Goal: Task Accomplishment & Management: Use online tool/utility

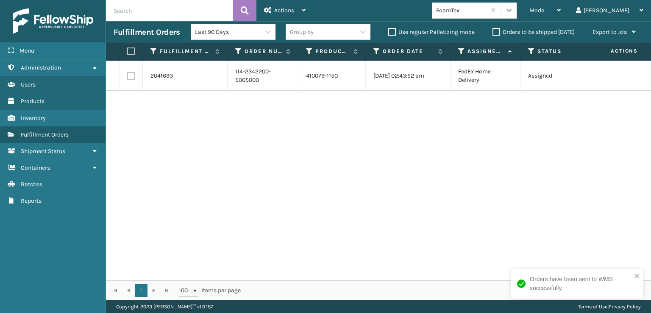
click at [517, 16] on div at bounding box center [508, 10] width 15 height 15
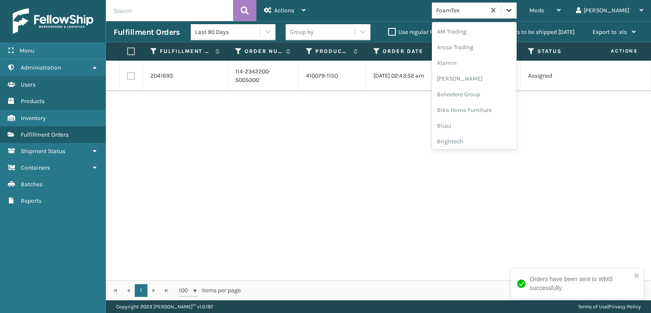
scroll to position [99, 0]
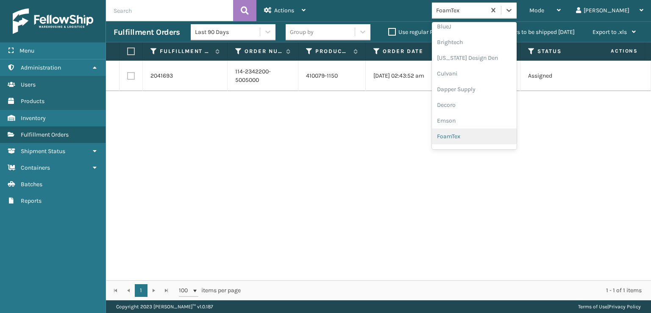
click at [514, 135] on div "FoamTex" at bounding box center [474, 136] width 85 height 16
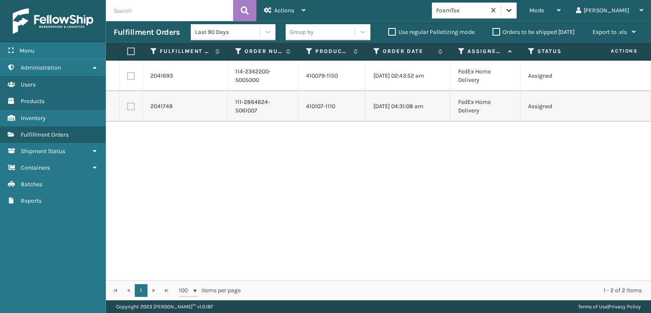
click at [513, 7] on icon at bounding box center [509, 10] width 8 height 8
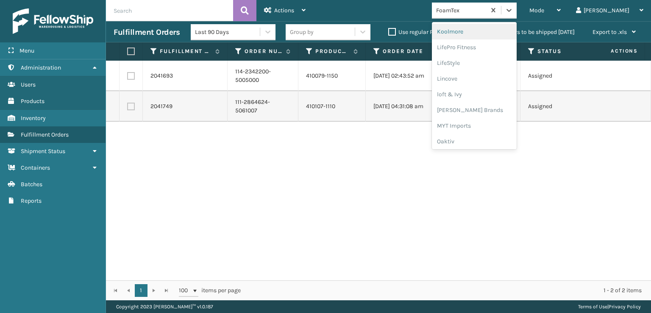
scroll to position [310, 0]
click at [498, 95] on div "[PERSON_NAME] Brands" at bounding box center [474, 98] width 85 height 16
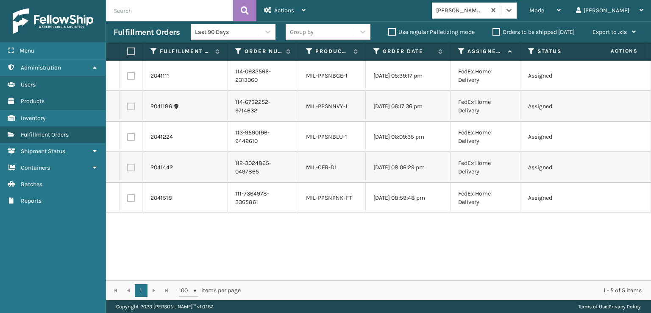
click at [127, 48] on label at bounding box center [129, 51] width 5 height 8
click at [127, 49] on input "checkbox" at bounding box center [127, 52] width 0 height 6
checkbox input "true"
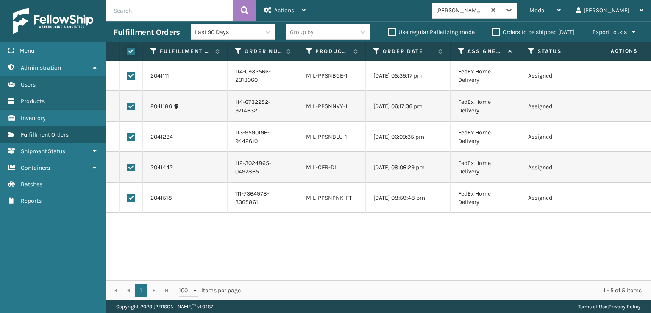
checkbox input "true"
click at [262, 15] on div "Actions Settings Remove All Filters Export Labels Create Picking Batch" at bounding box center [284, 10] width 57 height 21
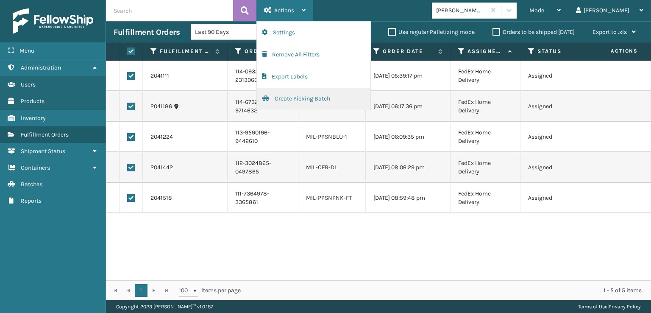
click at [275, 98] on button "Create Picking Batch" at bounding box center [314, 99] width 114 height 22
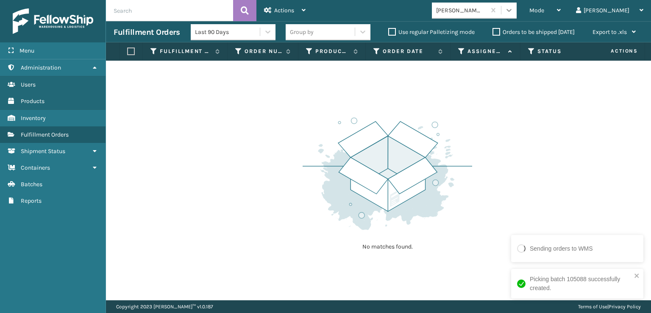
click at [513, 9] on icon at bounding box center [509, 10] width 8 height 8
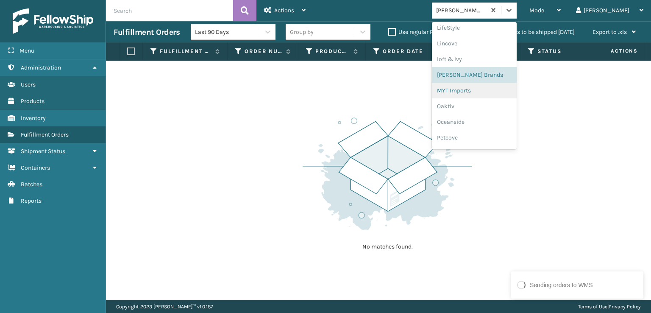
scroll to position [409, 0]
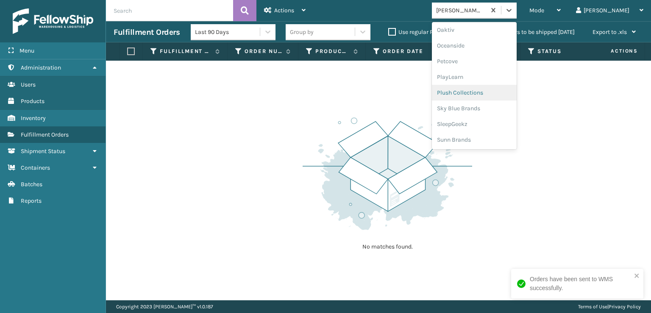
click at [496, 94] on div "Plush Collections" at bounding box center [474, 93] width 85 height 16
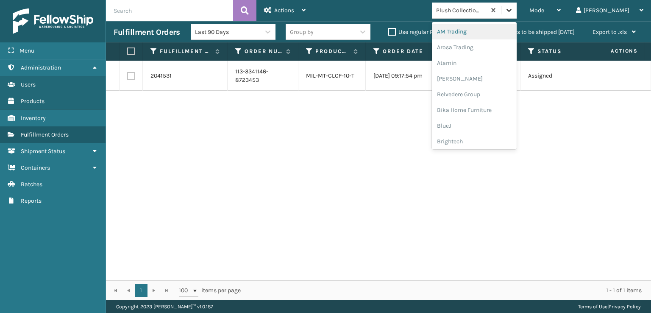
click at [513, 13] on icon at bounding box center [509, 10] width 8 height 8
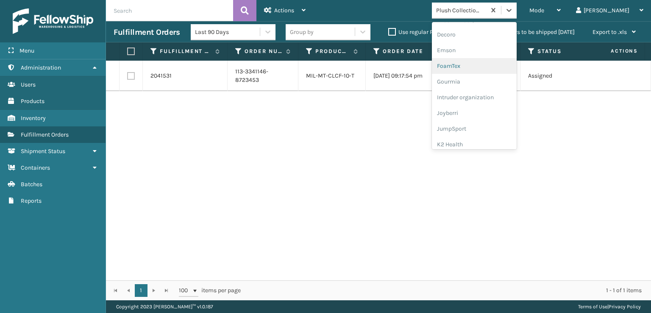
click at [511, 62] on div "FoamTex" at bounding box center [474, 66] width 85 height 16
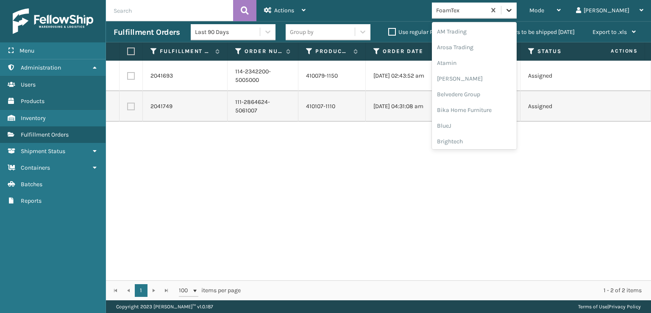
click at [517, 6] on div at bounding box center [508, 10] width 15 height 15
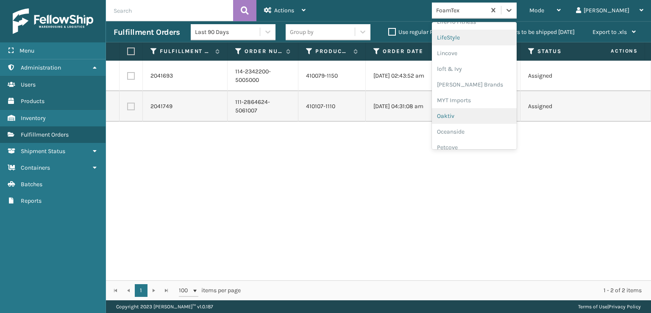
scroll to position [409, 0]
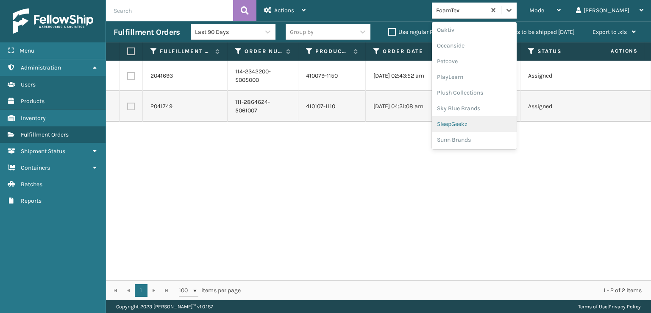
click at [517, 118] on div "SleepGeekz" at bounding box center [474, 124] width 85 height 16
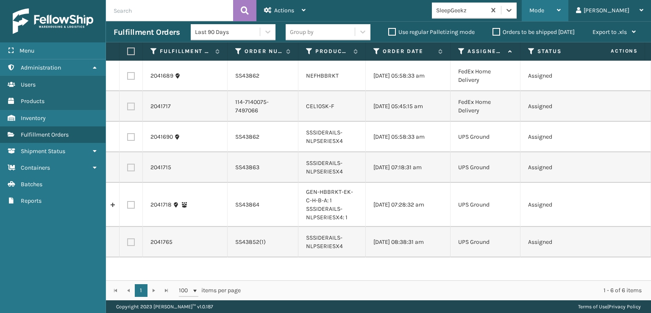
click at [544, 8] on span "Mode" at bounding box center [536, 10] width 15 height 7
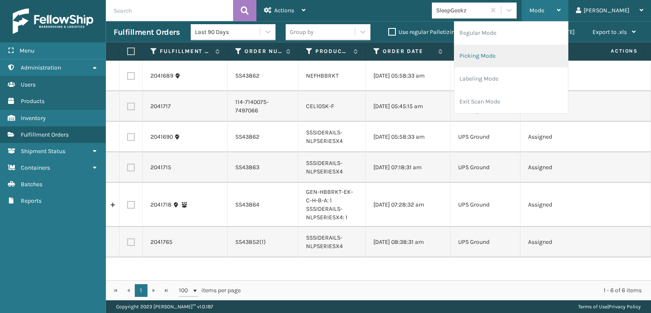
click at [509, 56] on li "Picking Mode" at bounding box center [511, 55] width 114 height 23
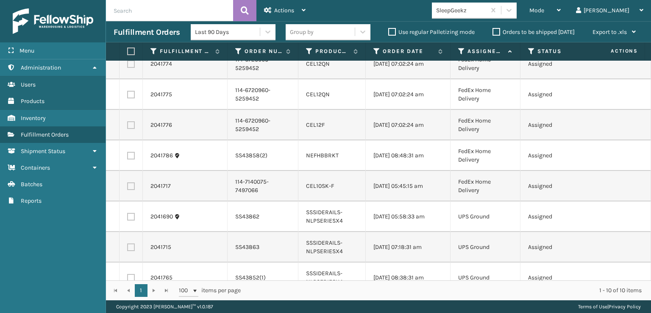
scroll to position [0, 0]
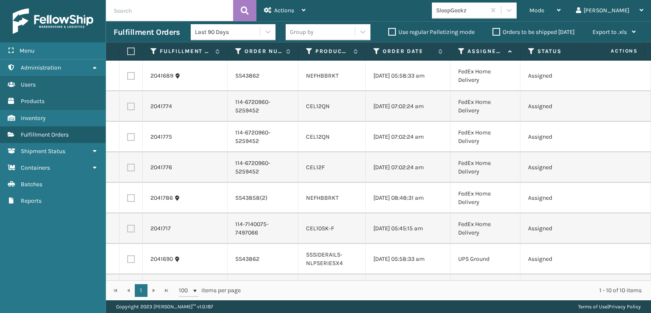
click at [130, 110] on label at bounding box center [131, 107] width 8 height 8
click at [128, 108] on input "checkbox" at bounding box center [127, 106] width 0 height 6
checkbox input "true"
click at [133, 141] on label at bounding box center [131, 137] width 8 height 8
click at [128, 139] on input "checkbox" at bounding box center [127, 136] width 0 height 6
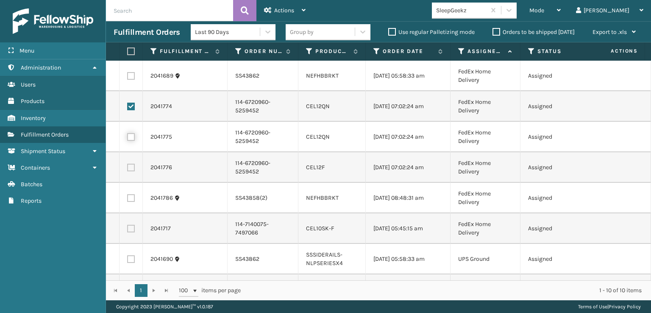
checkbox input "true"
click at [134, 171] on label at bounding box center [131, 168] width 8 height 8
click at [128, 169] on input "checkbox" at bounding box center [127, 167] width 0 height 6
checkbox input "true"
click at [134, 232] on label at bounding box center [131, 229] width 8 height 8
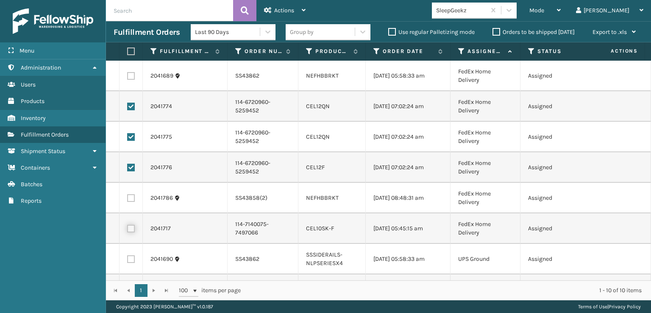
click at [128, 230] on input "checkbox" at bounding box center [127, 228] width 0 height 6
checkbox input "true"
click at [275, 8] on span "Actions" at bounding box center [284, 10] width 20 height 7
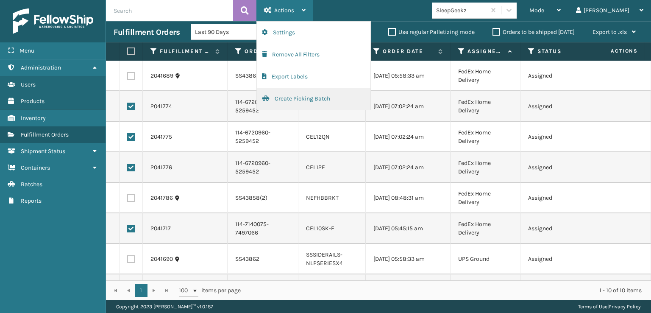
click at [299, 95] on button "Create Picking Batch" at bounding box center [314, 99] width 114 height 22
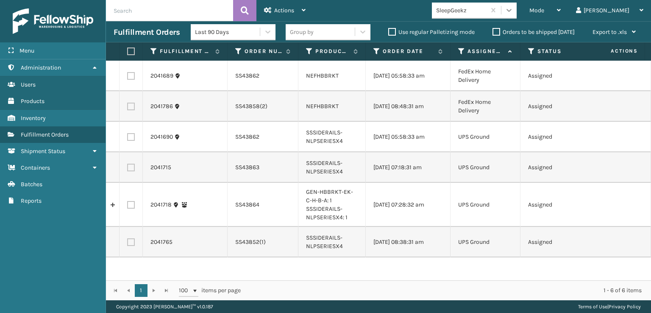
click at [513, 14] on icon at bounding box center [509, 10] width 8 height 8
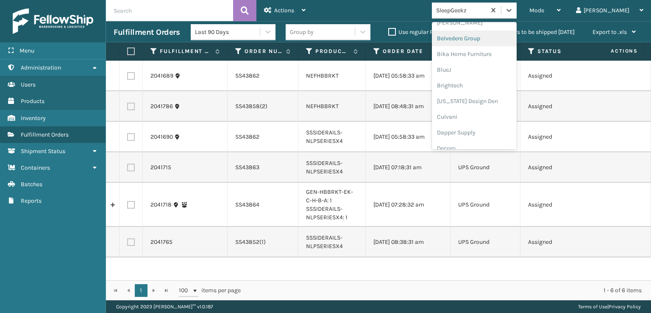
scroll to position [14, 0]
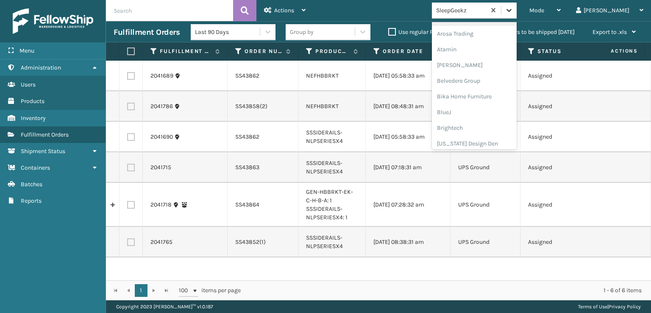
click at [513, 7] on icon at bounding box center [509, 10] width 8 height 8
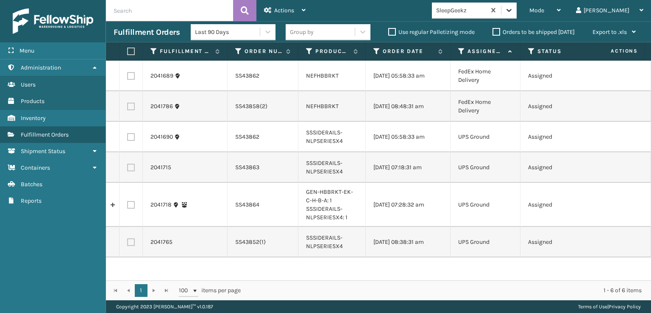
click at [513, 9] on icon at bounding box center [509, 10] width 8 height 8
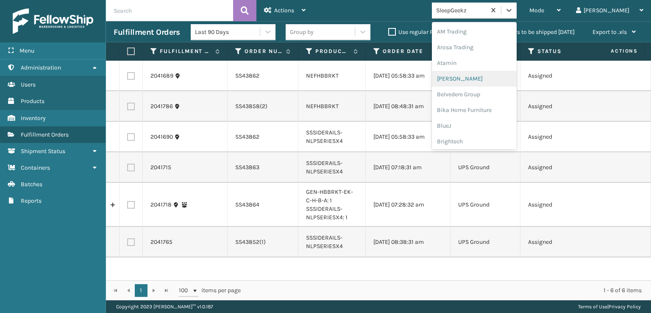
scroll to position [127, 0]
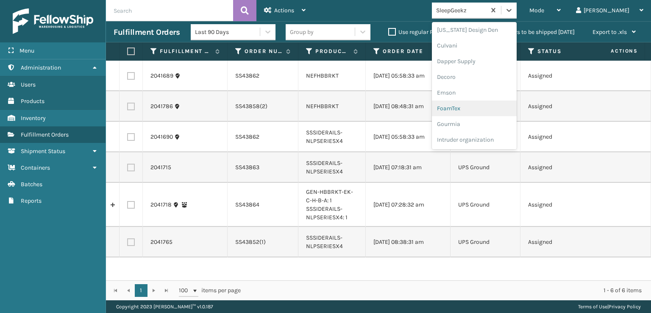
click at [492, 106] on div "FoamTex" at bounding box center [474, 108] width 85 height 16
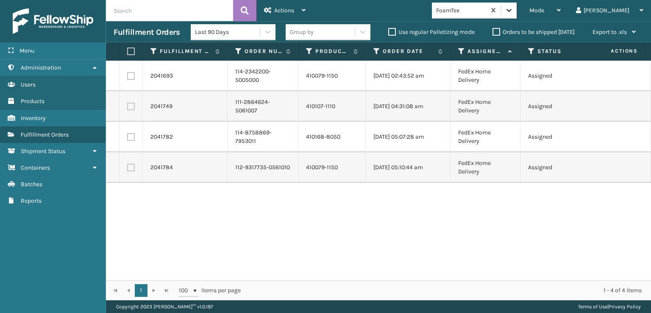
click at [513, 12] on icon at bounding box center [509, 10] width 8 height 8
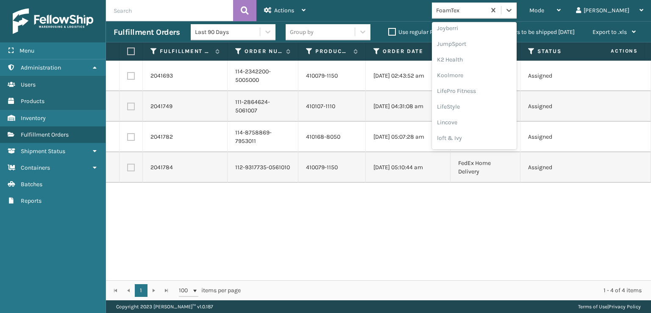
scroll to position [268, 0]
click at [489, 138] on div "[PERSON_NAME] Brands" at bounding box center [474, 140] width 85 height 16
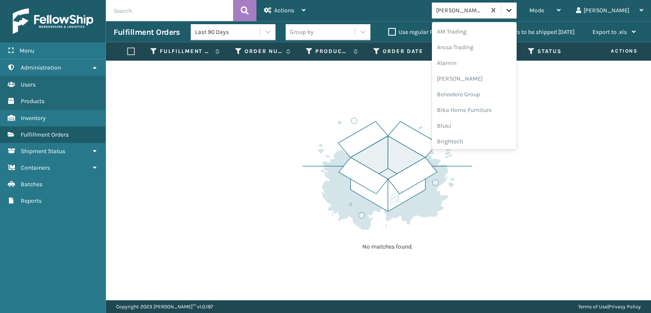
click at [517, 12] on div at bounding box center [508, 10] width 15 height 15
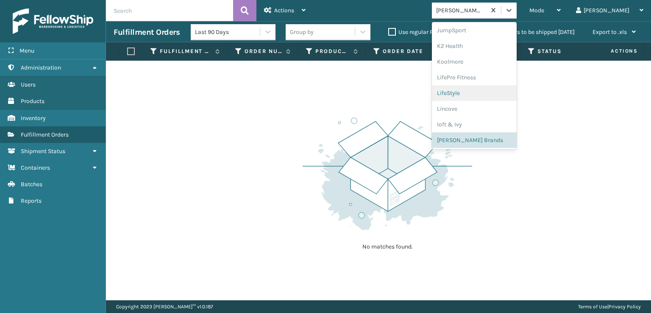
scroll to position [395, 0]
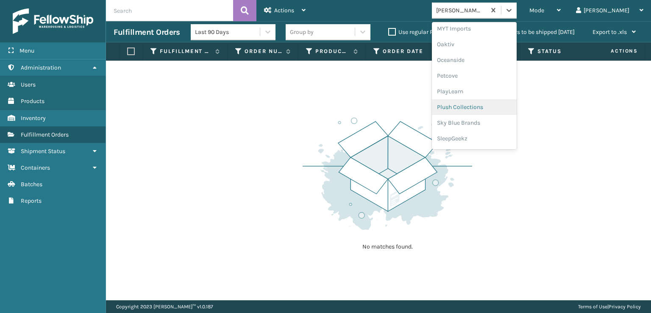
click at [480, 108] on div "Plush Collections" at bounding box center [474, 107] width 85 height 16
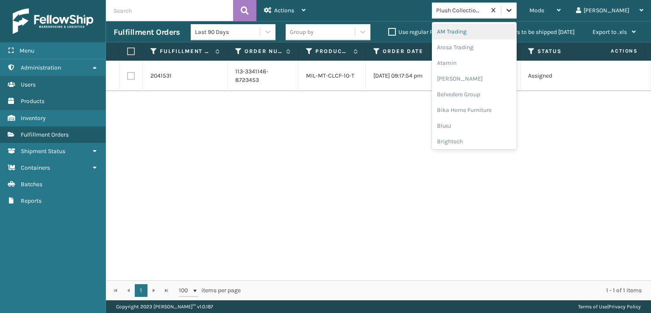
click at [513, 11] on icon at bounding box center [509, 10] width 8 height 8
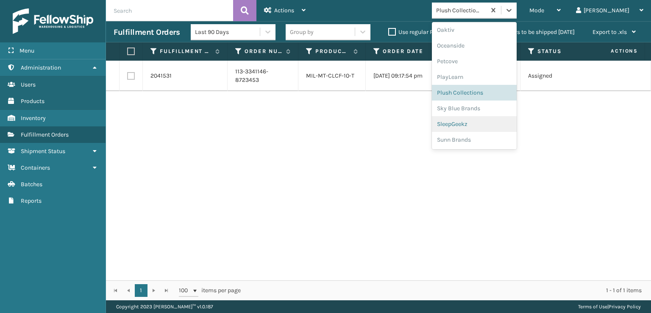
click at [494, 125] on div "SleepGeekz" at bounding box center [474, 124] width 85 height 16
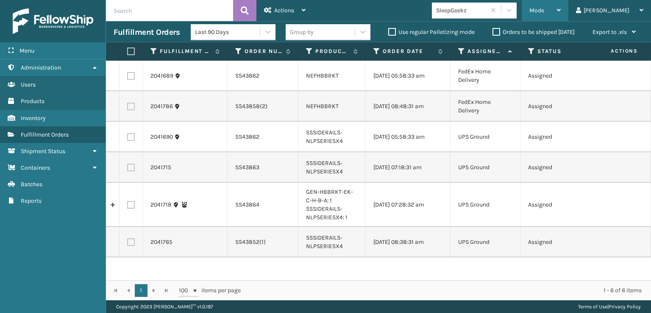
click at [544, 8] on span "Mode" at bounding box center [536, 10] width 15 height 7
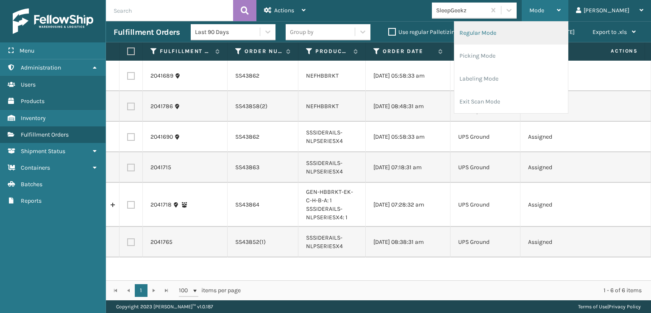
click at [527, 32] on li "Regular Mode" at bounding box center [511, 33] width 114 height 23
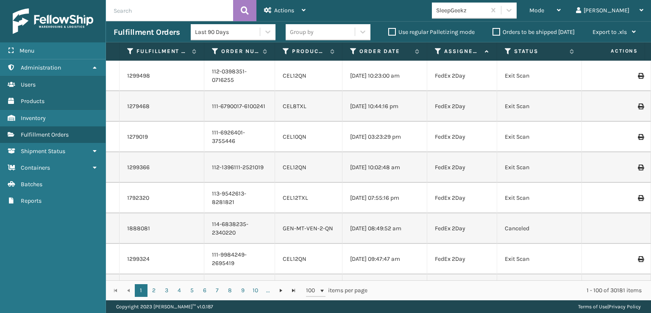
click at [133, 5] on input "text" at bounding box center [169, 10] width 127 height 21
type input "sg12333"
click at [248, 3] on button at bounding box center [244, 10] width 23 height 21
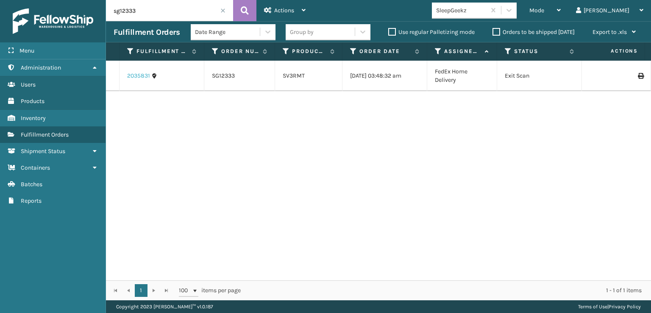
click at [137, 73] on link "2035831" at bounding box center [138, 76] width 23 height 8
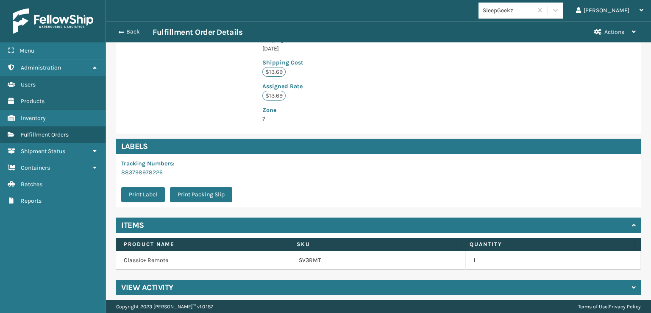
scroll to position [197, 0]
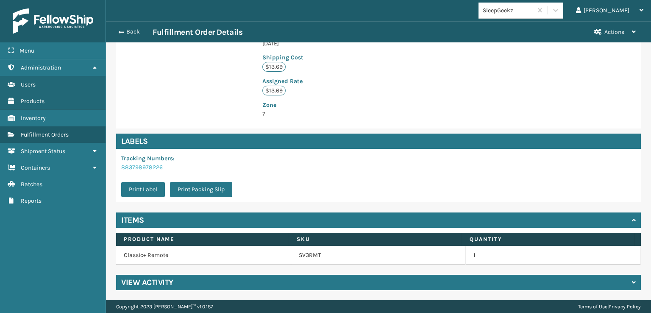
click at [141, 166] on link "883798978226" at bounding box center [142, 167] width 42 height 7
click at [183, 284] on div "View Activity" at bounding box center [378, 282] width 525 height 15
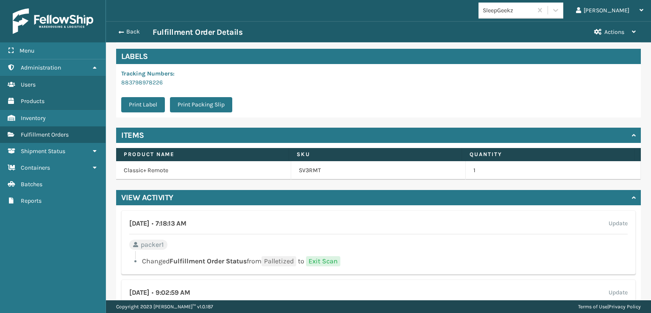
scroll to position [239, 0]
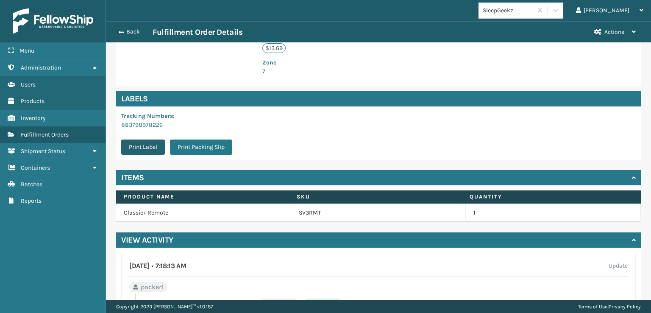
click at [144, 142] on button "Print Label" at bounding box center [143, 146] width 44 height 15
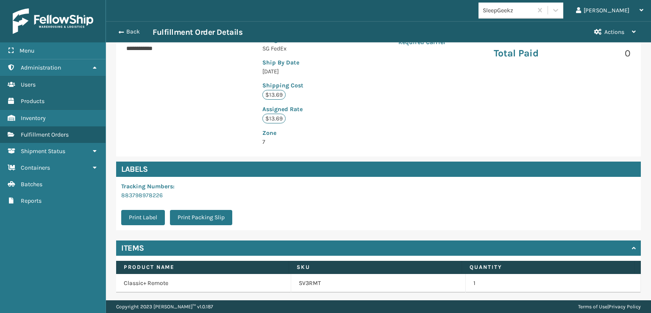
scroll to position [0, 0]
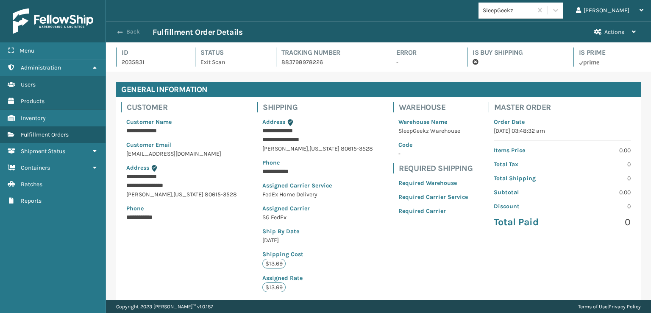
click at [119, 33] on span "button" at bounding box center [119, 32] width 5 height 6
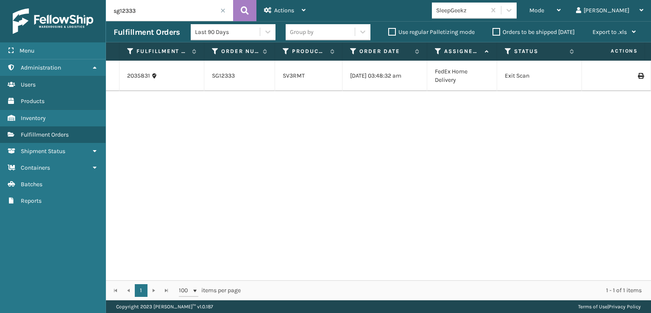
click at [224, 11] on span at bounding box center [222, 10] width 5 height 5
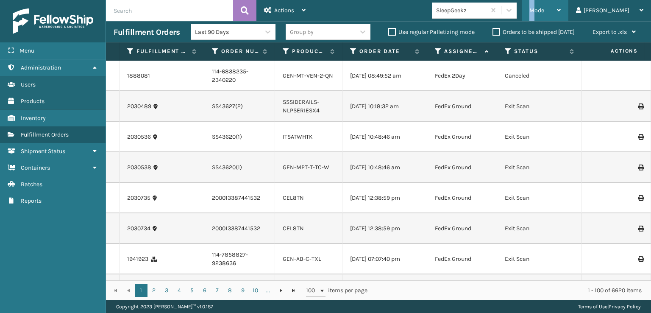
click at [561, 9] on div "Mode" at bounding box center [544, 10] width 31 height 21
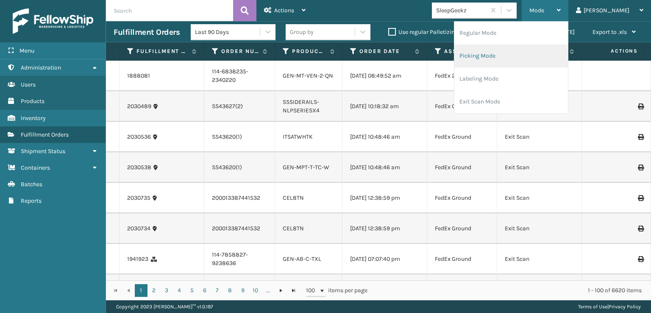
click at [503, 56] on li "Picking Mode" at bounding box center [511, 55] width 114 height 23
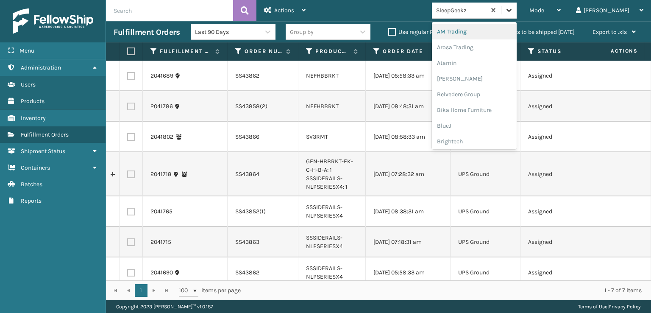
click at [513, 10] on icon at bounding box center [509, 10] width 8 height 8
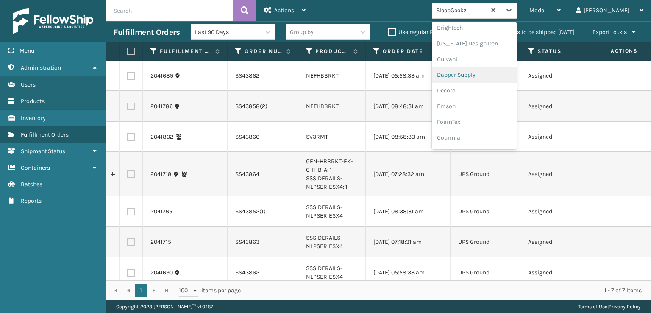
scroll to position [127, 0]
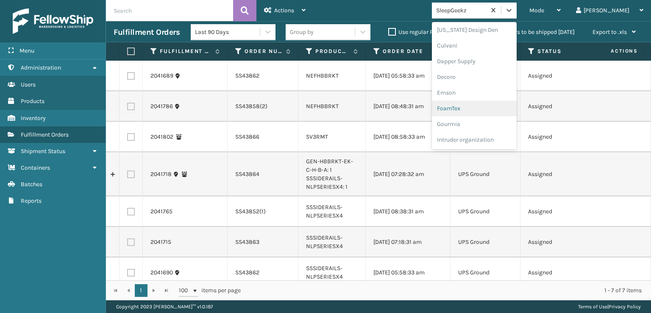
click at [487, 107] on div "FoamTex" at bounding box center [474, 108] width 85 height 16
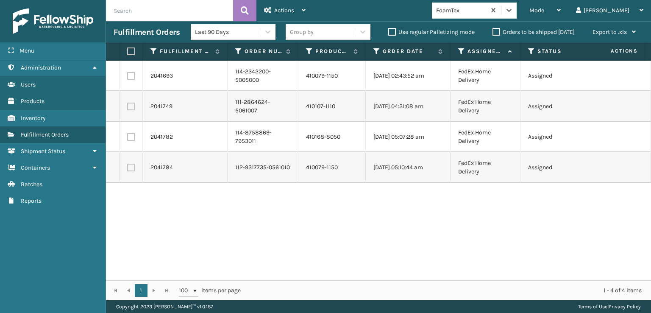
click at [132, 52] on label at bounding box center [129, 51] width 5 height 8
click at [128, 52] on input "checkbox" at bounding box center [127, 52] width 0 height 6
checkbox input "true"
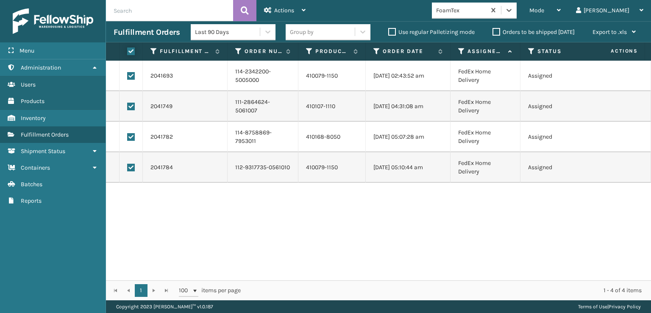
checkbox input "true"
click at [277, 5] on div "Actions" at bounding box center [285, 10] width 42 height 21
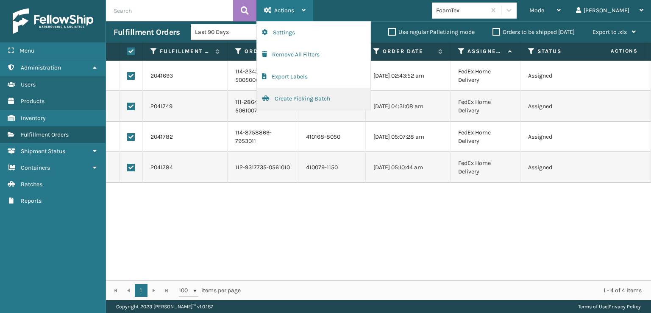
click at [292, 95] on button "Create Picking Batch" at bounding box center [314, 99] width 114 height 22
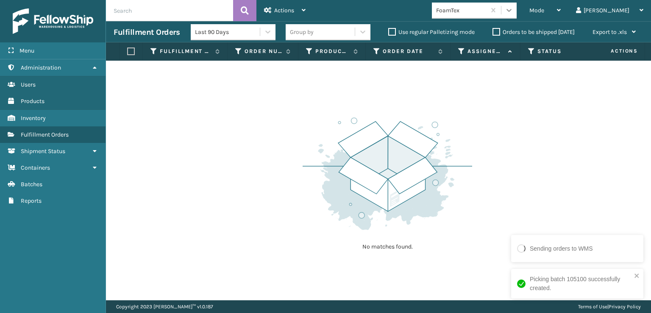
click at [513, 13] on icon at bounding box center [509, 10] width 8 height 8
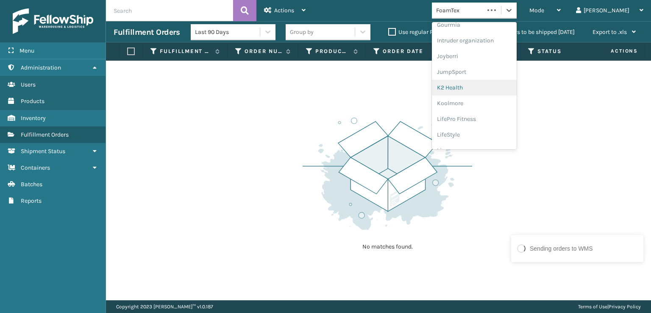
scroll to position [268, 0]
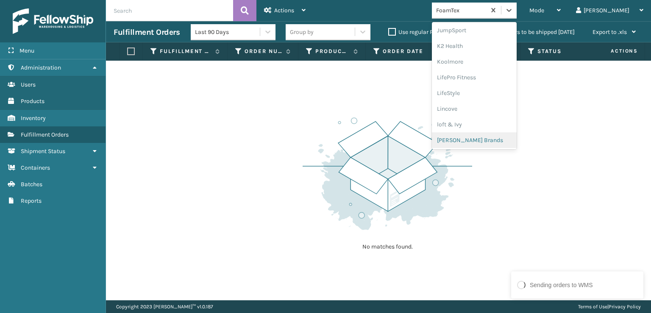
click at [488, 139] on div "[PERSON_NAME] Brands" at bounding box center [474, 140] width 85 height 16
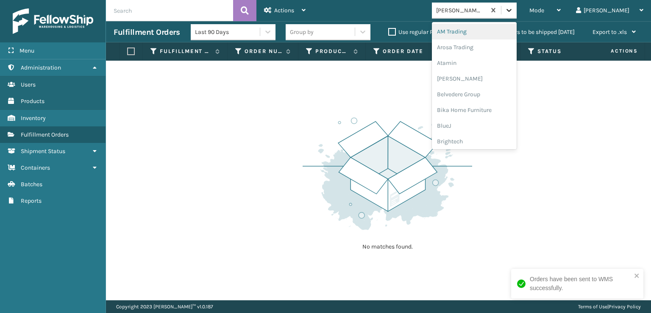
click at [512, 9] on icon at bounding box center [508, 10] width 5 height 3
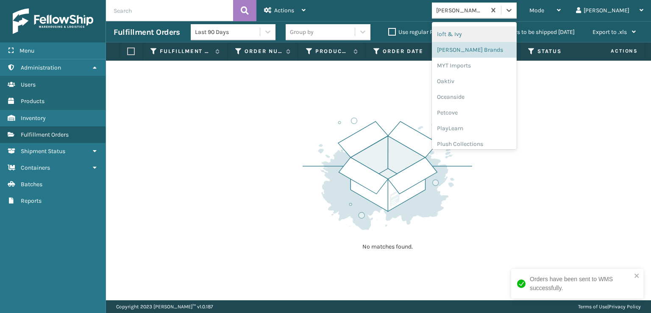
scroll to position [409, 0]
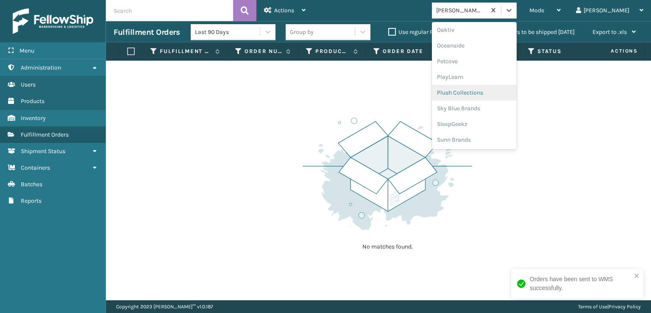
click at [488, 90] on div "Plush Collections" at bounding box center [474, 93] width 85 height 16
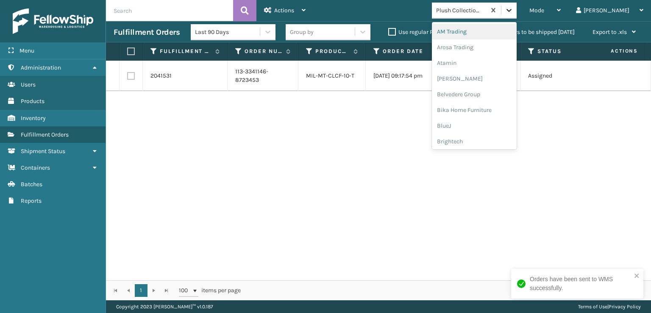
click at [513, 11] on icon at bounding box center [509, 10] width 8 height 8
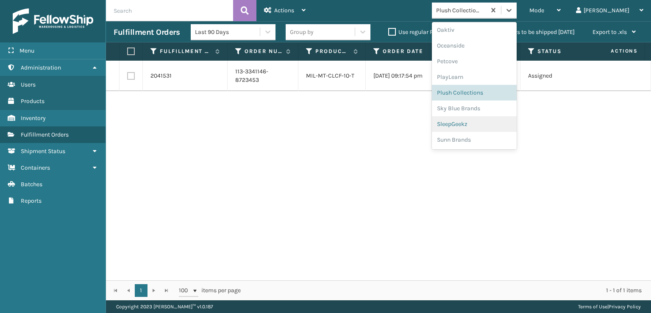
click at [486, 124] on div "SleepGeekz" at bounding box center [474, 124] width 85 height 16
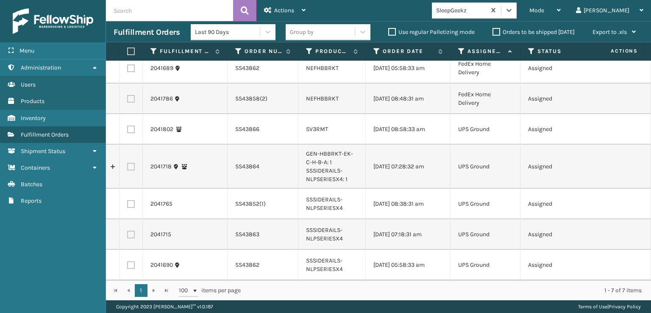
scroll to position [0, 0]
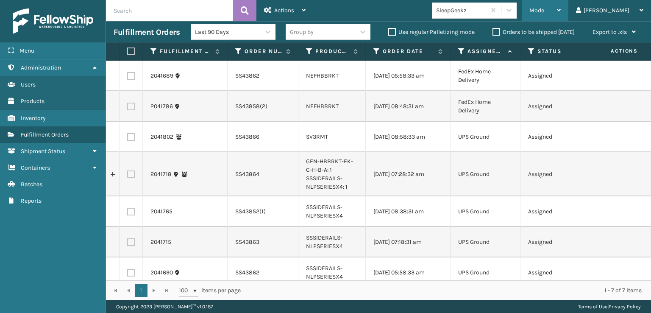
click at [544, 9] on span "Mode" at bounding box center [536, 10] width 15 height 7
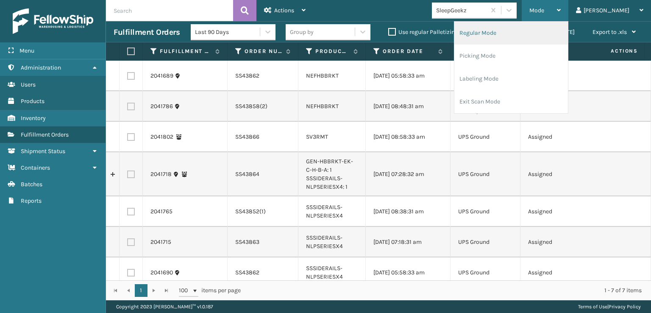
click at [507, 34] on li "Regular Mode" at bounding box center [511, 33] width 114 height 23
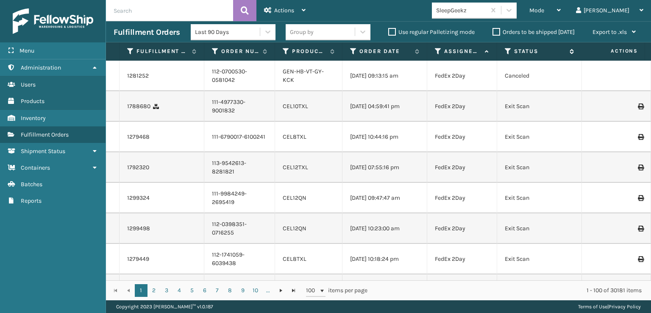
click at [506, 51] on icon at bounding box center [508, 51] width 7 height 8
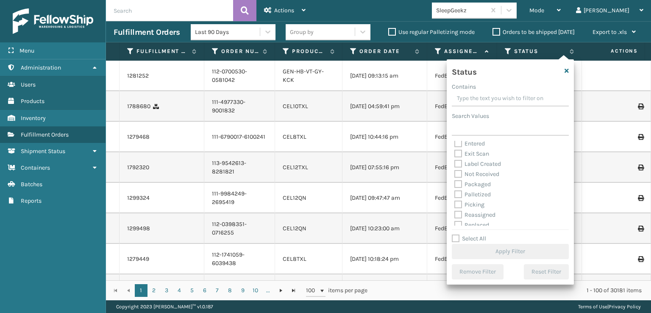
scroll to position [42, 0]
click at [457, 184] on label "Picking" at bounding box center [469, 184] width 30 height 7
click at [455, 184] on input "Picking" at bounding box center [454, 183] width 0 height 6
checkbox input "true"
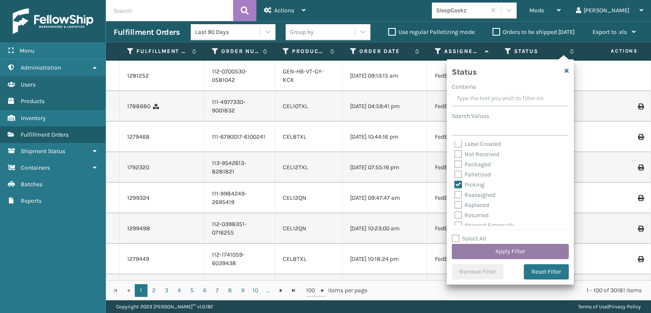
click at [498, 253] on button "Apply Filter" at bounding box center [510, 251] width 117 height 15
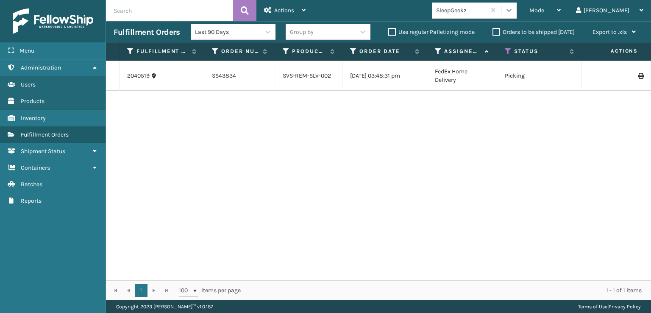
click at [517, 7] on div at bounding box center [508, 10] width 15 height 15
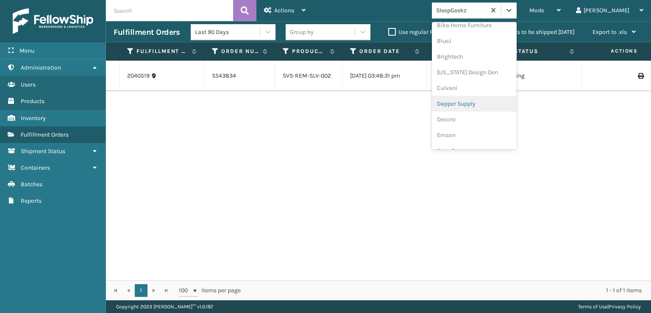
scroll to position [127, 0]
click at [489, 105] on div "FoamTex" at bounding box center [474, 108] width 85 height 16
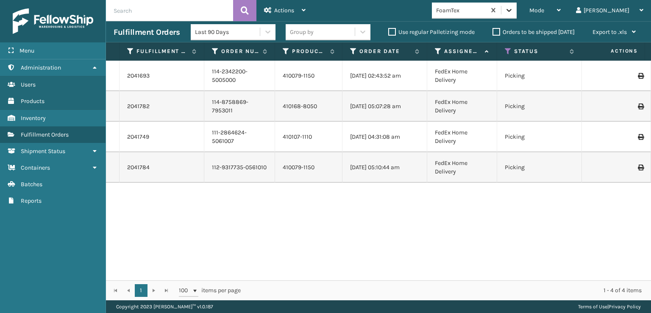
click at [512, 9] on icon at bounding box center [508, 10] width 5 height 3
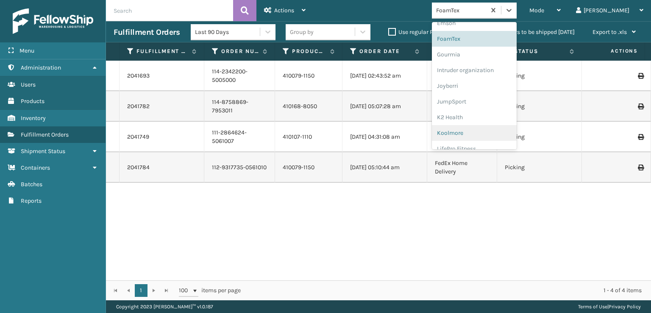
scroll to position [268, 0]
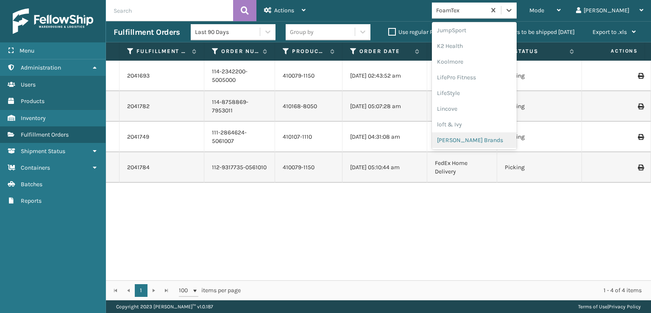
click at [488, 138] on div "[PERSON_NAME] Brands" at bounding box center [474, 140] width 85 height 16
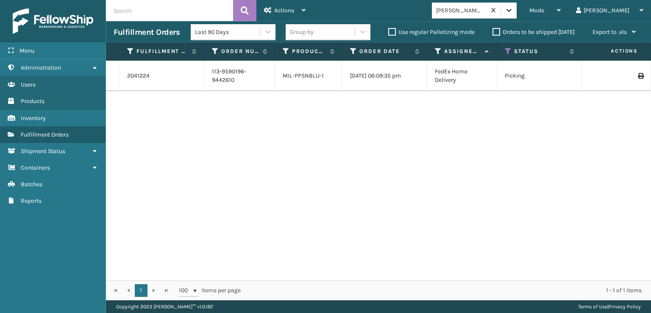
click at [513, 8] on icon at bounding box center [509, 10] width 8 height 8
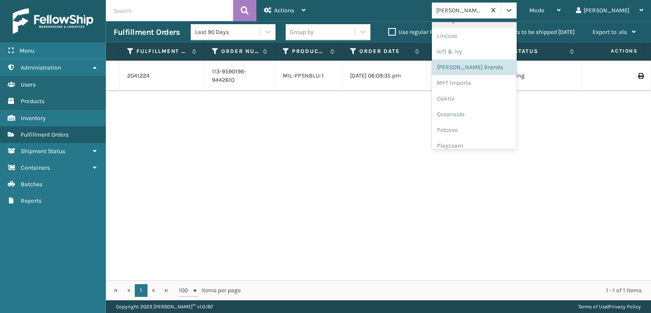
scroll to position [409, 0]
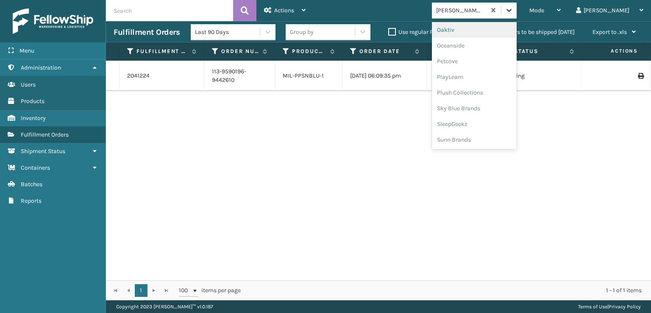
click at [513, 8] on icon at bounding box center [509, 10] width 8 height 8
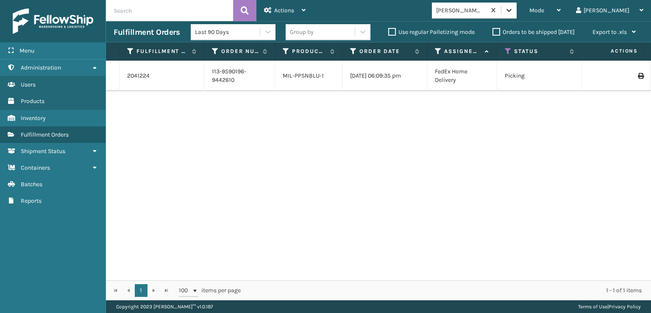
click at [513, 9] on icon at bounding box center [509, 10] width 8 height 8
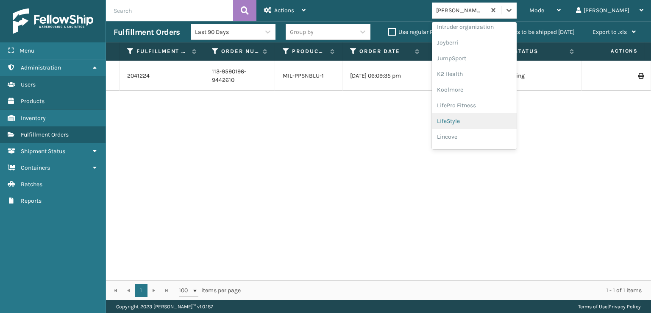
scroll to position [325, 0]
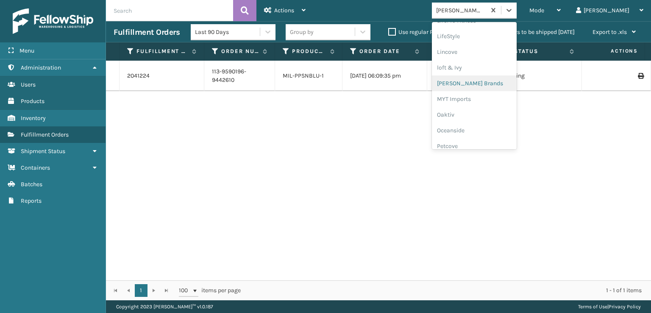
click at [500, 79] on div "[PERSON_NAME] Brands" at bounding box center [474, 83] width 85 height 16
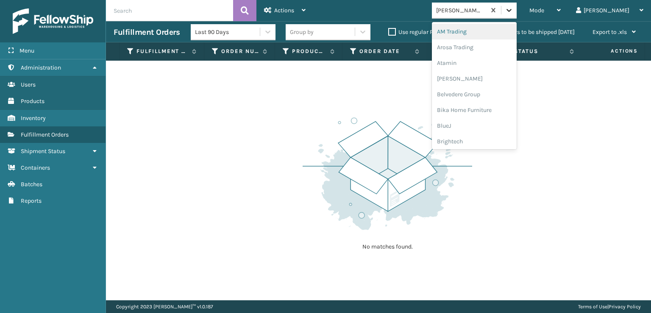
click at [513, 14] on icon at bounding box center [509, 10] width 8 height 8
click at [488, 93] on div "Plush Collections" at bounding box center [474, 93] width 85 height 16
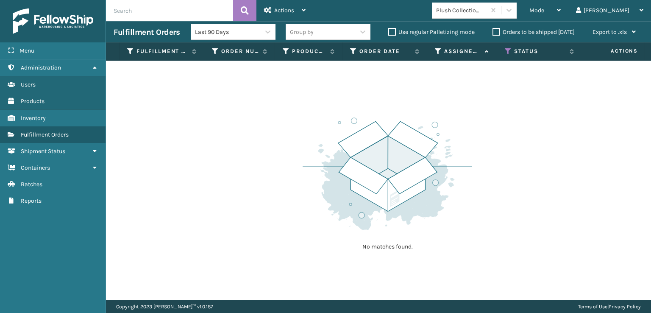
click at [542, 19] on div "Mode Regular Mode Picking Mode Labeling Mode Exit Scan Mode Plush Collections […" at bounding box center [482, 10] width 338 height 21
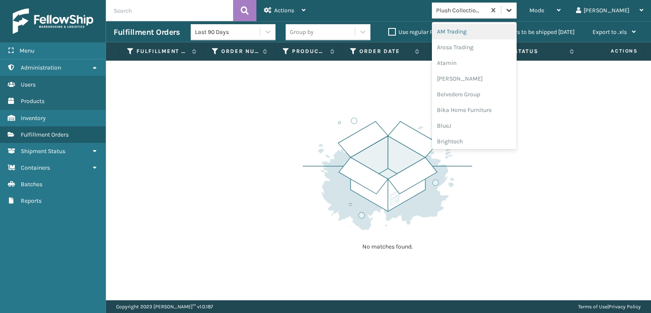
click at [513, 7] on icon at bounding box center [509, 10] width 8 height 8
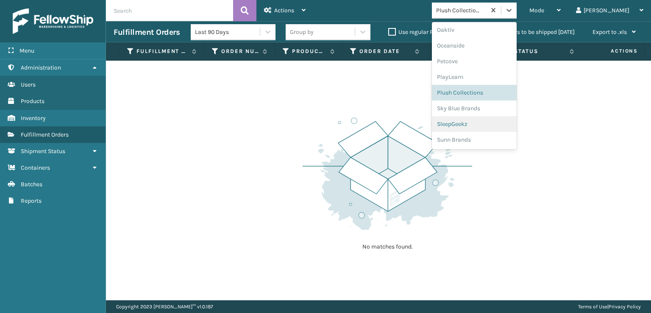
click at [495, 125] on div "SleepGeekz" at bounding box center [474, 124] width 85 height 16
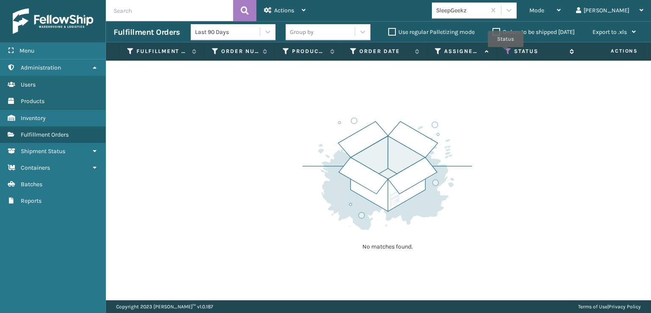
click at [506, 53] on icon at bounding box center [508, 51] width 7 height 8
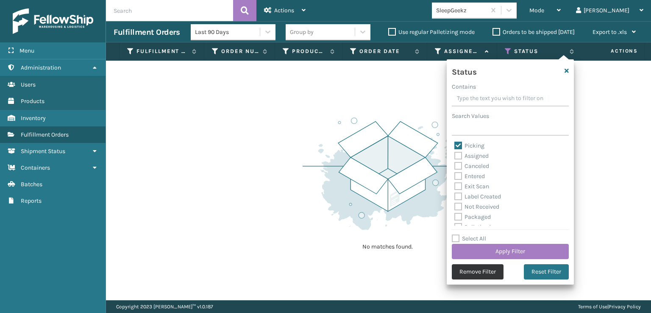
click at [483, 271] on button "Remove Filter" at bounding box center [478, 271] width 52 height 15
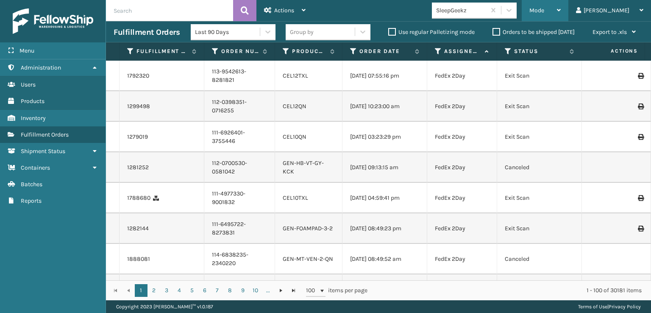
click at [544, 9] on span "Mode" at bounding box center [536, 10] width 15 height 7
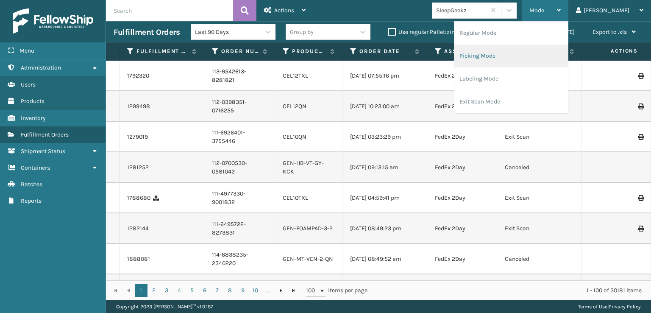
click at [509, 55] on li "Picking Mode" at bounding box center [511, 55] width 114 height 23
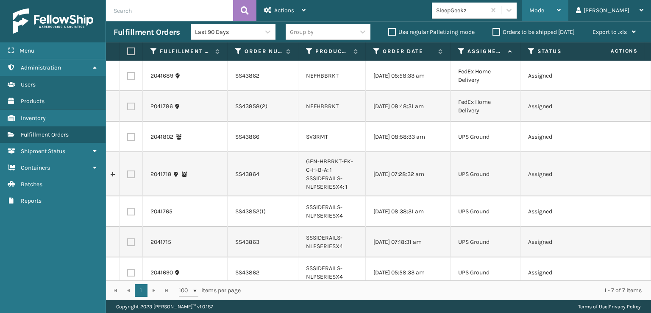
click at [561, 6] on div "Mode" at bounding box center [544, 10] width 31 height 21
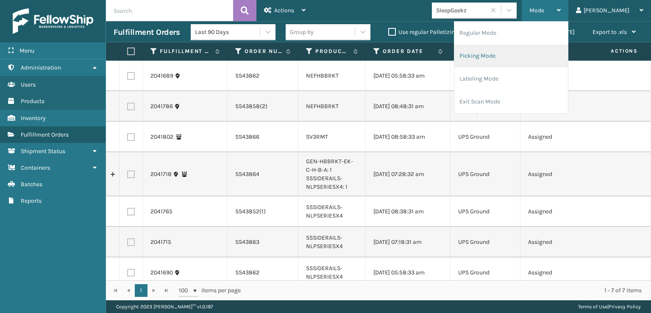
click at [514, 52] on li "Picking Mode" at bounding box center [511, 55] width 114 height 23
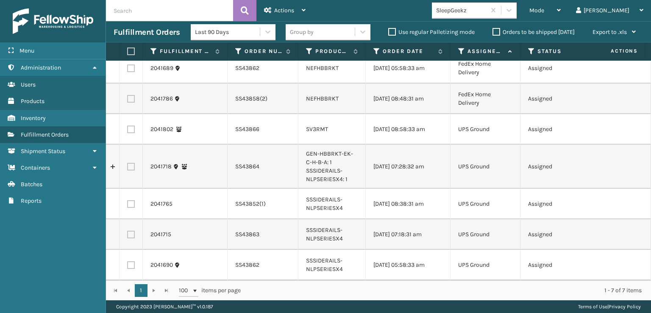
scroll to position [0, 0]
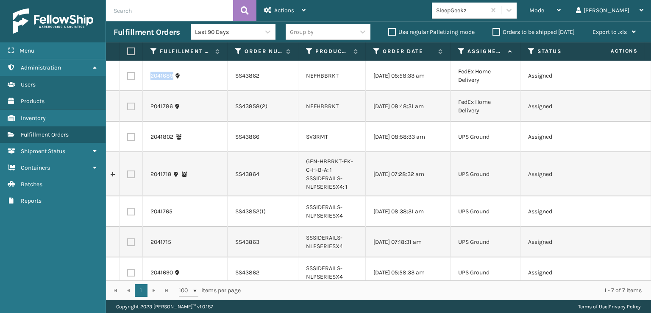
drag, startPoint x: 147, startPoint y: 80, endPoint x: 174, endPoint y: 78, distance: 27.2
click at [174, 78] on td "2041689" at bounding box center [185, 76] width 85 height 31
copy link "2041689"
click at [544, 10] on span "Mode" at bounding box center [536, 10] width 15 height 7
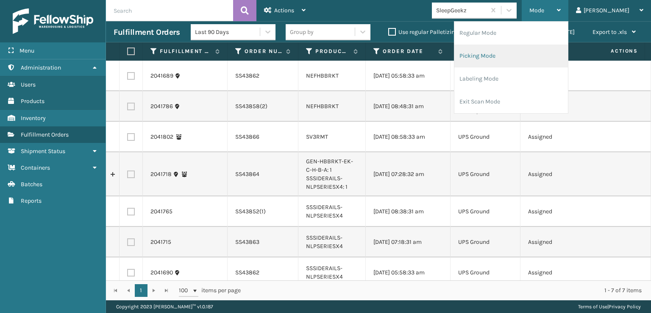
click at [508, 55] on li "Picking Mode" at bounding box center [511, 55] width 114 height 23
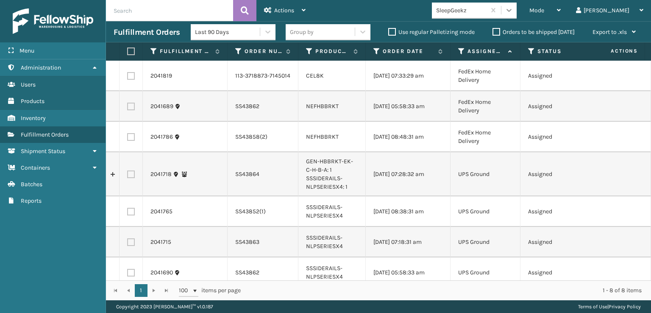
click at [517, 10] on div at bounding box center [508, 10] width 15 height 15
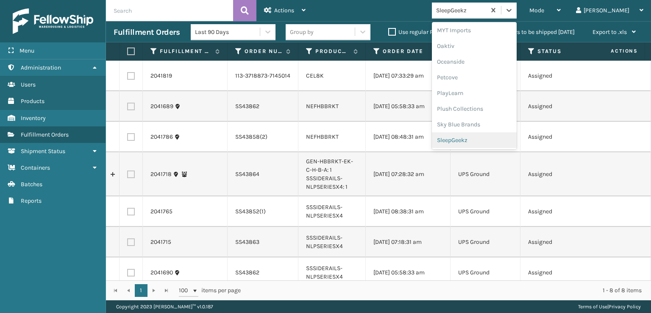
scroll to position [409, 0]
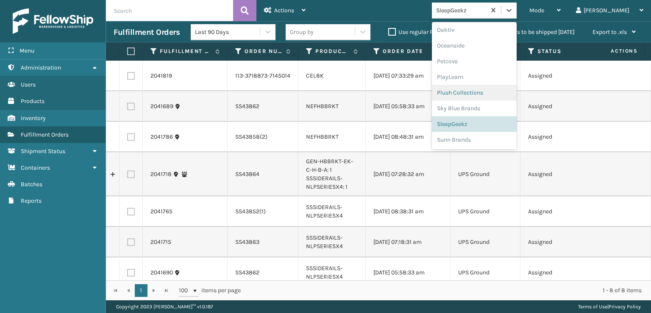
click at [481, 91] on div "Plush Collections" at bounding box center [474, 93] width 85 height 16
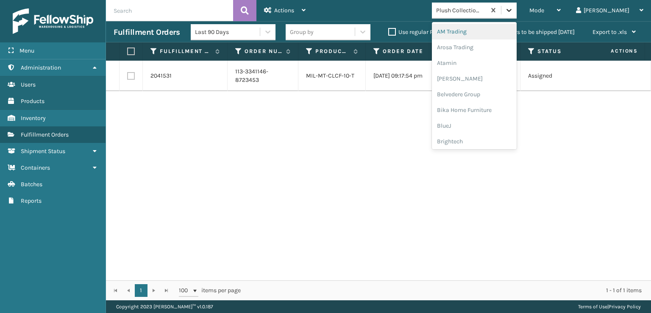
click at [513, 10] on icon at bounding box center [509, 10] width 8 height 8
click at [481, 105] on div "FoamTex" at bounding box center [474, 108] width 85 height 16
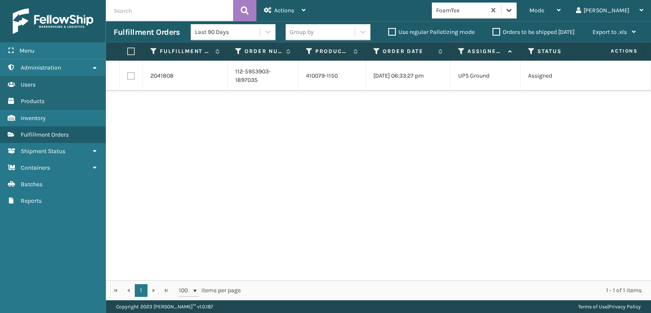
click at [513, 13] on icon at bounding box center [509, 10] width 8 height 8
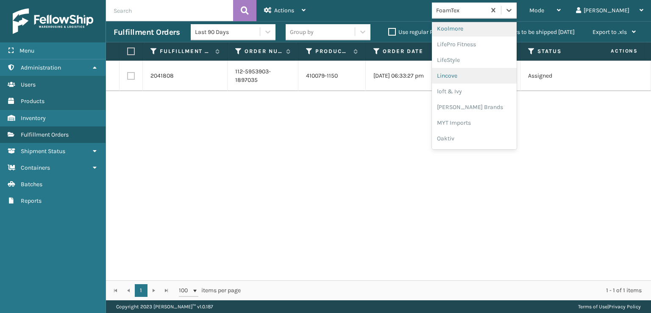
scroll to position [353, 0]
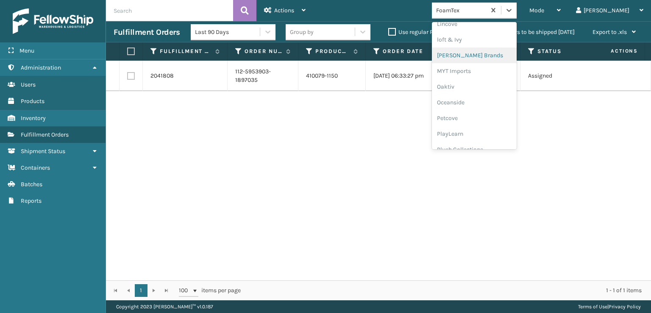
click at [482, 54] on div "[PERSON_NAME] Brands" at bounding box center [474, 55] width 85 height 16
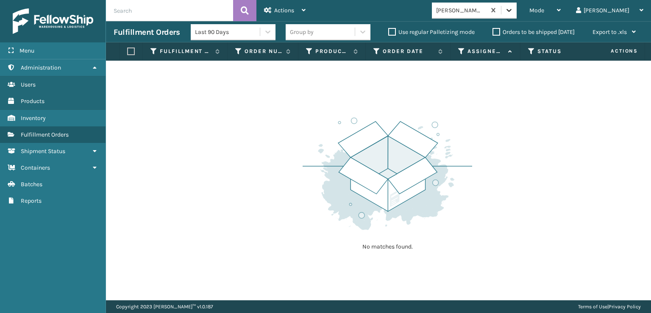
click at [513, 9] on icon at bounding box center [509, 10] width 8 height 8
click at [517, 4] on div at bounding box center [508, 10] width 15 height 15
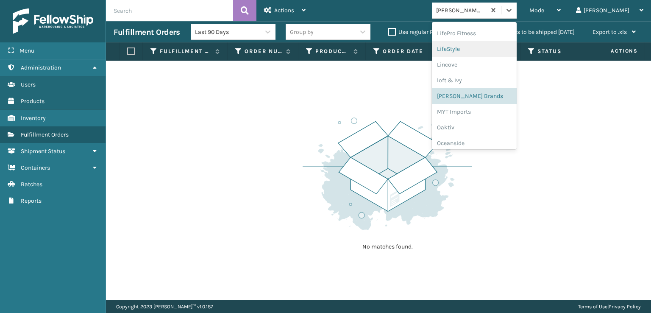
scroll to position [409, 0]
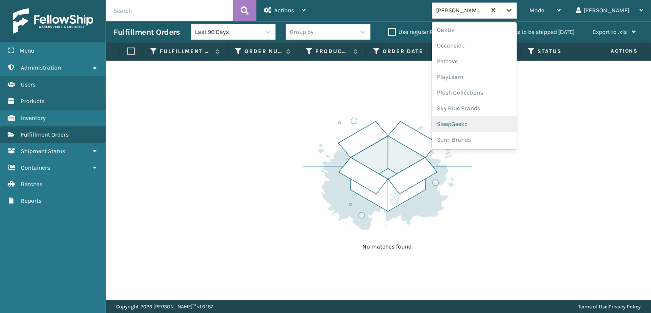
click at [486, 123] on div "SleepGeekz" at bounding box center [474, 124] width 85 height 16
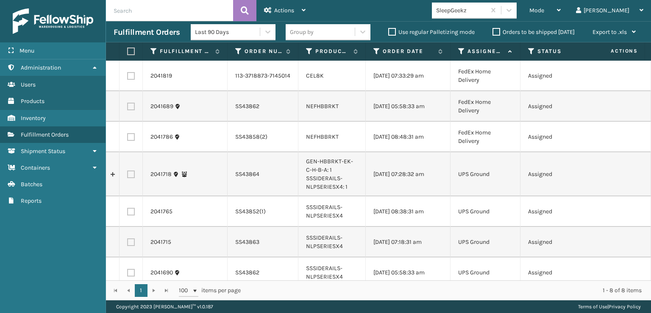
click at [131, 110] on label at bounding box center [131, 107] width 8 height 8
click at [128, 108] on input "checkbox" at bounding box center [127, 106] width 0 height 6
checkbox input "true"
click at [282, 9] on span "Actions" at bounding box center [284, 10] width 20 height 7
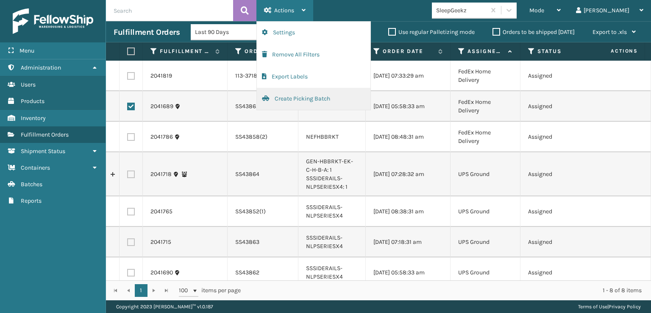
click at [286, 94] on button "Create Picking Batch" at bounding box center [314, 99] width 114 height 22
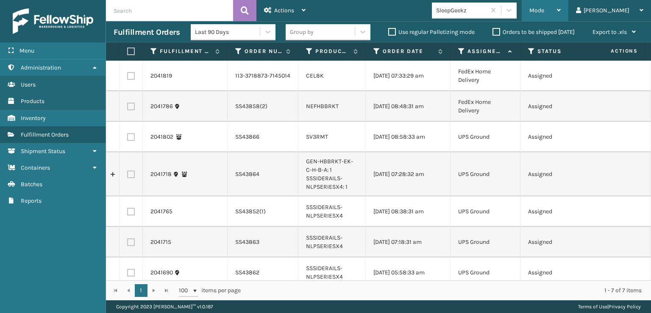
click at [544, 7] on span "Mode" at bounding box center [536, 10] width 15 height 7
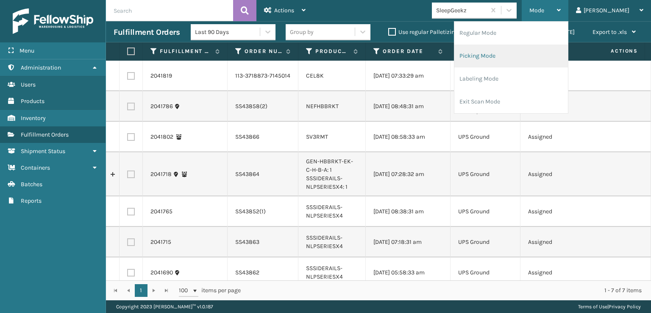
click at [512, 53] on li "Picking Mode" at bounding box center [511, 55] width 114 height 23
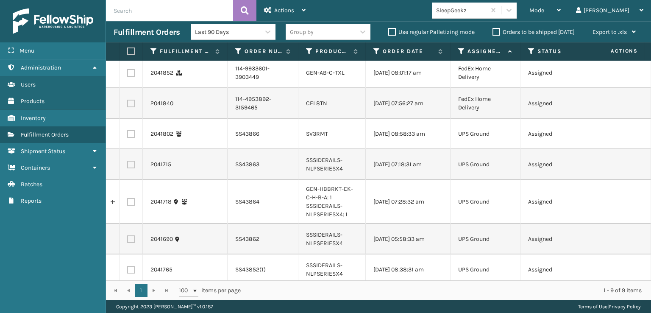
scroll to position [95, 0]
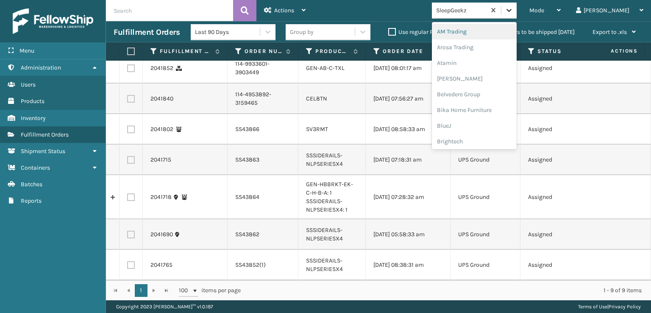
click at [512, 9] on icon at bounding box center [508, 10] width 5 height 3
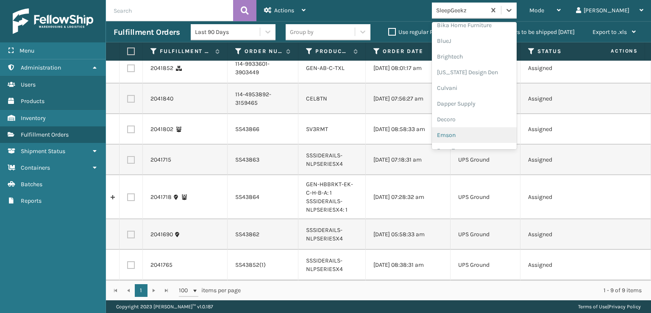
scroll to position [127, 0]
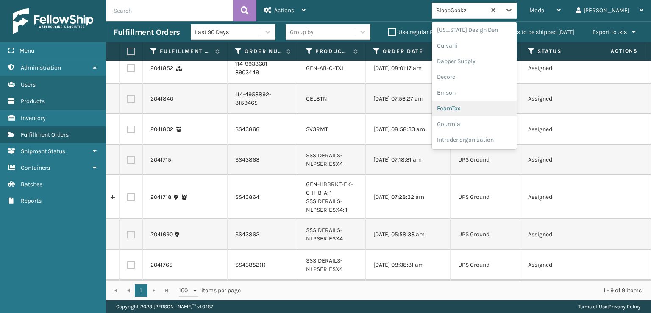
click at [485, 109] on div "FoamTex" at bounding box center [474, 108] width 85 height 16
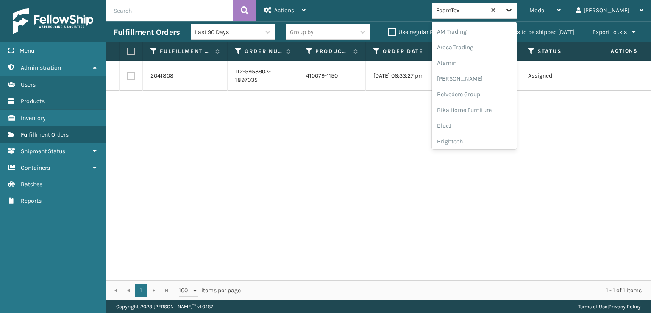
click at [513, 9] on icon at bounding box center [509, 10] width 8 height 8
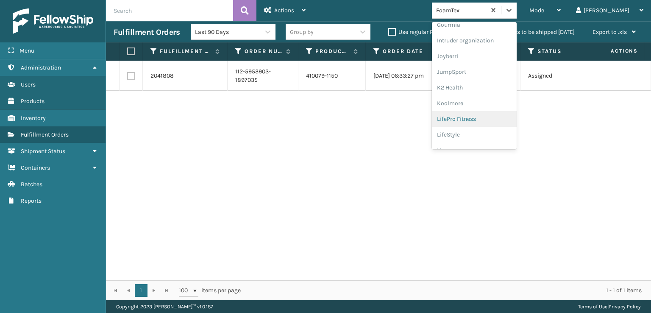
scroll to position [268, 0]
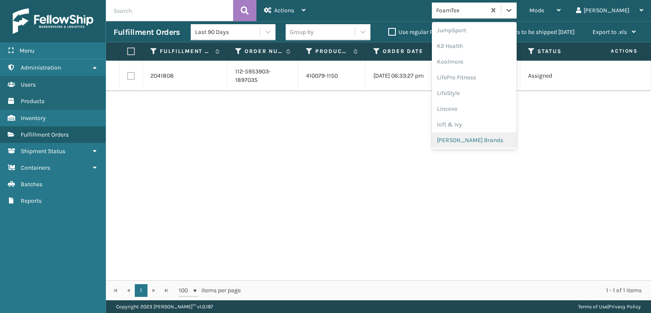
click at [491, 139] on div "[PERSON_NAME] Brands" at bounding box center [474, 140] width 85 height 16
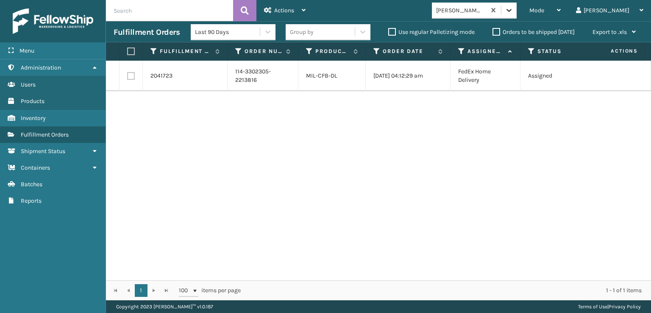
click at [517, 13] on div at bounding box center [508, 10] width 15 height 15
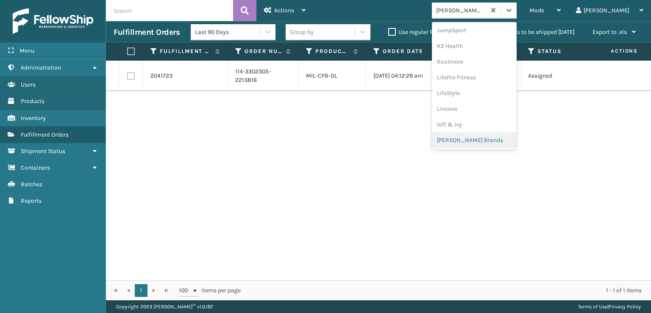
scroll to position [409, 0]
click at [486, 125] on div "SleepGeekz" at bounding box center [474, 124] width 85 height 16
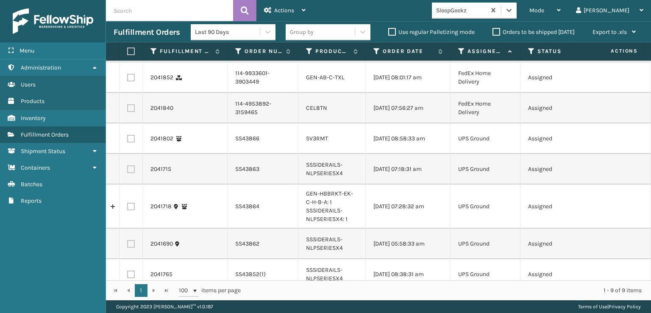
scroll to position [95, 0]
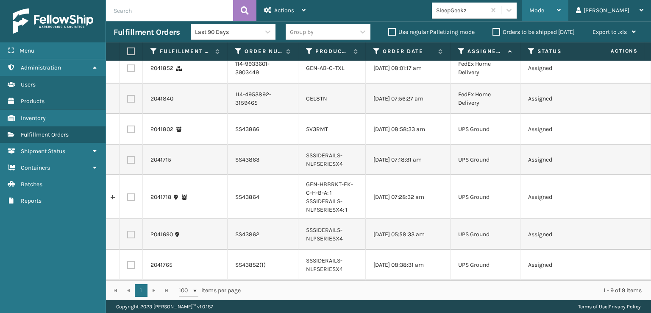
click at [544, 7] on span "Mode" at bounding box center [536, 10] width 15 height 7
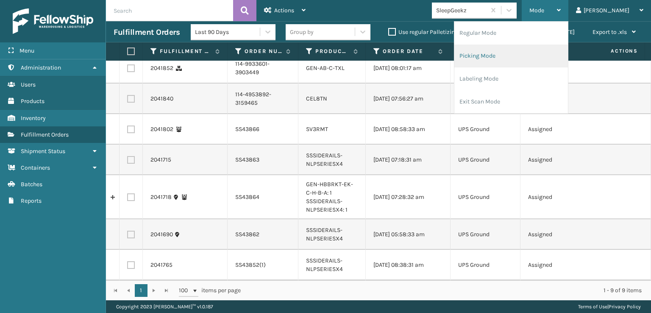
click at [513, 52] on li "Picking Mode" at bounding box center [511, 55] width 114 height 23
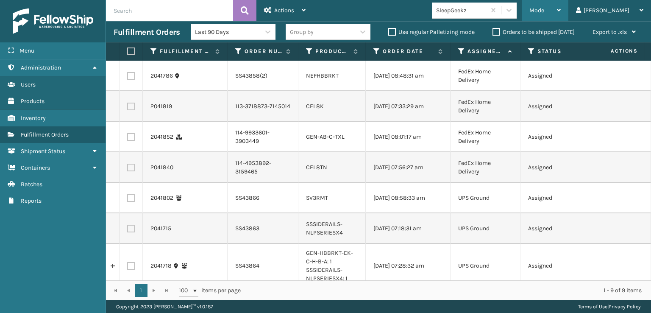
click at [544, 10] on span "Mode" at bounding box center [536, 10] width 15 height 7
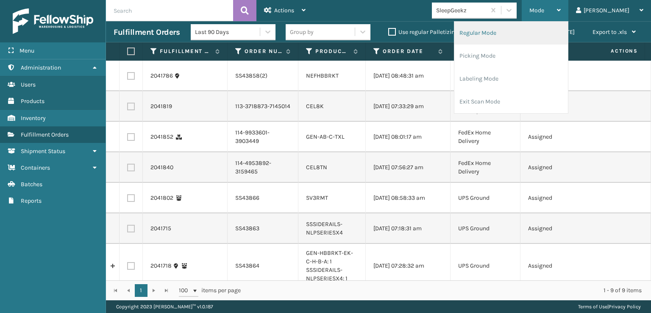
click at [508, 30] on li "Regular Mode" at bounding box center [511, 33] width 114 height 23
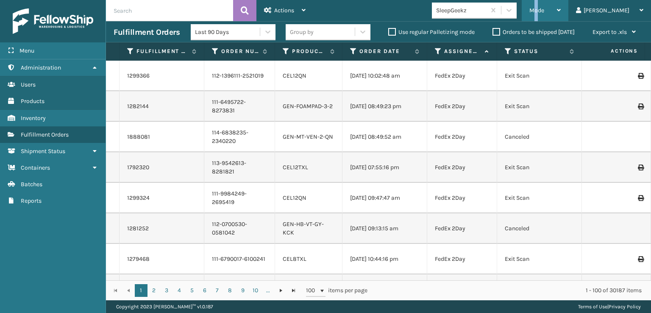
click at [544, 12] on span "Mode" at bounding box center [536, 10] width 15 height 7
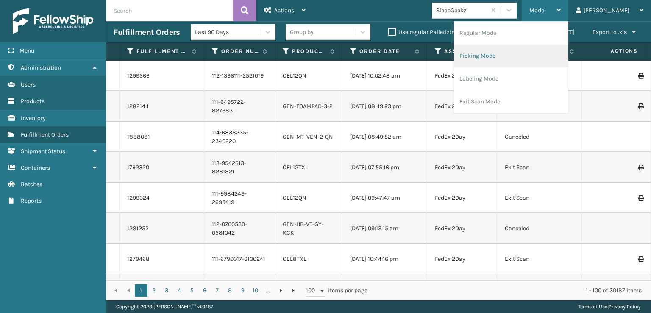
click at [523, 54] on li "Picking Mode" at bounding box center [511, 55] width 114 height 23
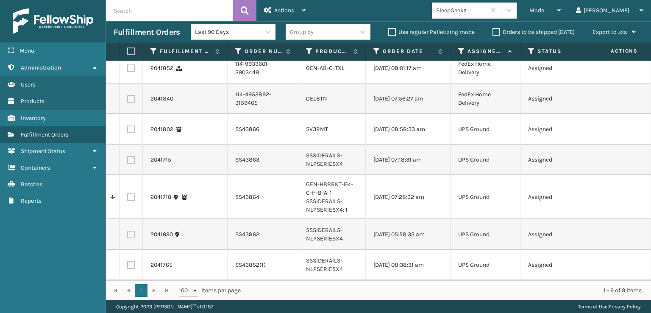
click at [129, 261] on label at bounding box center [131, 265] width 8 height 8
click at [128, 261] on input "checkbox" at bounding box center [127, 264] width 0 height 6
checkbox input "true"
click at [131, 231] on label at bounding box center [131, 235] width 8 height 8
click at [128, 231] on input "checkbox" at bounding box center [127, 234] width 0 height 6
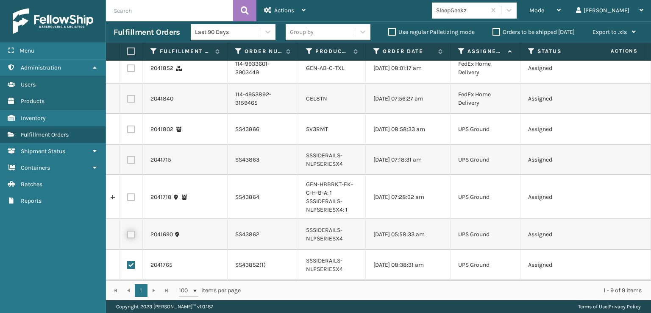
checkbox input "true"
click at [131, 193] on label at bounding box center [131, 197] width 8 height 8
click at [128, 193] on input "checkbox" at bounding box center [127, 196] width 0 height 6
checkbox input "true"
click at [132, 156] on label at bounding box center [131, 160] width 8 height 8
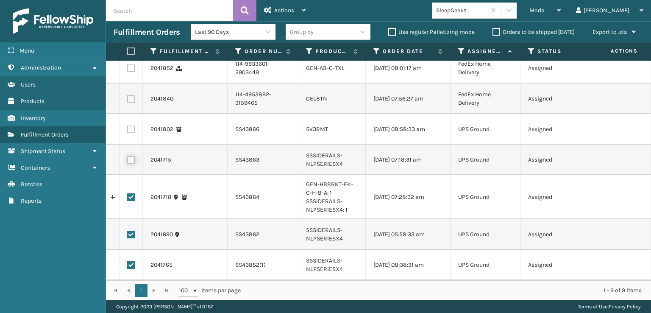
click at [128, 156] on input "checkbox" at bounding box center [127, 159] width 0 height 6
checkbox input "true"
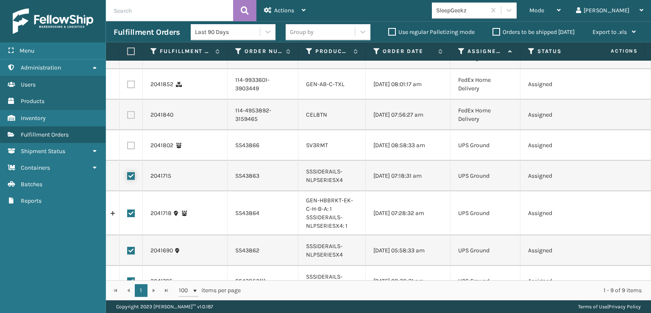
scroll to position [0, 0]
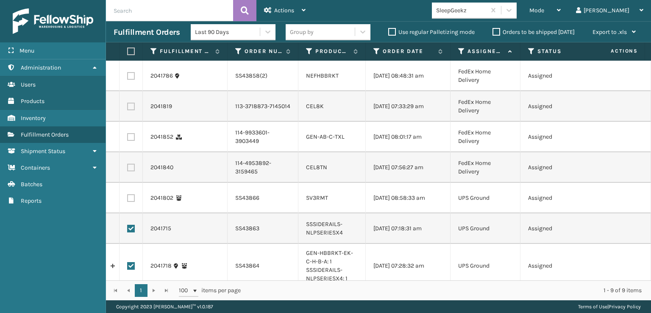
click at [129, 202] on label at bounding box center [131, 198] width 8 height 8
click at [128, 200] on input "checkbox" at bounding box center [127, 197] width 0 height 6
checkbox input "true"
click at [131, 76] on label at bounding box center [131, 76] width 8 height 8
click at [128, 76] on input "checkbox" at bounding box center [127, 75] width 0 height 6
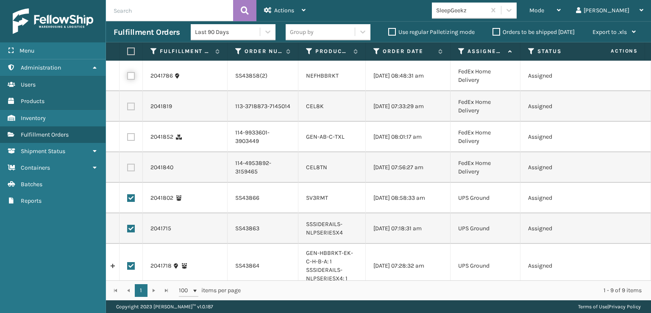
checkbox input "true"
click at [278, 11] on span "Actions" at bounding box center [284, 10] width 20 height 7
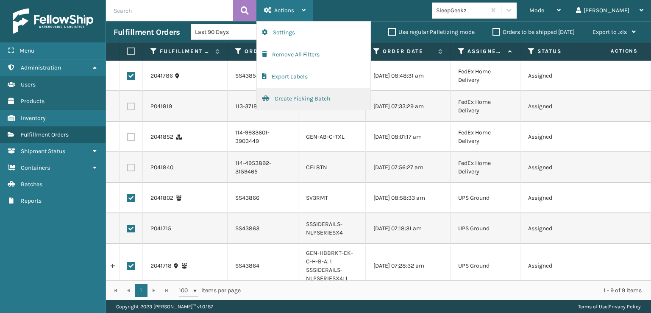
click at [289, 97] on button "Create Picking Batch" at bounding box center [314, 99] width 114 height 22
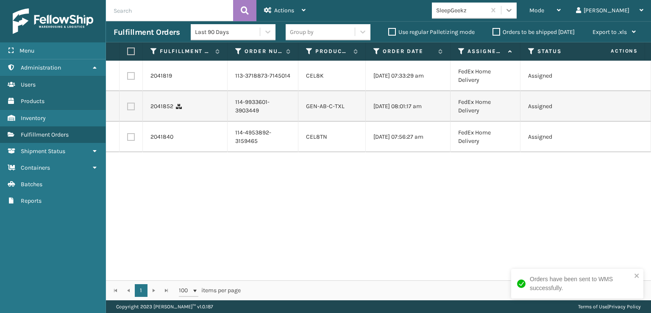
click at [512, 10] on icon at bounding box center [508, 10] width 5 height 3
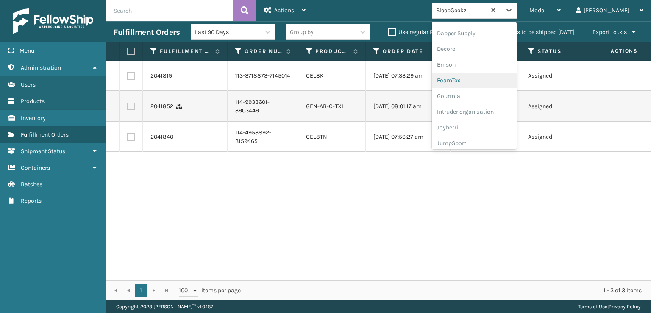
scroll to position [170, 0]
click at [485, 65] on div "FoamTex" at bounding box center [474, 66] width 85 height 16
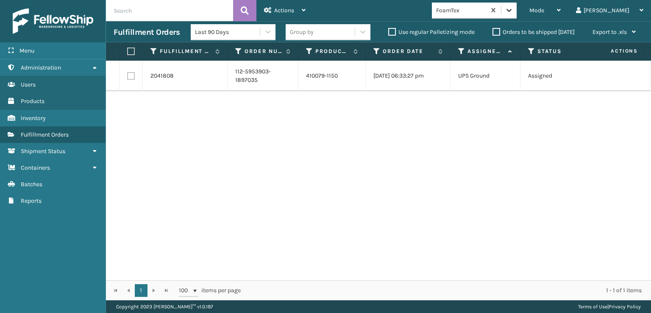
click at [517, 3] on div at bounding box center [508, 10] width 15 height 15
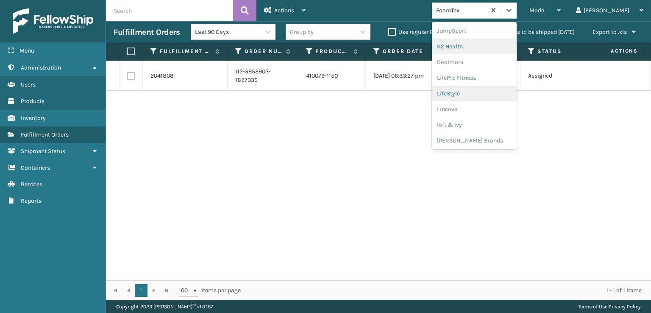
scroll to position [268, 0]
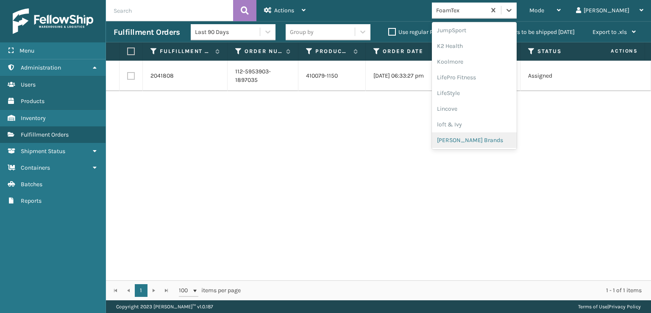
click at [484, 136] on div "[PERSON_NAME] Brands" at bounding box center [474, 140] width 85 height 16
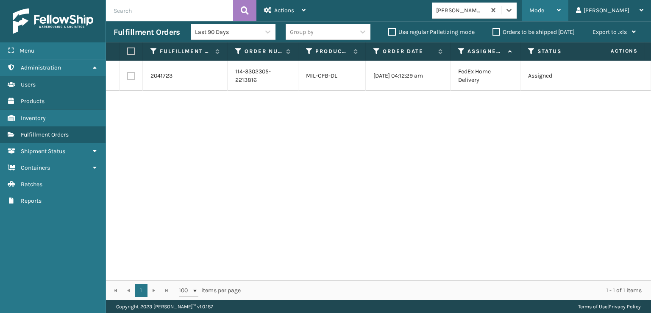
click at [561, 7] on div "Mode" at bounding box center [544, 10] width 31 height 21
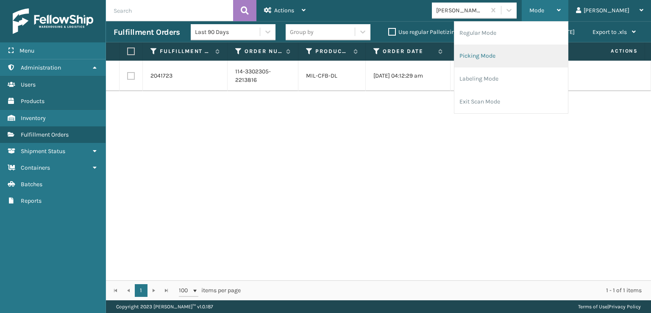
click at [508, 56] on li "Picking Mode" at bounding box center [511, 55] width 114 height 23
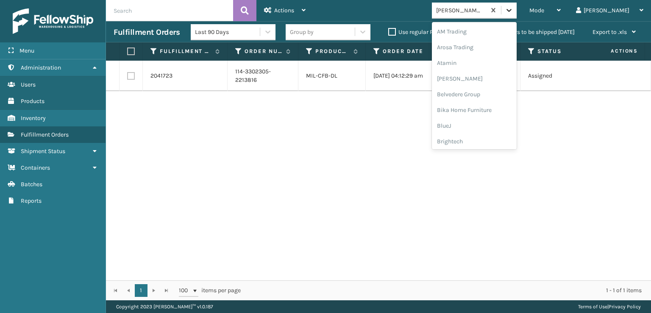
click at [513, 14] on icon at bounding box center [509, 10] width 8 height 8
click at [481, 123] on div "SleepGeekz" at bounding box center [474, 124] width 85 height 16
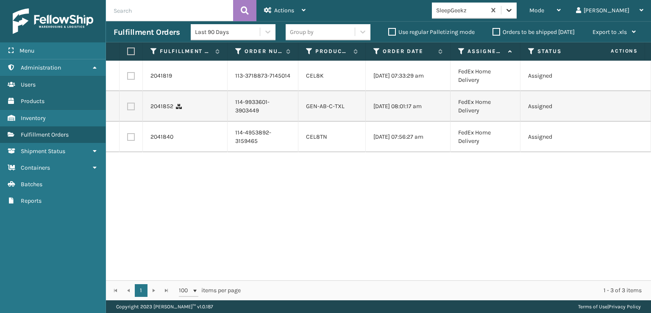
click at [512, 10] on icon at bounding box center [508, 10] width 5 height 3
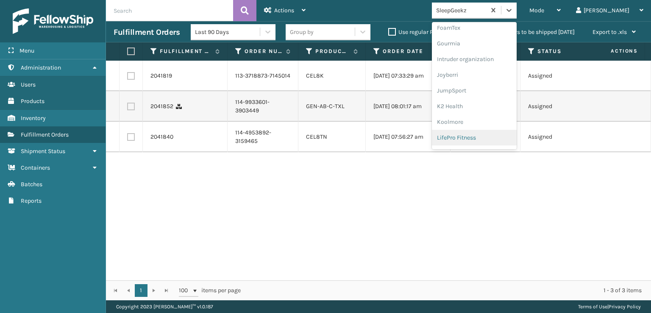
scroll to position [197, 0]
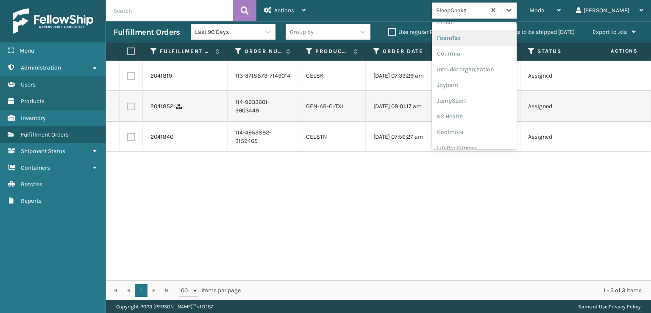
click at [485, 35] on div "FoamTex" at bounding box center [474, 38] width 85 height 16
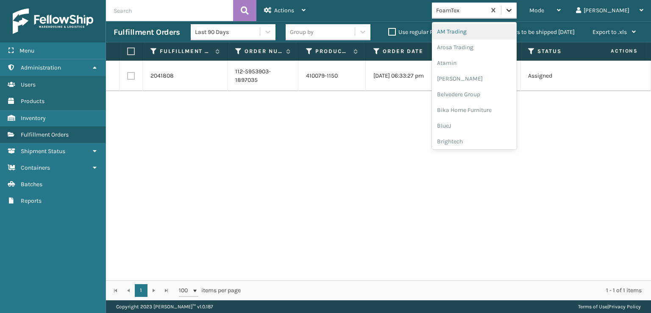
click at [513, 8] on icon at bounding box center [509, 10] width 8 height 8
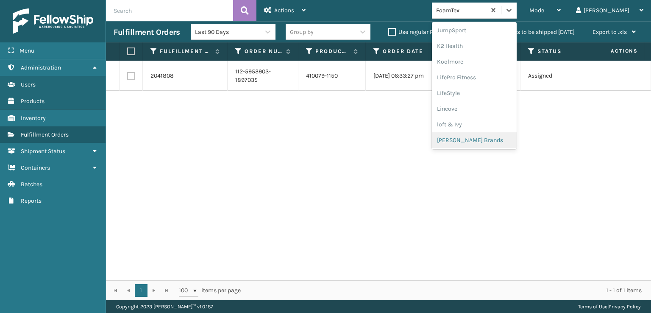
click at [485, 136] on div "[PERSON_NAME] Brands" at bounding box center [474, 140] width 85 height 16
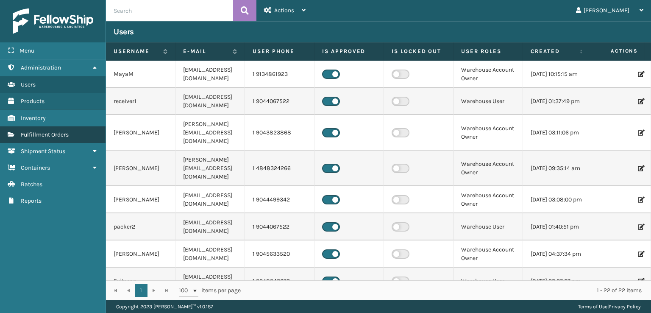
click at [36, 133] on span "Fulfillment Orders" at bounding box center [45, 134] width 48 height 7
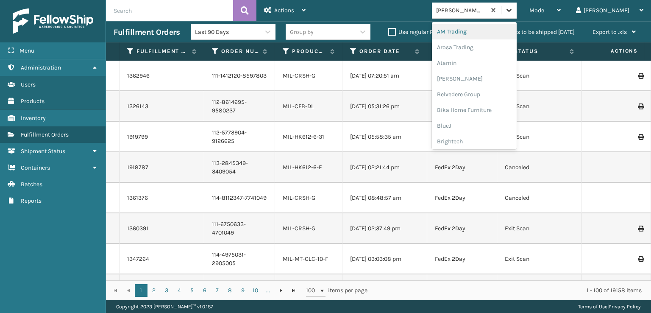
click at [513, 8] on icon at bounding box center [509, 10] width 8 height 8
click at [485, 127] on div "SleepGeekz" at bounding box center [474, 124] width 85 height 16
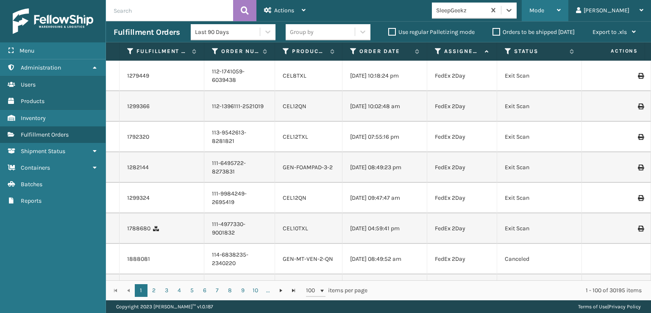
click at [544, 12] on span "Mode" at bounding box center [536, 10] width 15 height 7
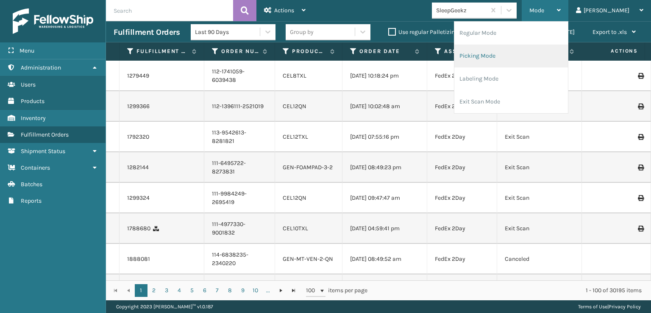
click at [503, 55] on li "Picking Mode" at bounding box center [511, 55] width 114 height 23
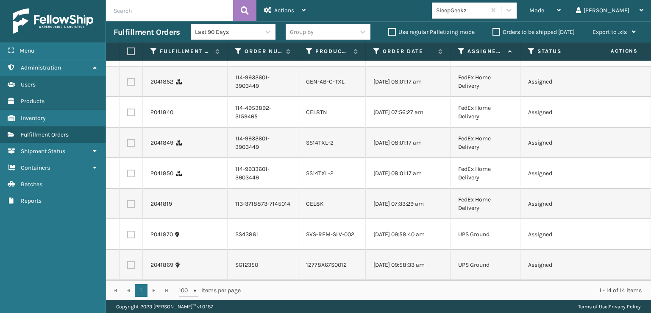
scroll to position [275, 0]
click at [130, 200] on label at bounding box center [131, 204] width 8 height 8
click at [128, 200] on input "checkbox" at bounding box center [127, 203] width 0 height 6
checkbox input "true"
click at [132, 170] on label at bounding box center [131, 174] width 8 height 8
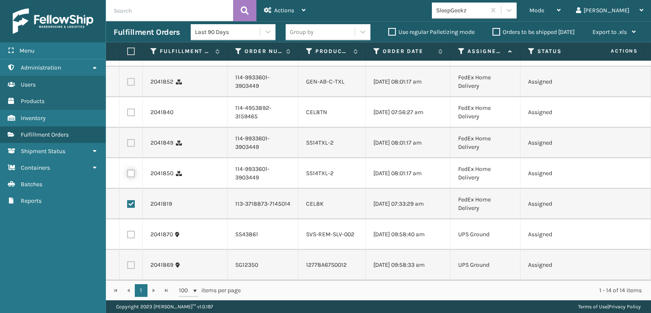
click at [128, 170] on input "checkbox" at bounding box center [127, 173] width 0 height 6
checkbox input "true"
click at [131, 139] on label at bounding box center [131, 143] width 8 height 8
click at [128, 139] on input "checkbox" at bounding box center [127, 142] width 0 height 6
checkbox input "true"
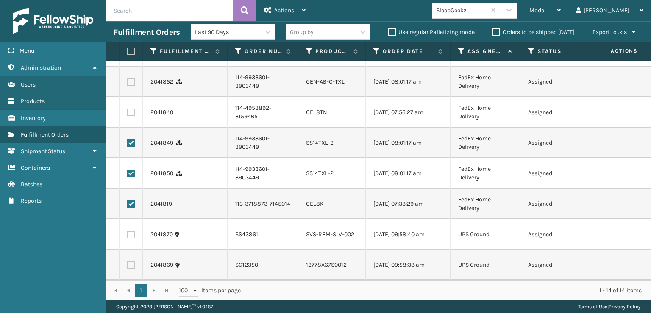
click at [132, 108] on label at bounding box center [131, 112] width 8 height 8
click at [128, 108] on input "checkbox" at bounding box center [127, 111] width 0 height 6
checkbox input "true"
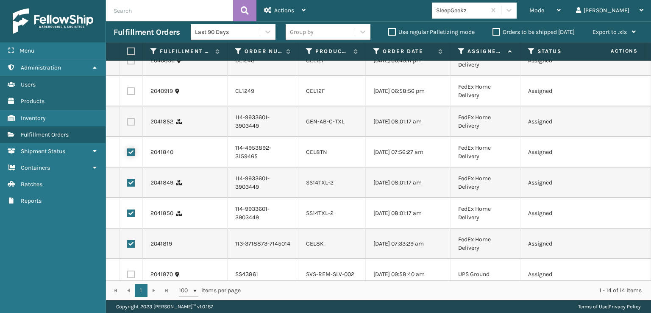
scroll to position [147, 0]
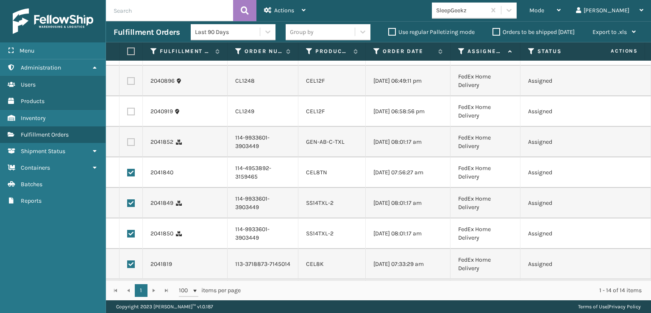
click at [131, 146] on label at bounding box center [131, 142] width 8 height 8
click at [128, 144] on input "checkbox" at bounding box center [127, 141] width 0 height 6
checkbox input "true"
click at [132, 115] on label at bounding box center [131, 112] width 8 height 8
click at [128, 113] on input "checkbox" at bounding box center [127, 111] width 0 height 6
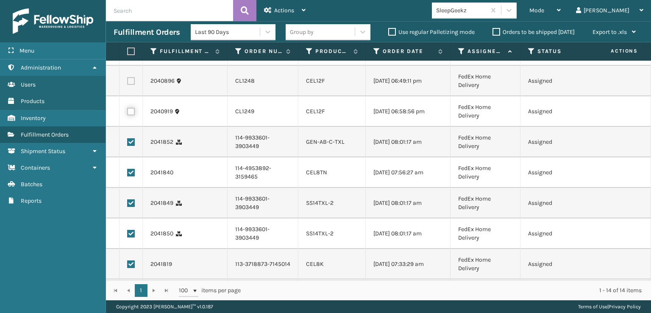
checkbox input "true"
click at [132, 85] on label at bounding box center [131, 81] width 8 height 8
click at [128, 83] on input "checkbox" at bounding box center [127, 80] width 0 height 6
checkbox input "true"
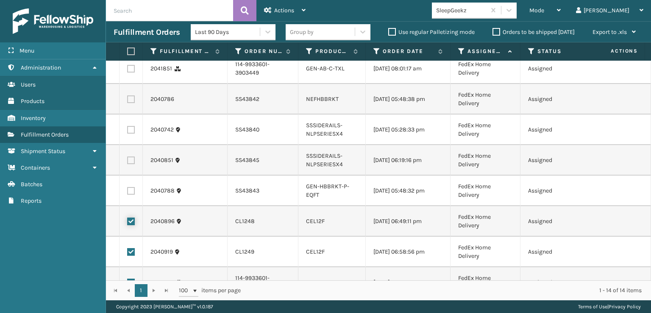
scroll to position [0, 0]
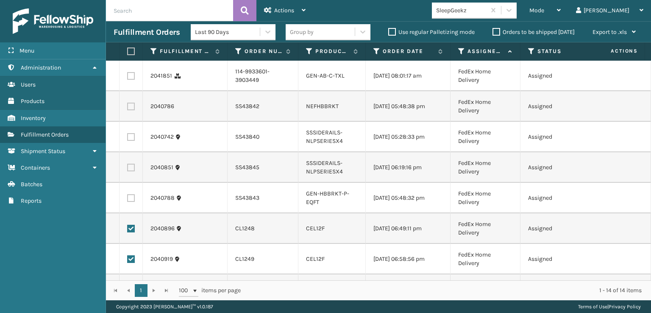
click at [128, 77] on label at bounding box center [131, 76] width 8 height 8
click at [128, 77] on input "checkbox" at bounding box center [127, 75] width 0 height 6
checkbox input "true"
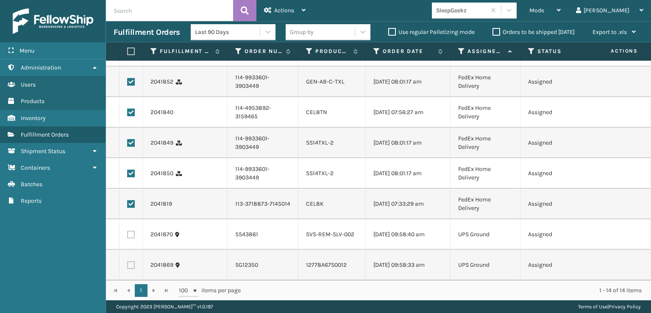
scroll to position [275, 0]
click at [281, 6] on div "Actions" at bounding box center [285, 10] width 42 height 21
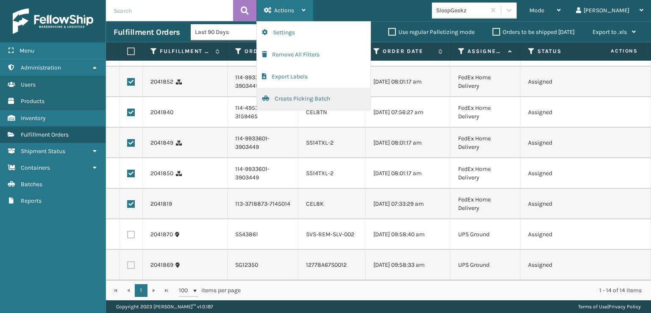
click at [289, 97] on button "Create Picking Batch" at bounding box center [314, 99] width 114 height 22
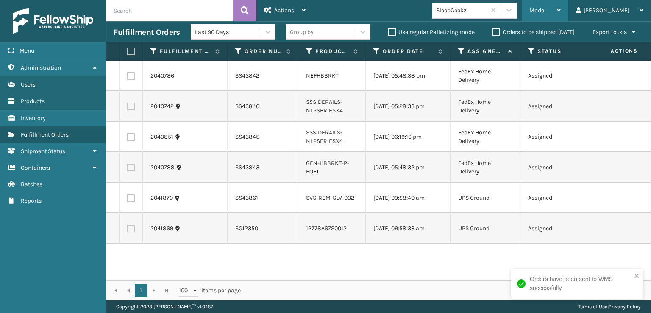
click at [544, 7] on span "Mode" at bounding box center [536, 10] width 15 height 7
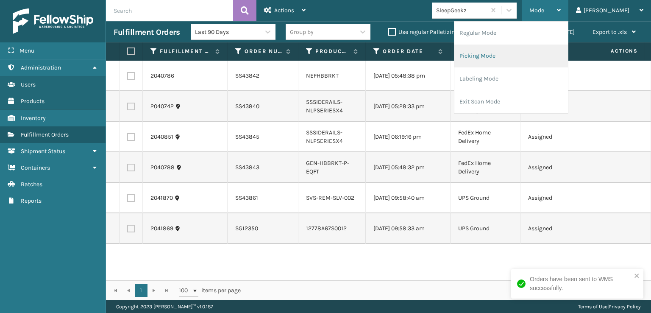
click at [503, 56] on li "Picking Mode" at bounding box center [511, 55] width 114 height 23
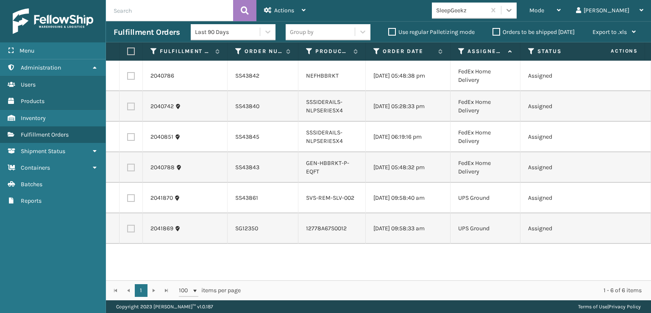
click at [517, 14] on div at bounding box center [508, 10] width 15 height 15
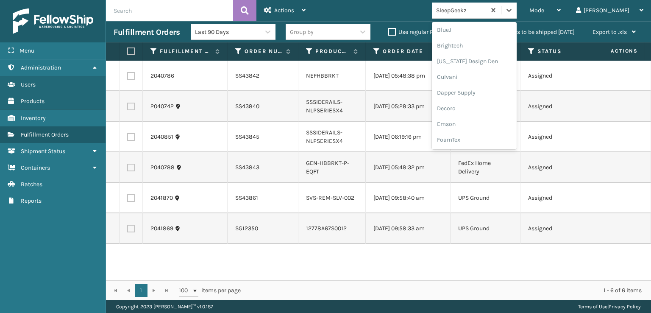
scroll to position [127, 0]
click at [483, 107] on div "FoamTex" at bounding box center [474, 108] width 85 height 16
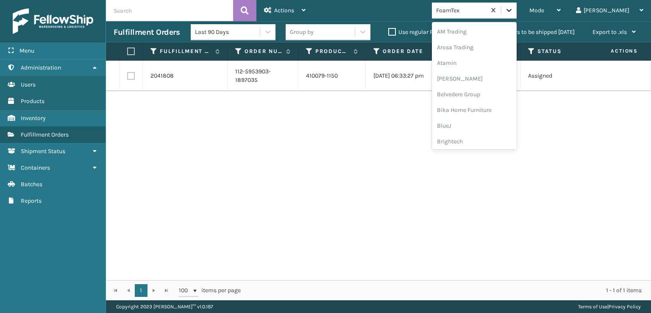
click at [513, 8] on icon at bounding box center [509, 10] width 8 height 8
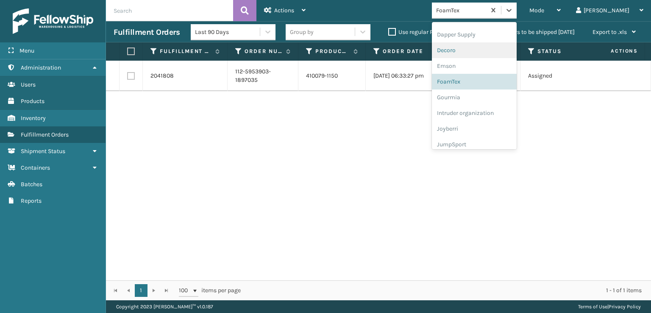
scroll to position [268, 0]
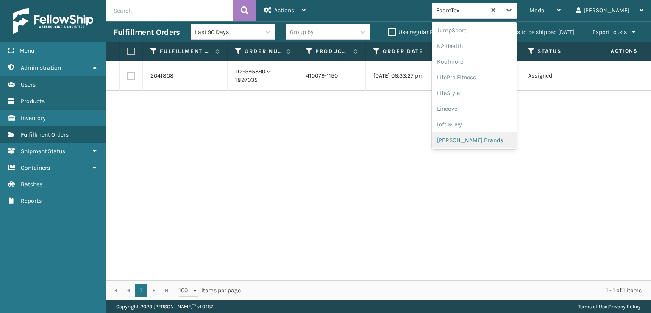
click at [483, 136] on div "[PERSON_NAME] Brands" at bounding box center [474, 140] width 85 height 16
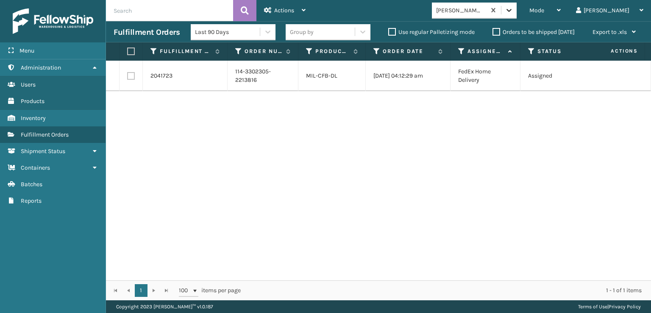
click at [513, 12] on icon at bounding box center [509, 10] width 8 height 8
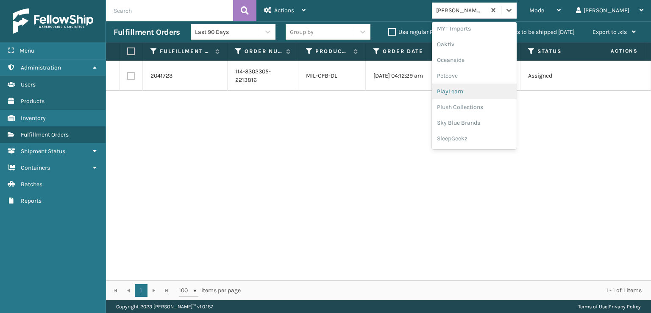
scroll to position [395, 0]
click at [482, 140] on div "SleepGeekz" at bounding box center [474, 139] width 85 height 16
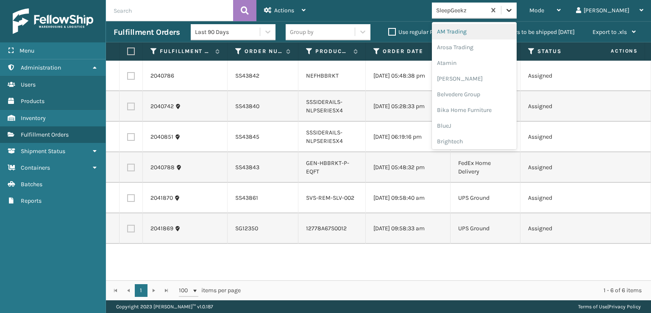
click at [513, 12] on icon at bounding box center [509, 10] width 8 height 8
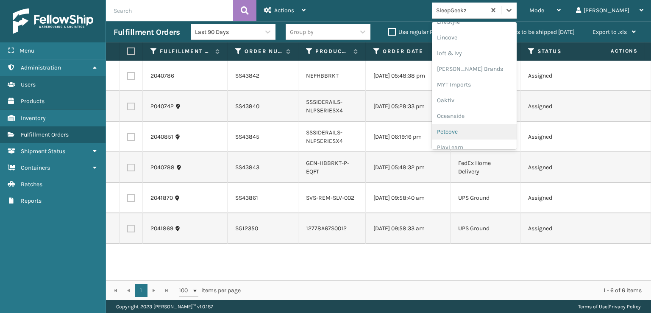
scroll to position [409, 0]
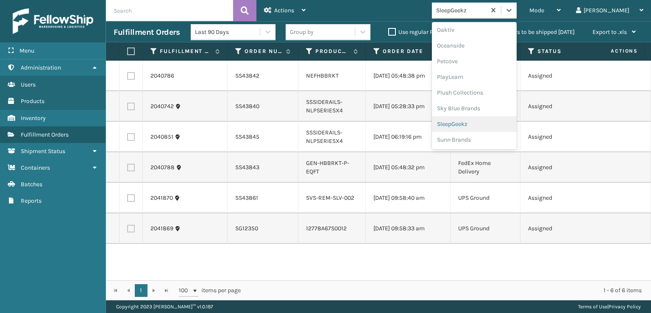
click at [486, 123] on div "SleepGeekz" at bounding box center [474, 124] width 85 height 16
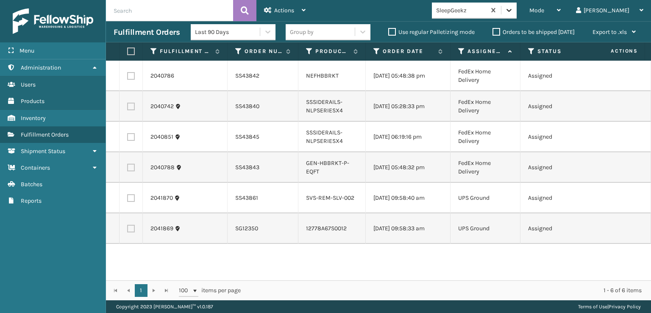
click at [513, 7] on icon at bounding box center [509, 10] width 8 height 8
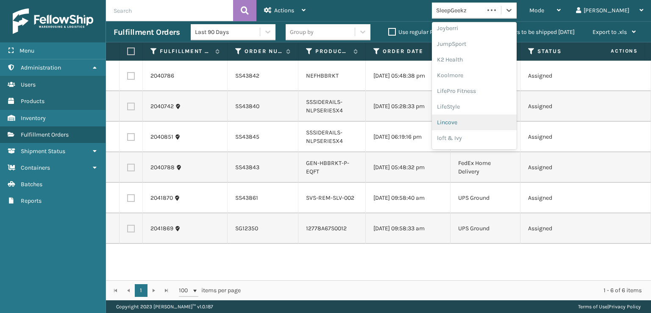
scroll to position [268, 0]
click at [484, 136] on div "[PERSON_NAME] Brands" at bounding box center [474, 140] width 85 height 16
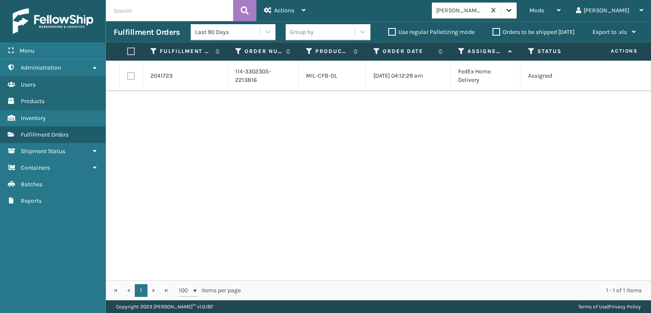
click at [513, 8] on icon at bounding box center [509, 10] width 8 height 8
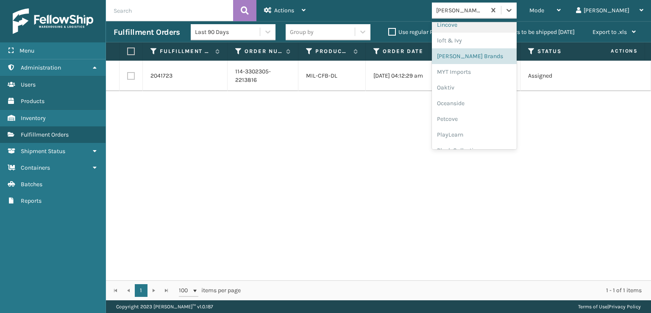
scroll to position [395, 0]
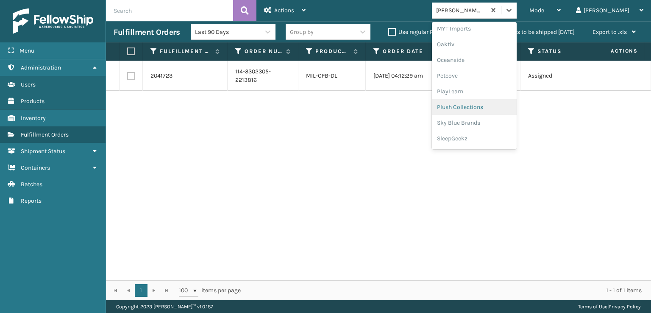
click at [482, 107] on div "Plush Collections" at bounding box center [474, 107] width 85 height 16
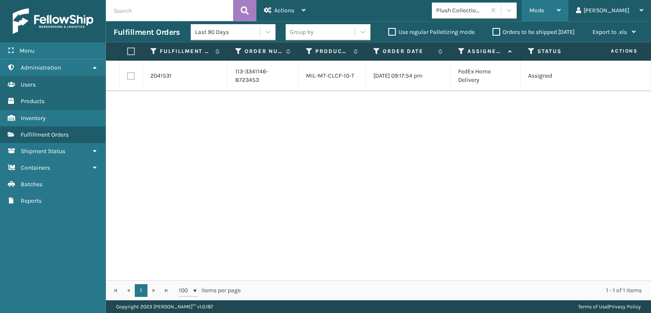
click at [544, 11] on span "Mode" at bounding box center [536, 10] width 15 height 7
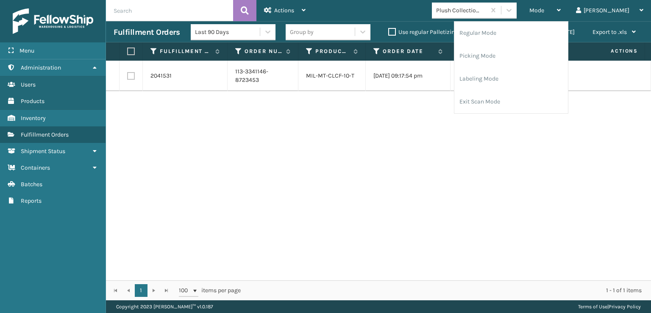
click at [434, 15] on div "Mode Regular Mode Picking Mode Labeling Mode Exit Scan Mode Plush Collections […" at bounding box center [482, 10] width 338 height 21
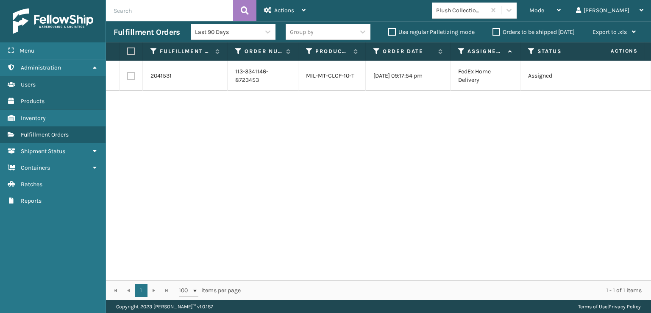
click at [613, 178] on div "2041531 113-3341146-8723453 MIL-MT-CLCF-10-T [DATE] 09:17:54 pm FedEx Home Deli…" at bounding box center [378, 171] width 545 height 220
click at [513, 10] on icon at bounding box center [509, 10] width 8 height 8
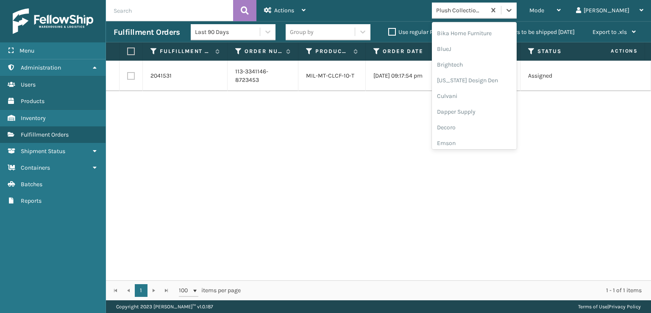
scroll to position [170, 0]
click at [492, 65] on div "FoamTex" at bounding box center [474, 66] width 85 height 16
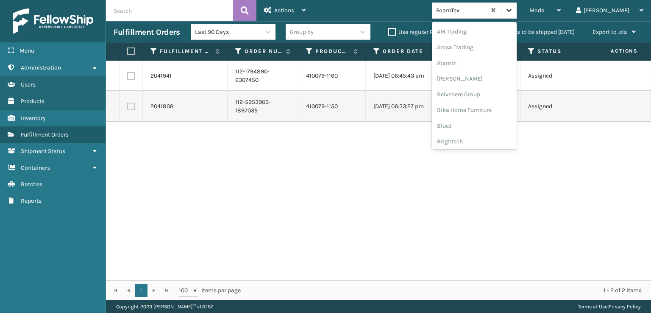
click at [513, 14] on icon at bounding box center [509, 10] width 8 height 8
click at [486, 96] on div "[PERSON_NAME] Brands" at bounding box center [474, 98] width 85 height 16
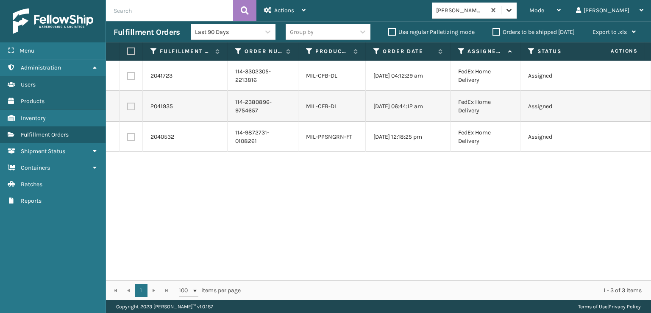
click at [513, 11] on icon at bounding box center [509, 10] width 8 height 8
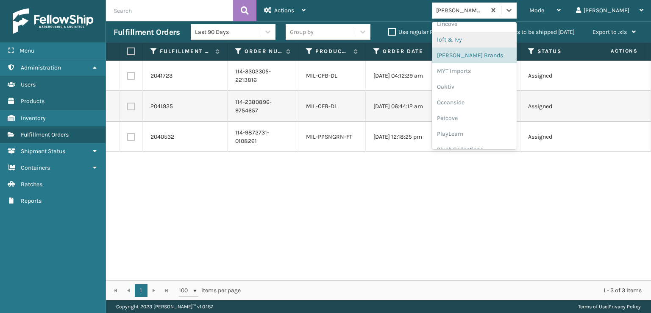
scroll to position [395, 0]
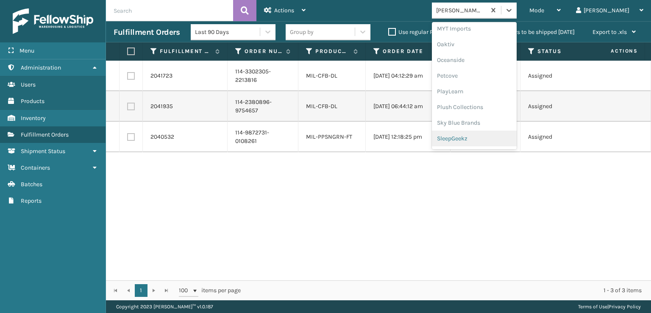
click at [486, 138] on div "SleepGeekz" at bounding box center [474, 139] width 85 height 16
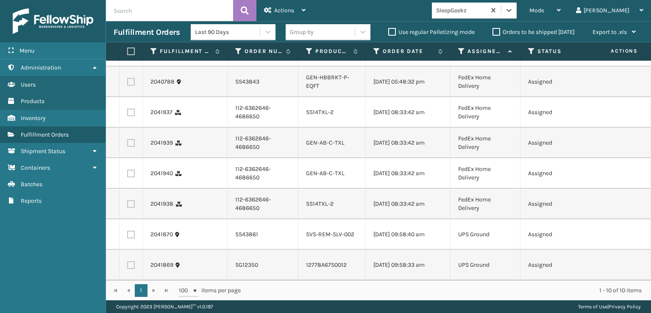
scroll to position [0, 0]
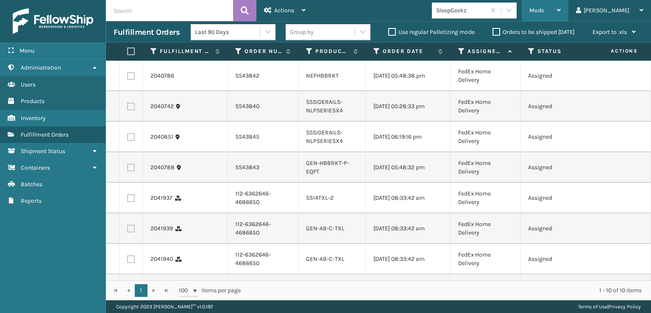
click at [544, 10] on span "Mode" at bounding box center [536, 10] width 15 height 7
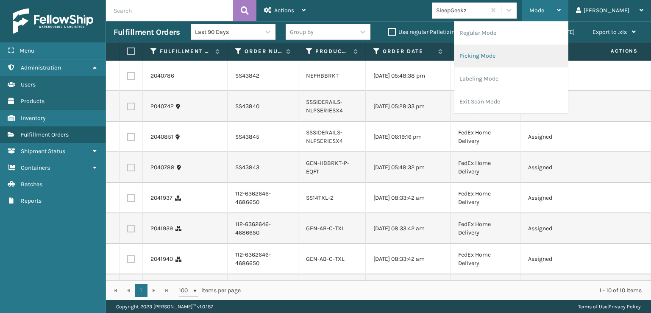
click at [506, 54] on li "Picking Mode" at bounding box center [511, 55] width 114 height 23
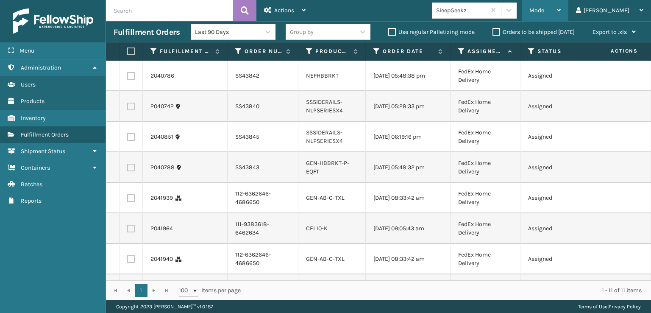
click at [561, 14] on div "Mode" at bounding box center [544, 10] width 31 height 21
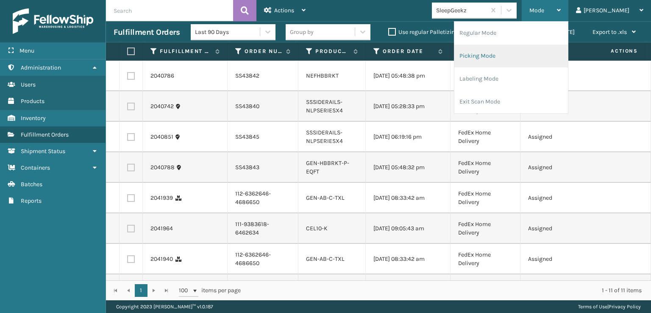
click at [522, 53] on li "Picking Mode" at bounding box center [511, 55] width 114 height 23
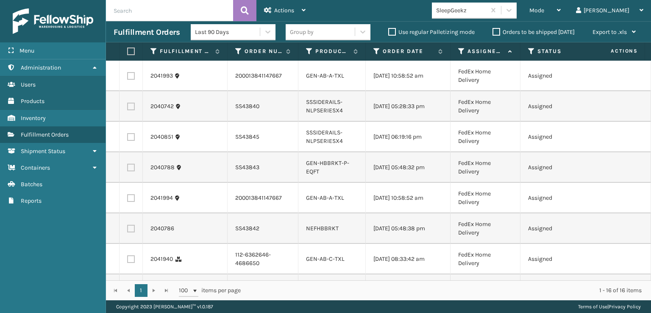
click at [125, 78] on td at bounding box center [131, 76] width 23 height 31
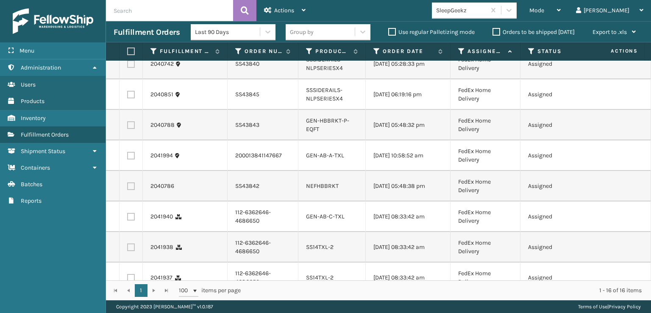
click at [132, 159] on label at bounding box center [131, 156] width 8 height 8
click at [128, 157] on input "checkbox" at bounding box center [127, 155] width 0 height 6
checkbox input "true"
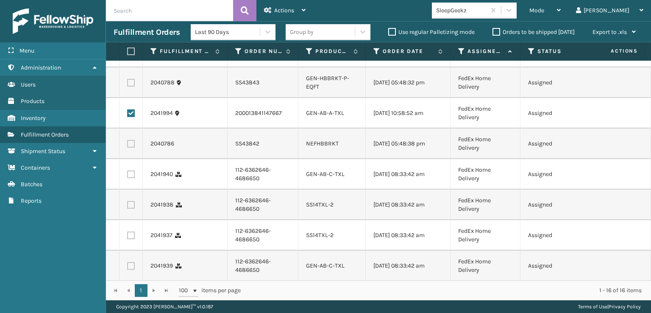
click at [131, 178] on label at bounding box center [131, 174] width 8 height 8
click at [128, 176] on input "checkbox" at bounding box center [127, 173] width 0 height 6
checkbox input "true"
click at [133, 209] on label at bounding box center [131, 205] width 8 height 8
click at [128, 206] on input "checkbox" at bounding box center [127, 204] width 0 height 6
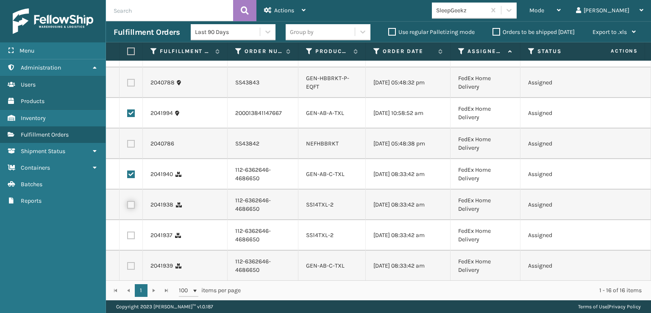
checkbox input "true"
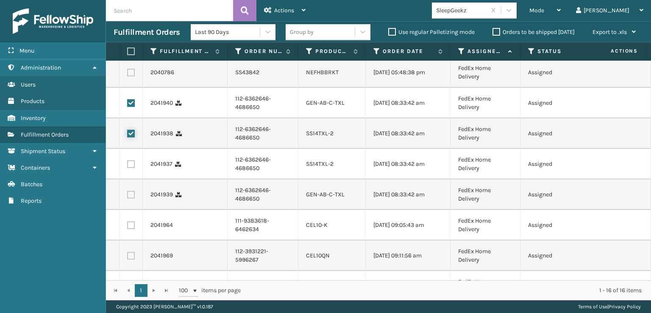
scroll to position [170, 0]
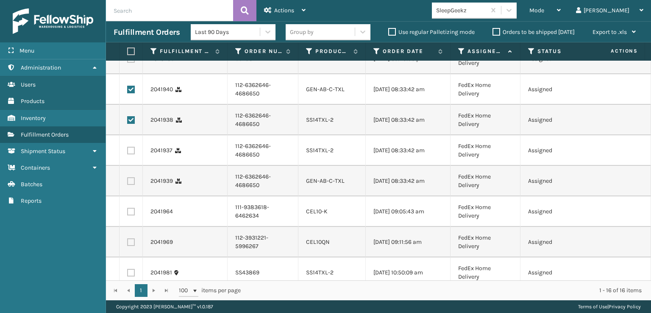
click at [133, 154] on label at bounding box center [131, 151] width 8 height 8
click at [128, 152] on input "checkbox" at bounding box center [127, 150] width 0 height 6
checkbox input "true"
click at [131, 196] on td at bounding box center [131, 181] width 23 height 31
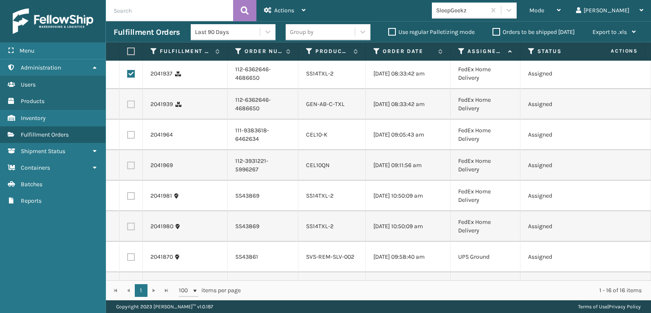
scroll to position [254, 0]
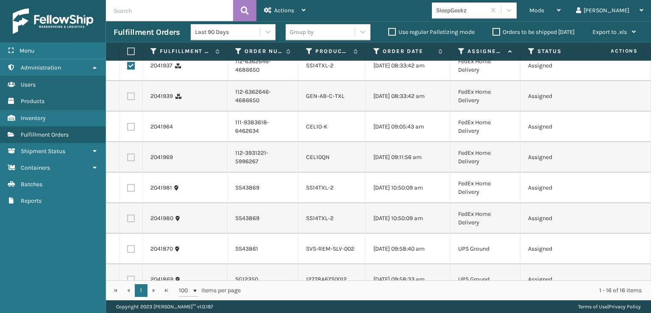
click at [131, 100] on label at bounding box center [131, 96] width 8 height 8
click at [128, 98] on input "checkbox" at bounding box center [127, 95] width 0 height 6
checkbox input "true"
click at [131, 131] on label at bounding box center [131, 127] width 8 height 8
click at [128, 128] on input "checkbox" at bounding box center [127, 126] width 0 height 6
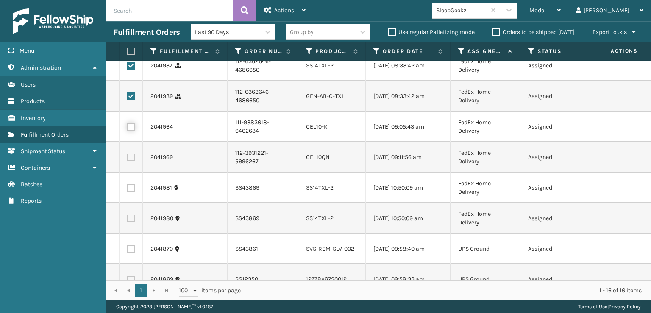
checkbox input "true"
click at [132, 161] on label at bounding box center [131, 157] width 8 height 8
click at [128, 159] on input "checkbox" at bounding box center [127, 156] width 0 height 6
checkbox input "true"
click at [132, 192] on label at bounding box center [131, 188] width 8 height 8
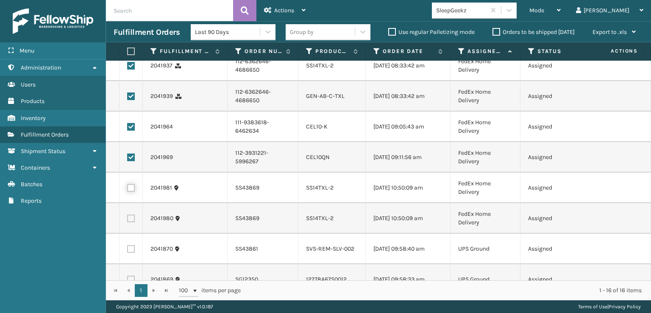
click at [128, 189] on input "checkbox" at bounding box center [127, 187] width 0 height 6
checkbox input "true"
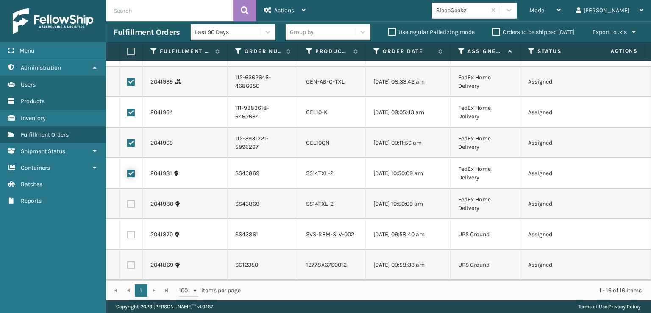
scroll to position [346, 0]
click at [131, 200] on label at bounding box center [131, 204] width 8 height 8
click at [128, 200] on input "checkbox" at bounding box center [127, 203] width 0 height 6
checkbox input "true"
click at [288, 8] on span "Actions" at bounding box center [284, 10] width 20 height 7
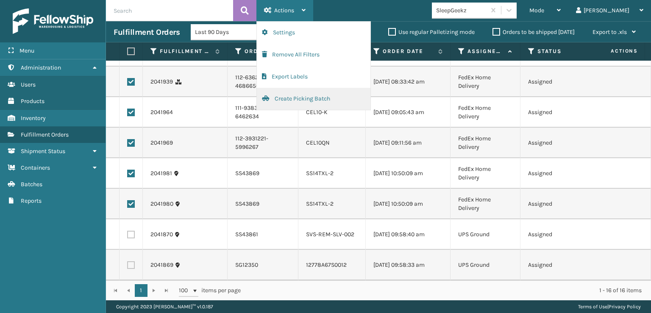
click at [290, 97] on button "Create Picking Batch" at bounding box center [314, 99] width 114 height 22
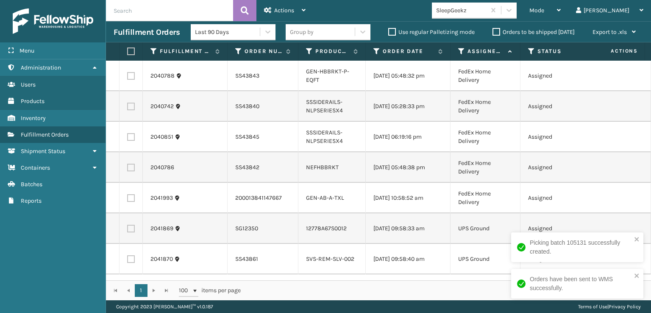
click at [132, 202] on label at bounding box center [131, 198] width 8 height 8
click at [128, 200] on input "checkbox" at bounding box center [127, 197] width 0 height 6
checkbox input "true"
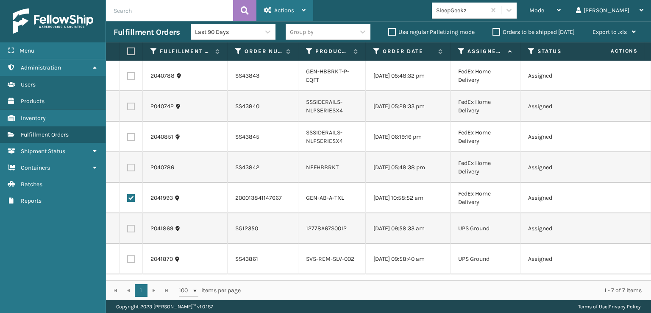
click at [281, 10] on span "Actions" at bounding box center [284, 10] width 20 height 7
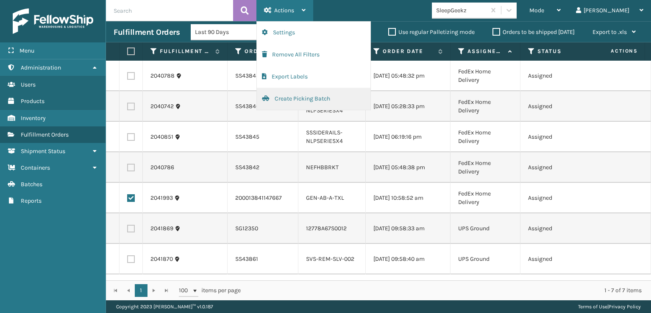
click at [283, 99] on button "Create Picking Batch" at bounding box center [314, 99] width 114 height 22
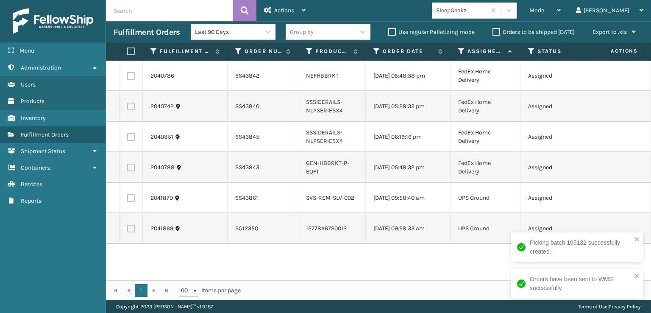
click at [131, 51] on label at bounding box center [129, 51] width 5 height 8
click at [128, 51] on input "checkbox" at bounding box center [127, 52] width 0 height 6
checkbox input "true"
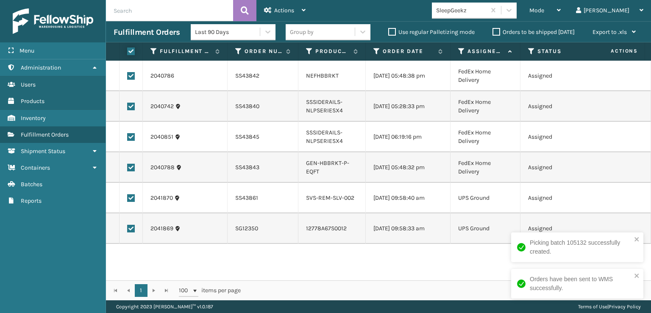
checkbox input "true"
click at [283, 12] on span "Actions" at bounding box center [284, 10] width 20 height 7
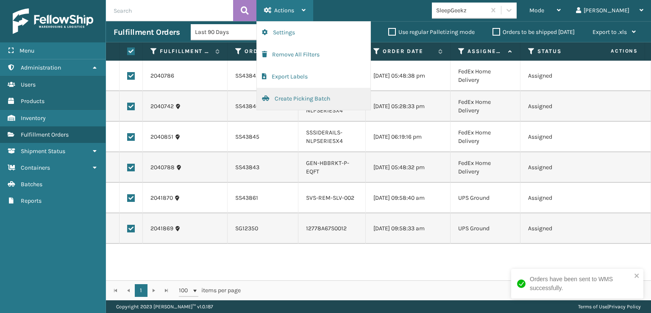
click at [292, 98] on button "Create Picking Batch" at bounding box center [314, 99] width 114 height 22
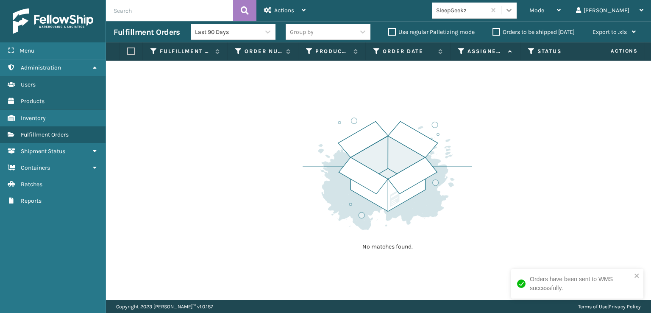
click at [517, 10] on div at bounding box center [508, 10] width 15 height 15
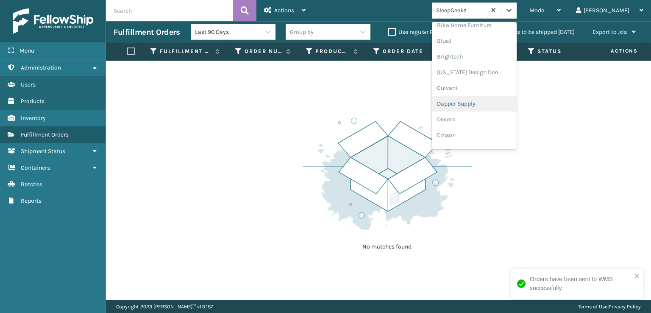
scroll to position [170, 0]
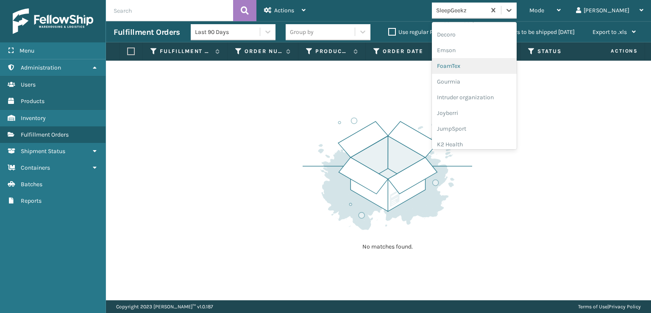
click at [479, 65] on div "FoamTex" at bounding box center [474, 66] width 85 height 16
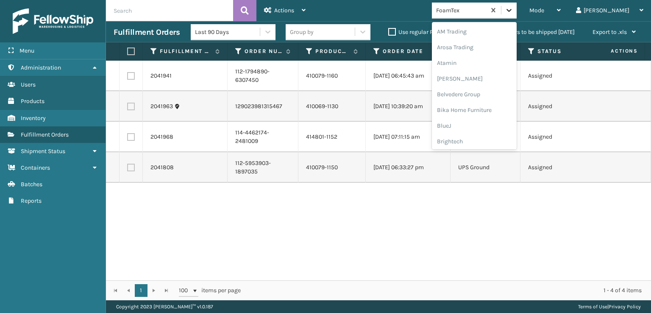
click at [513, 12] on icon at bounding box center [509, 10] width 8 height 8
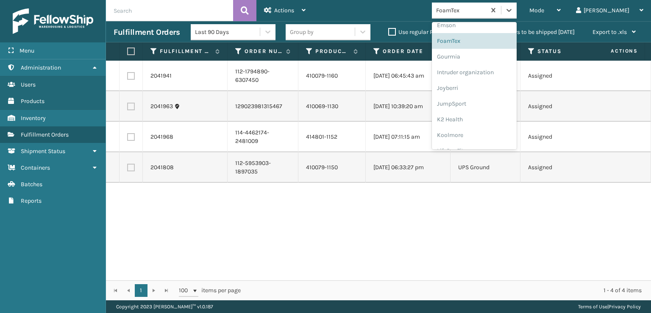
scroll to position [268, 0]
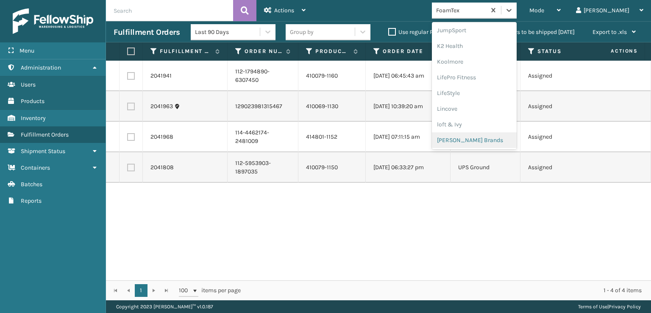
click at [481, 136] on div "[PERSON_NAME] Brands" at bounding box center [474, 140] width 85 height 16
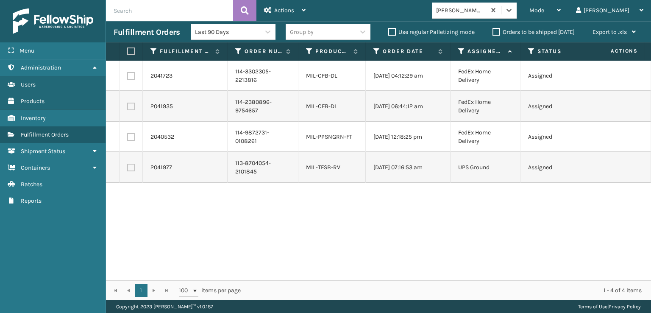
click at [131, 51] on label at bounding box center [129, 51] width 5 height 8
click at [128, 51] on input "checkbox" at bounding box center [127, 52] width 0 height 6
checkbox input "true"
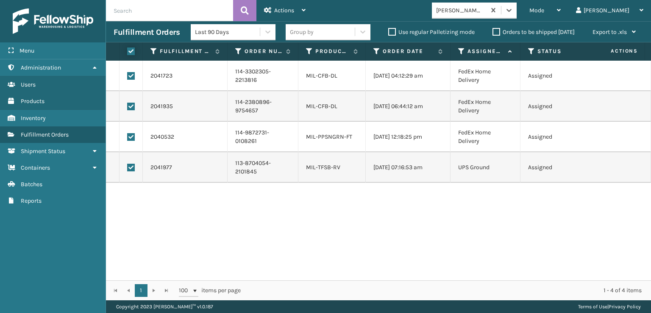
checkbox input "true"
click at [276, 11] on span "Actions" at bounding box center [284, 10] width 20 height 7
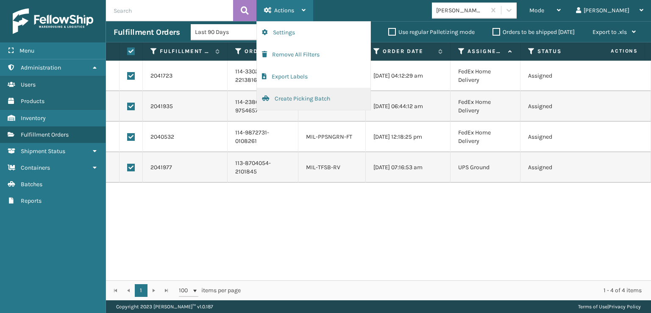
click at [295, 100] on button "Create Picking Batch" at bounding box center [314, 99] width 114 height 22
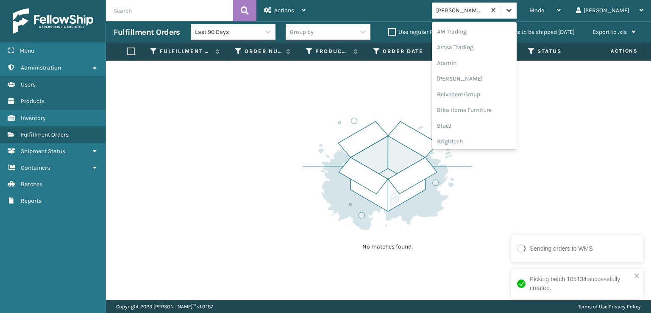
click at [513, 12] on icon at bounding box center [509, 10] width 8 height 8
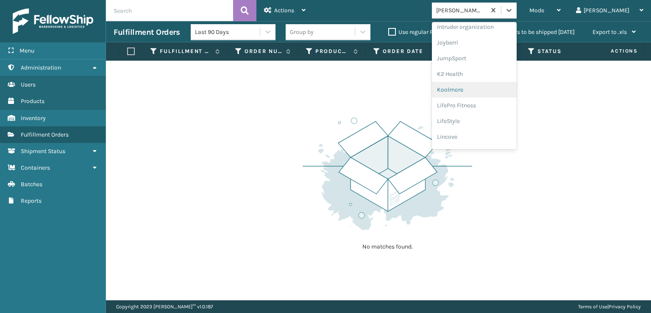
scroll to position [197, 0]
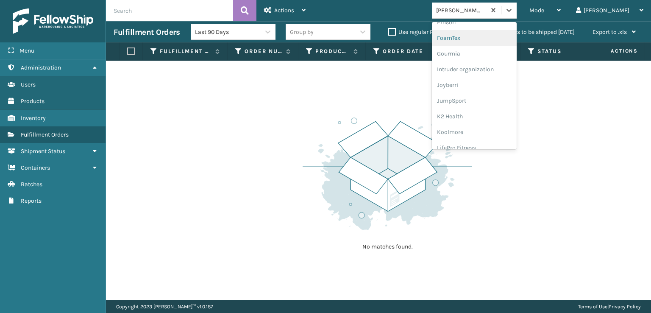
click at [480, 39] on div "FoamTex" at bounding box center [474, 38] width 85 height 16
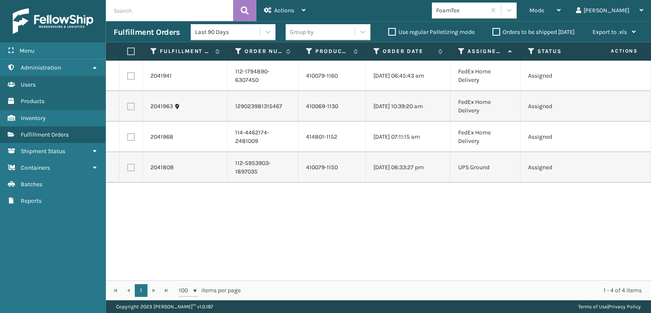
click at [129, 48] on label at bounding box center [129, 51] width 5 height 8
click at [128, 49] on input "checkbox" at bounding box center [127, 52] width 0 height 6
checkbox input "true"
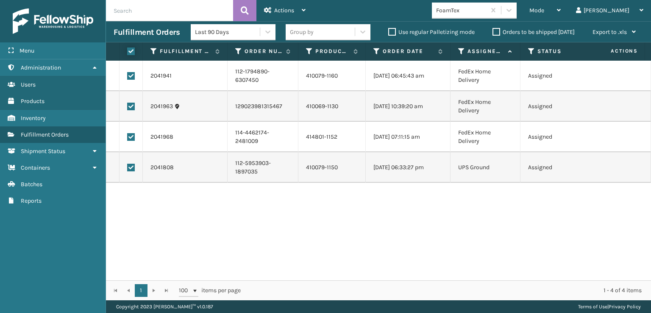
checkbox input "true"
click at [288, 10] on span "Actions" at bounding box center [284, 10] width 20 height 7
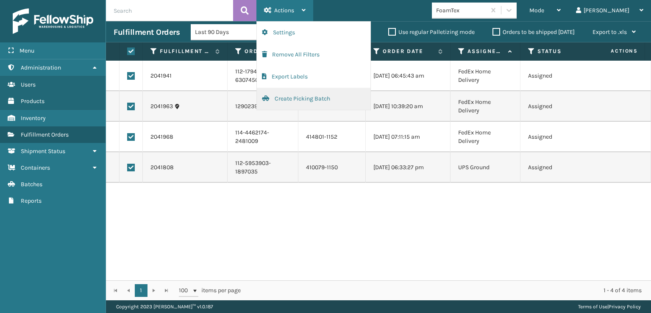
click at [285, 97] on button "Create Picking Batch" at bounding box center [314, 99] width 114 height 22
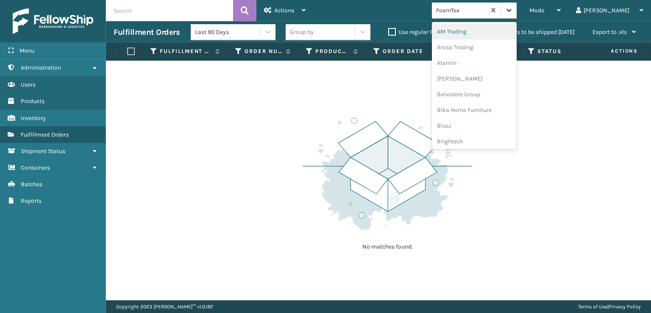
click at [512, 11] on icon at bounding box center [508, 10] width 5 height 3
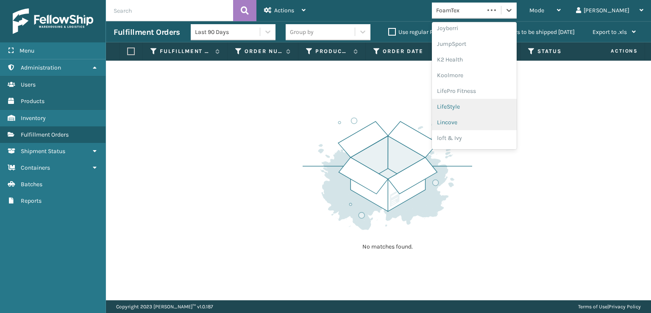
scroll to position [268, 0]
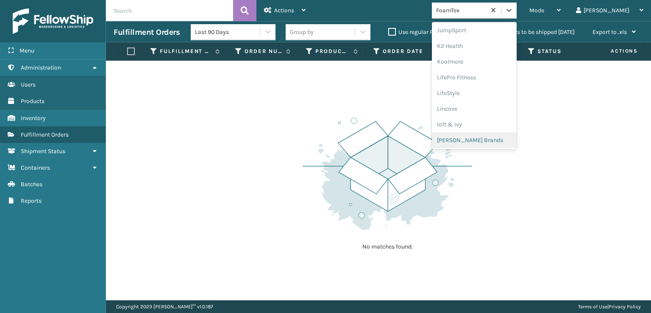
click at [488, 139] on div "[PERSON_NAME] Brands" at bounding box center [474, 140] width 85 height 16
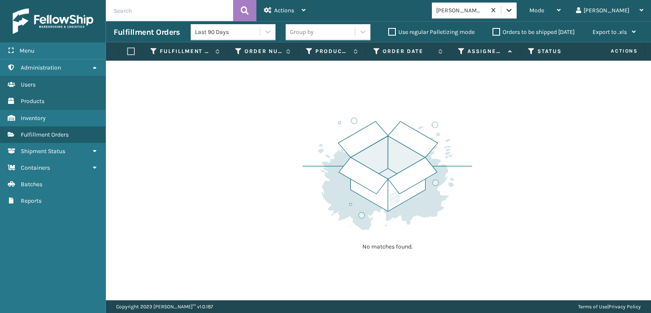
click at [513, 9] on icon at bounding box center [509, 10] width 8 height 8
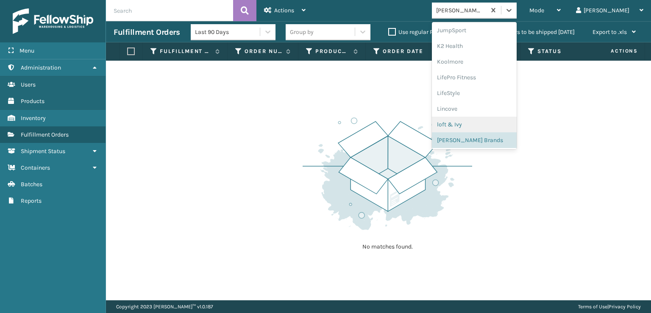
scroll to position [302, 0]
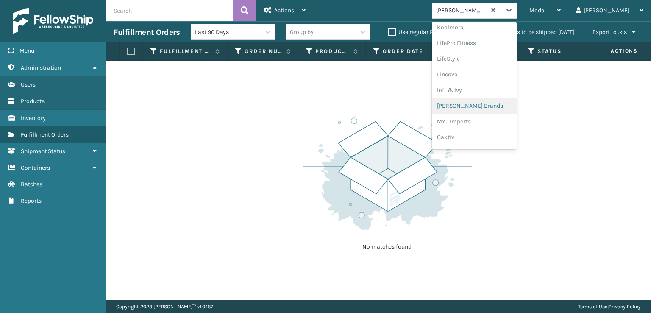
click at [488, 105] on div "[PERSON_NAME] Brands" at bounding box center [474, 106] width 85 height 16
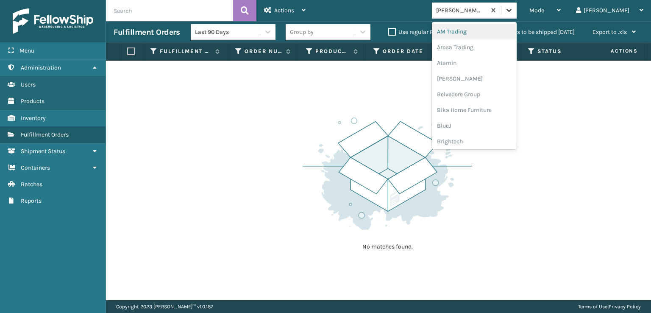
click at [513, 13] on icon at bounding box center [509, 10] width 8 height 8
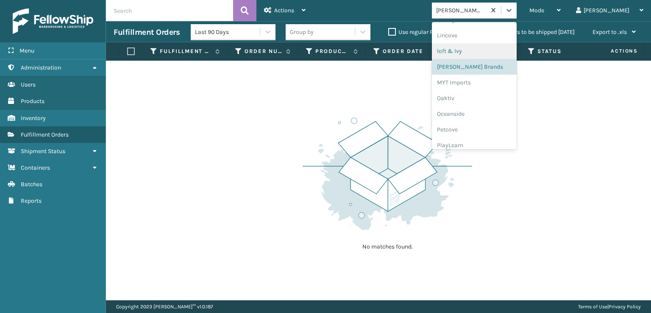
scroll to position [409, 0]
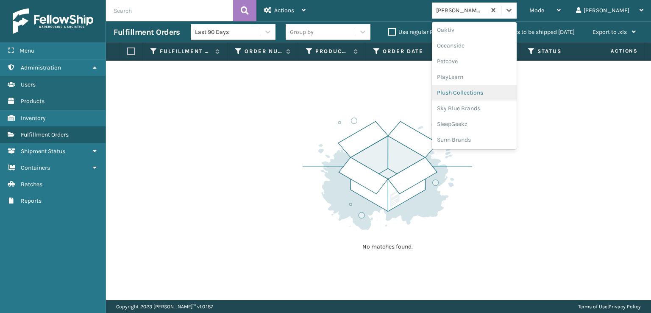
click at [488, 91] on div "Plush Collections" at bounding box center [474, 93] width 85 height 16
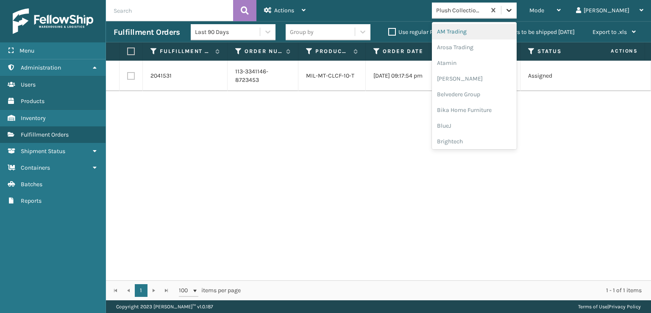
click at [513, 10] on icon at bounding box center [509, 10] width 8 height 8
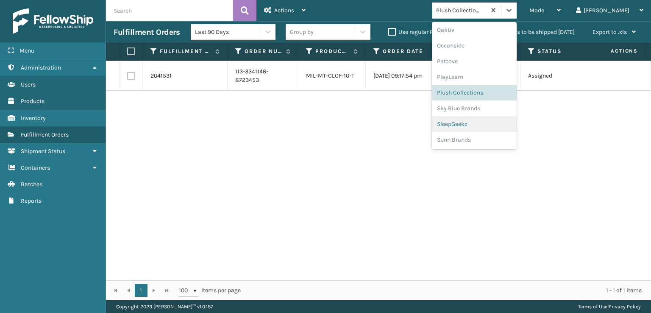
click at [487, 124] on div "SleepGeekz" at bounding box center [474, 124] width 85 height 16
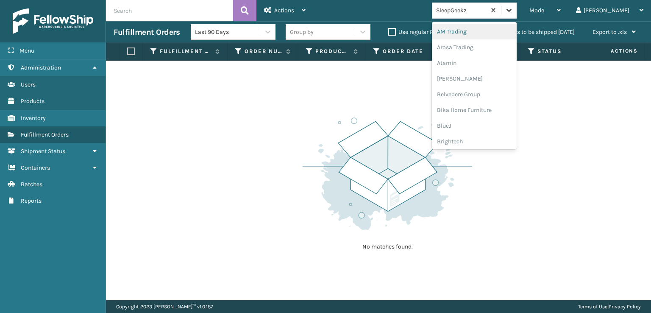
click at [513, 9] on icon at bounding box center [509, 10] width 8 height 8
click at [483, 123] on div "SleepGeekz" at bounding box center [474, 124] width 85 height 16
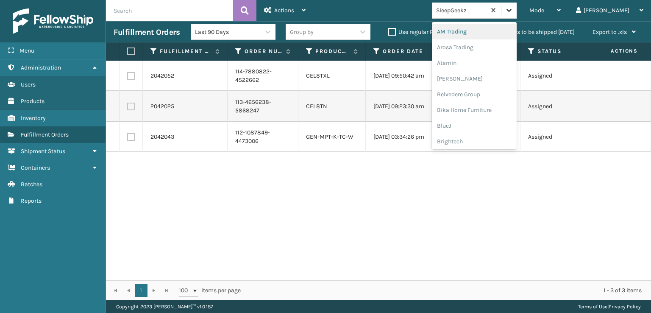
click at [512, 11] on icon at bounding box center [508, 10] width 5 height 3
click at [489, 106] on div "FoamTex" at bounding box center [474, 108] width 85 height 16
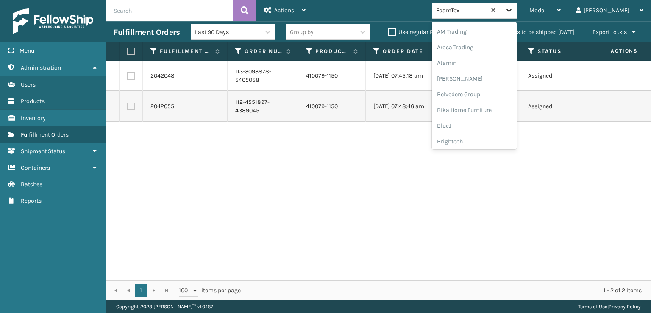
click at [513, 7] on icon at bounding box center [509, 10] width 8 height 8
click at [491, 138] on div "[PERSON_NAME] Brands" at bounding box center [474, 140] width 85 height 16
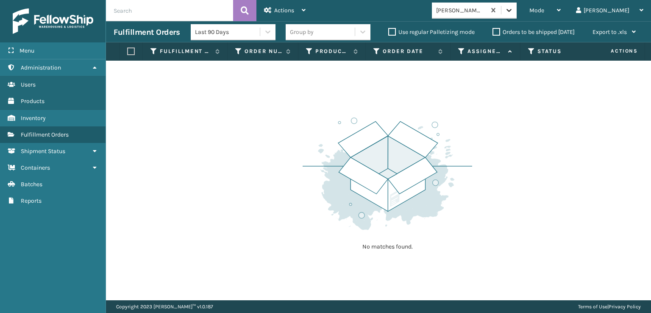
click at [513, 7] on icon at bounding box center [509, 10] width 8 height 8
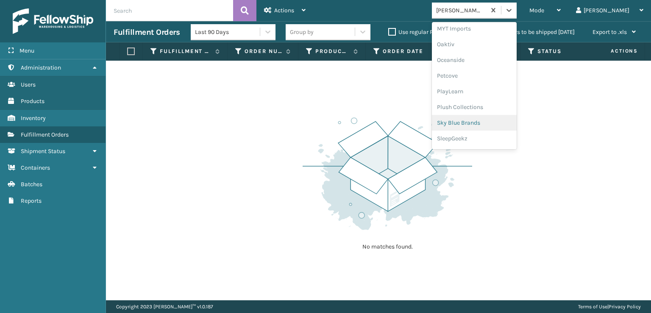
scroll to position [409, 0]
click at [489, 122] on div "SleepGeekz" at bounding box center [474, 124] width 85 height 16
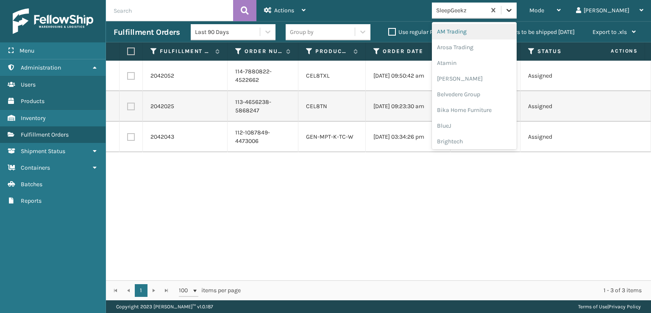
click at [513, 14] on icon at bounding box center [509, 10] width 8 height 8
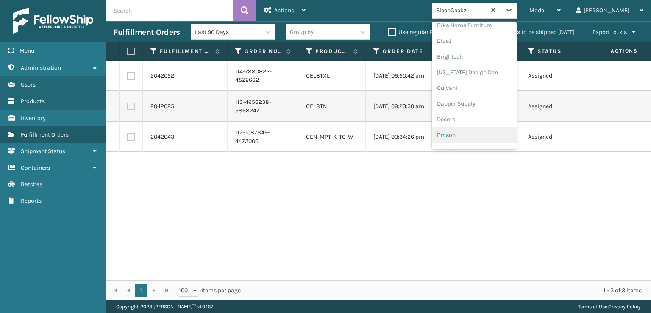
scroll to position [127, 0]
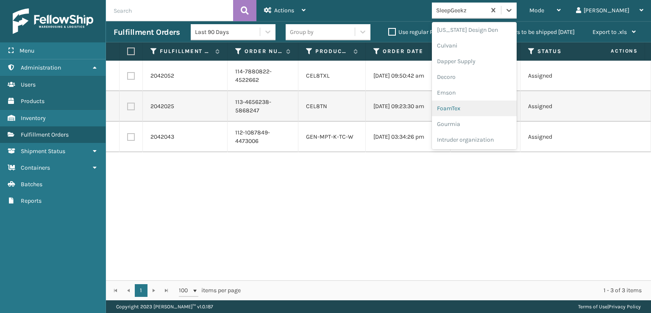
click at [487, 108] on div "FoamTex" at bounding box center [474, 108] width 85 height 16
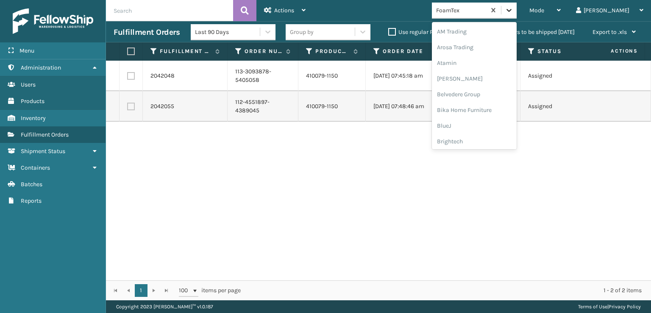
click at [513, 8] on icon at bounding box center [509, 10] width 8 height 8
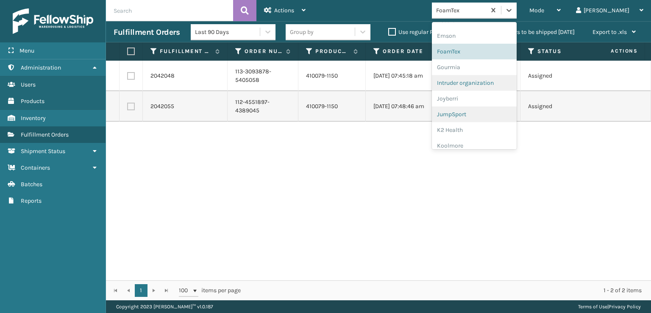
scroll to position [268, 0]
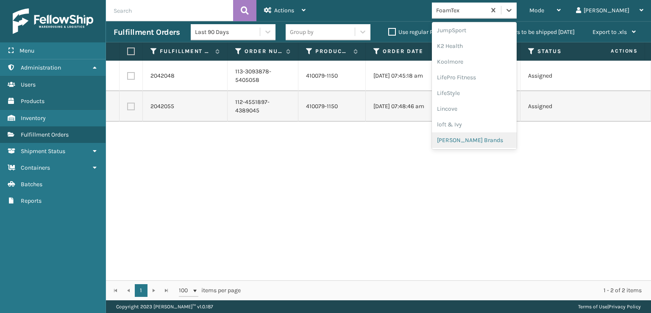
click at [493, 138] on div "[PERSON_NAME] Brands" at bounding box center [474, 140] width 85 height 16
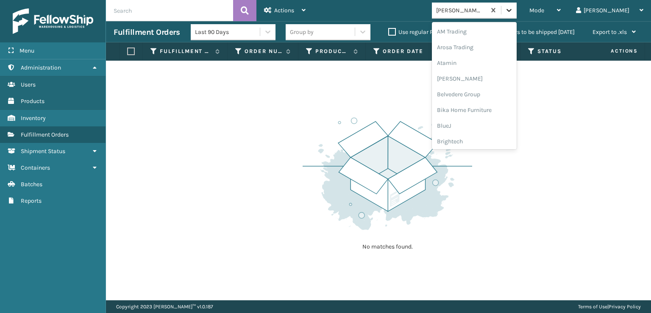
click at [517, 10] on div at bounding box center [508, 10] width 15 height 15
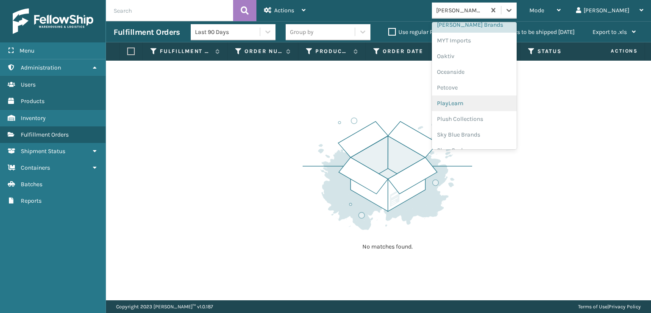
scroll to position [395, 0]
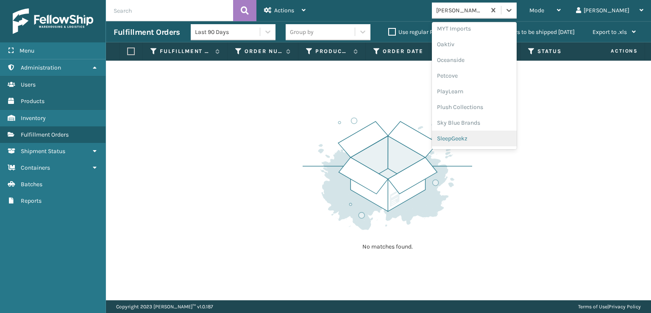
click at [485, 137] on div "SleepGeekz" at bounding box center [474, 139] width 85 height 16
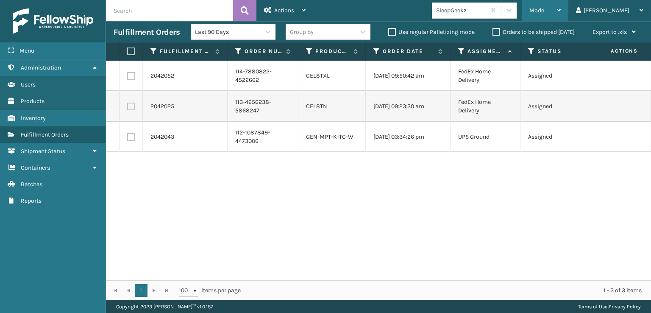
click at [561, 14] on div "Mode" at bounding box center [544, 10] width 31 height 21
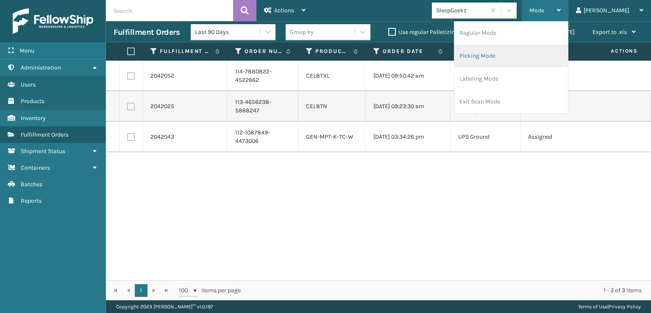
click at [502, 55] on li "Picking Mode" at bounding box center [511, 55] width 114 height 23
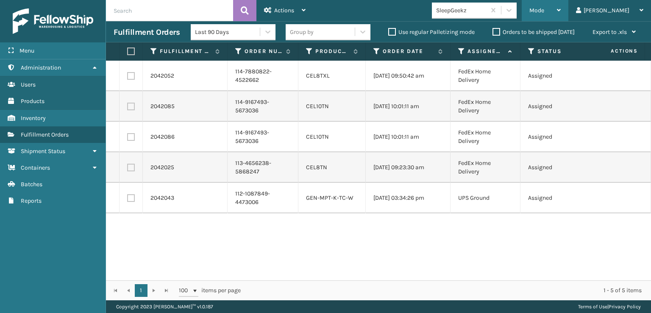
click at [561, 4] on div "Mode" at bounding box center [544, 10] width 31 height 21
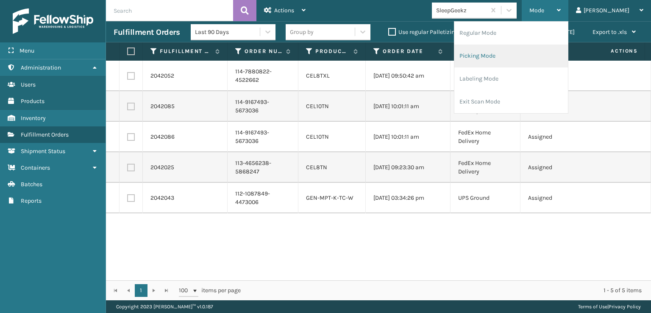
click at [498, 57] on li "Picking Mode" at bounding box center [511, 55] width 114 height 23
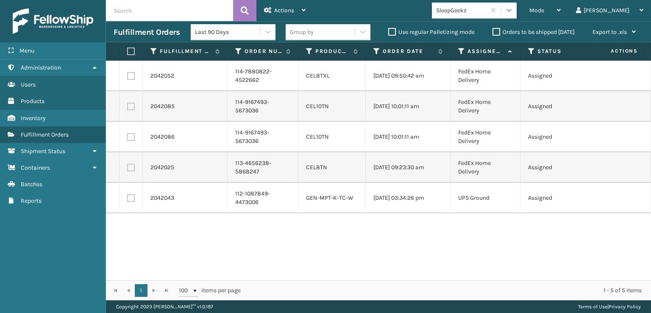
click at [517, 11] on div at bounding box center [508, 10] width 15 height 15
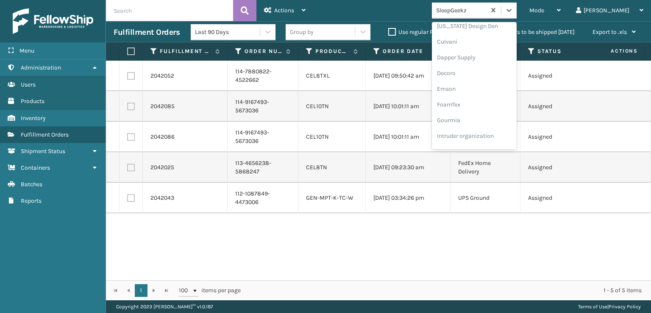
scroll to position [170, 0]
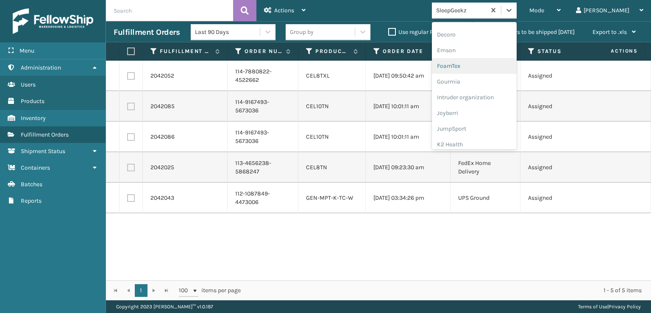
click at [481, 64] on div "FoamTex" at bounding box center [474, 66] width 85 height 16
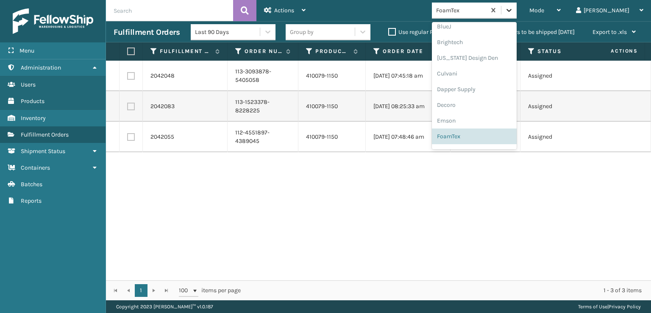
click at [513, 14] on icon at bounding box center [509, 10] width 8 height 8
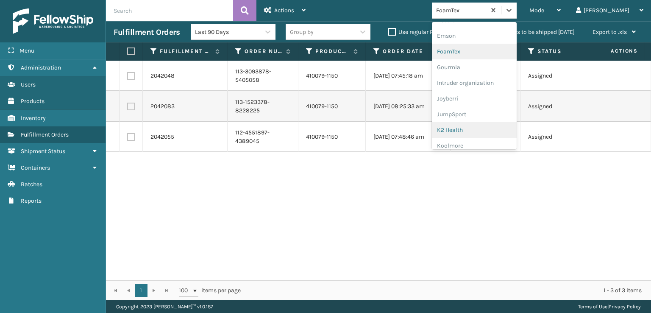
scroll to position [268, 0]
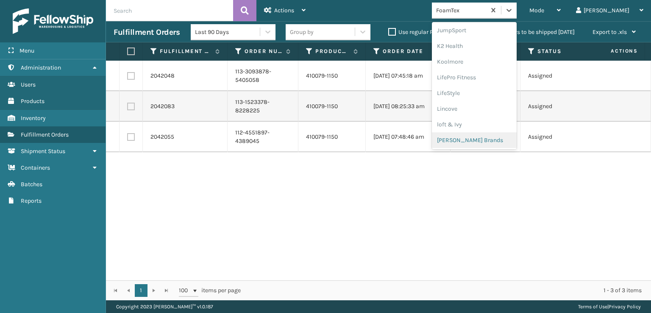
click at [487, 139] on div "[PERSON_NAME] Brands" at bounding box center [474, 140] width 85 height 16
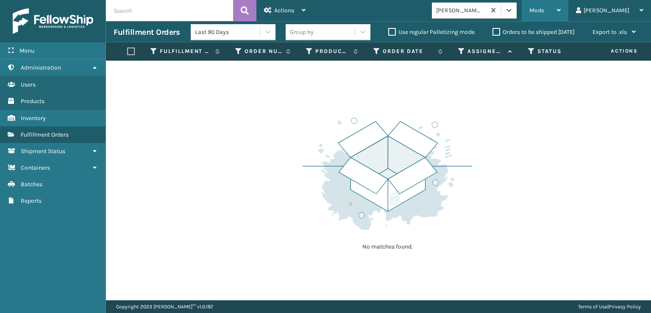
click at [544, 10] on span "Mode" at bounding box center [536, 10] width 15 height 7
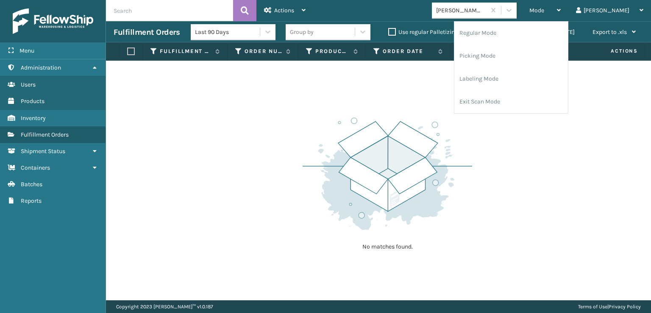
click at [222, 114] on div "No matches found." at bounding box center [378, 180] width 545 height 239
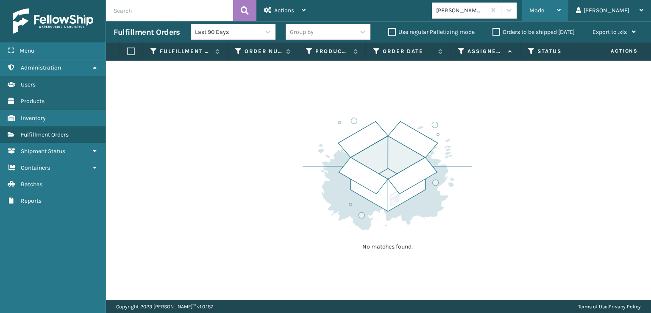
click at [561, 6] on div "Mode" at bounding box center [544, 10] width 31 height 21
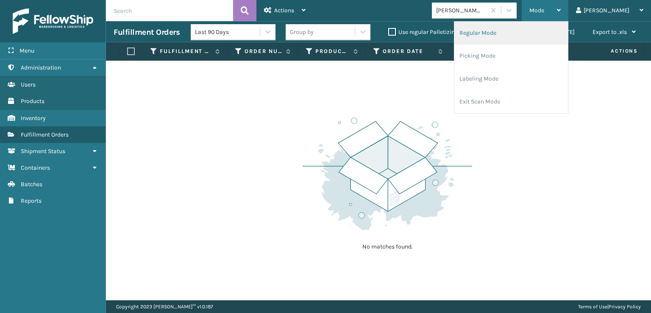
click at [517, 32] on li "Regular Mode" at bounding box center [511, 33] width 114 height 23
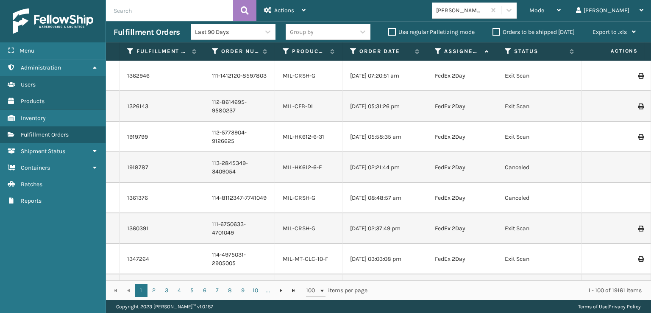
click at [507, 47] on th "Status" at bounding box center [539, 51] width 85 height 18
click at [508, 51] on icon at bounding box center [508, 51] width 7 height 8
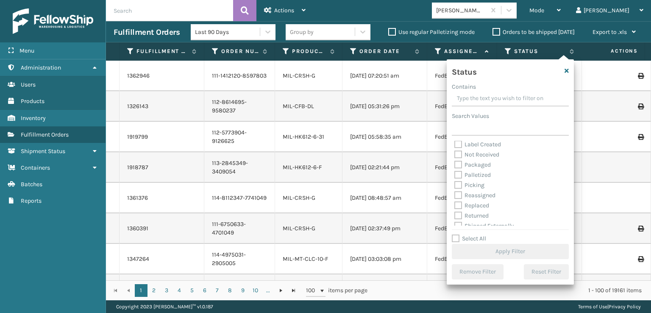
scroll to position [42, 0]
click at [458, 184] on label "Picking" at bounding box center [469, 184] width 30 height 7
click at [455, 184] on input "Picking" at bounding box center [454, 183] width 0 height 6
checkbox input "true"
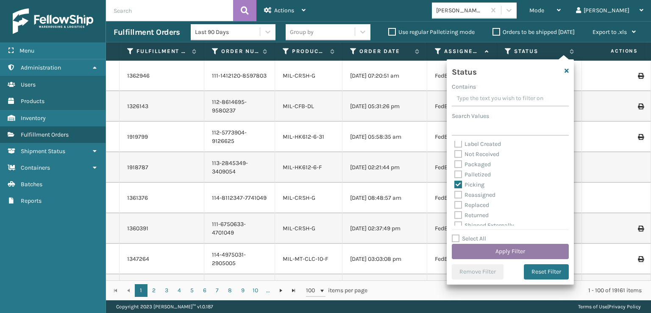
click at [482, 251] on button "Apply Filter" at bounding box center [510, 251] width 117 height 15
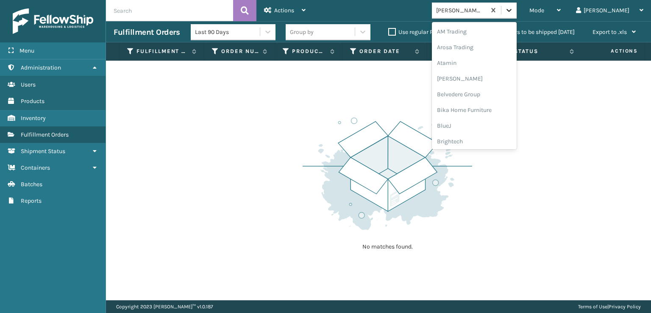
click at [517, 5] on div at bounding box center [508, 10] width 15 height 15
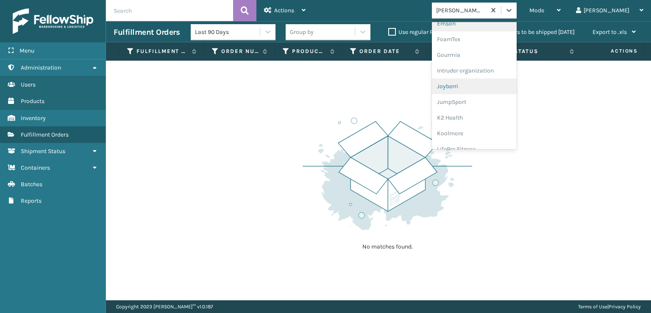
scroll to position [155, 0]
click at [481, 80] on div "FoamTex" at bounding box center [474, 80] width 85 height 16
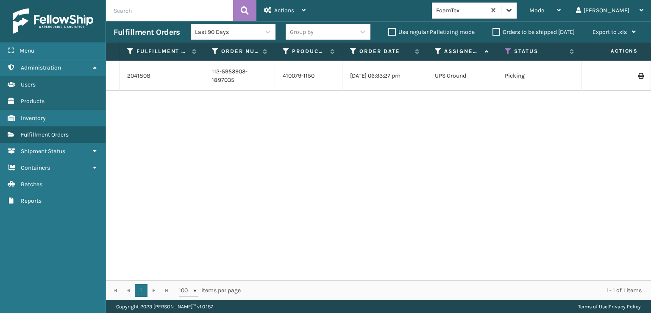
click at [513, 12] on icon at bounding box center [509, 10] width 8 height 8
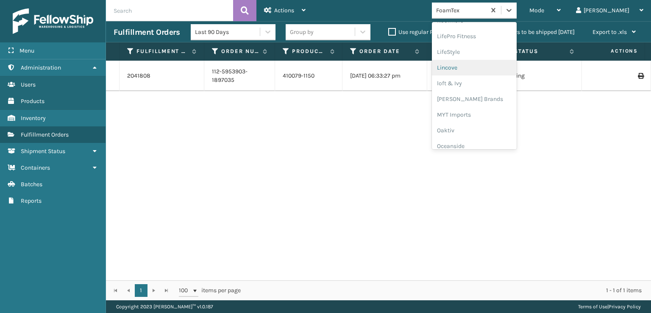
scroll to position [323, 0]
click at [503, 82] on div "[PERSON_NAME] Brands" at bounding box center [474, 85] width 85 height 16
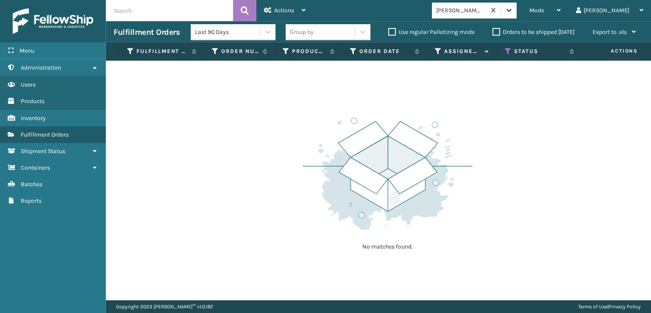
click at [517, 15] on div at bounding box center [508, 10] width 15 height 15
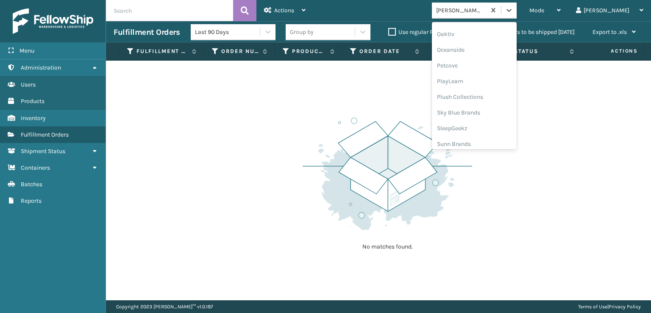
scroll to position [409, 0]
click at [501, 122] on div "SleepGeekz" at bounding box center [474, 125] width 85 height 16
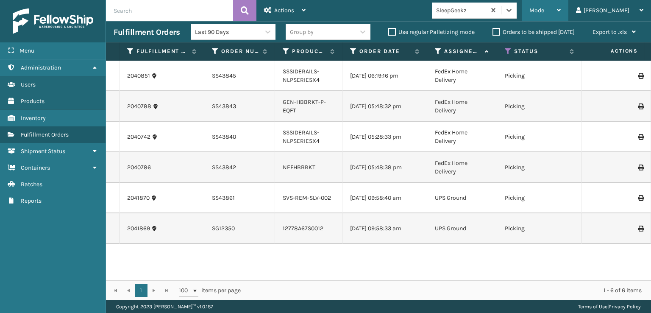
click at [561, 2] on div "Mode" at bounding box center [544, 10] width 31 height 21
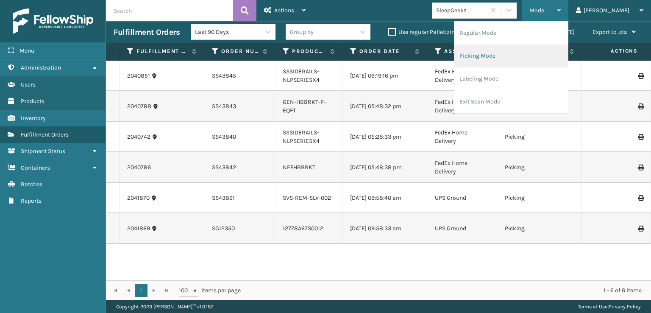
click at [504, 58] on li "Picking Mode" at bounding box center [511, 55] width 114 height 23
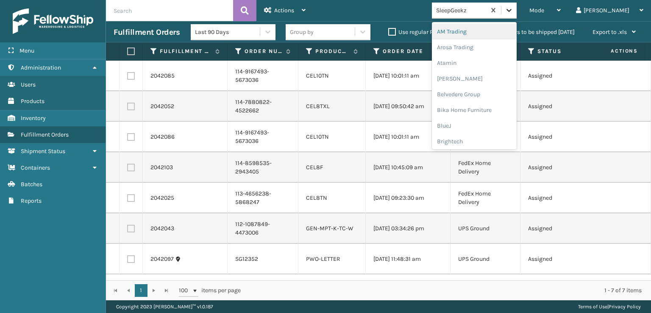
click at [513, 8] on icon at bounding box center [509, 10] width 8 height 8
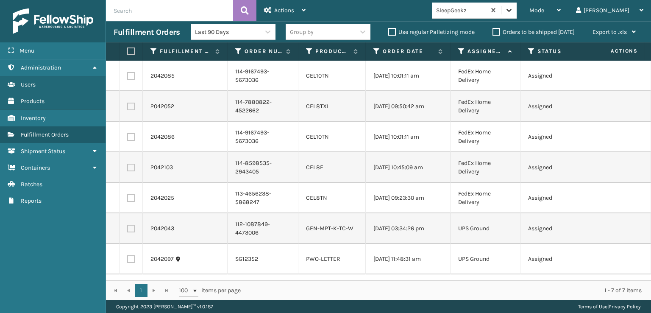
click at [513, 8] on icon at bounding box center [509, 10] width 8 height 8
click at [513, 7] on icon at bounding box center [509, 10] width 8 height 8
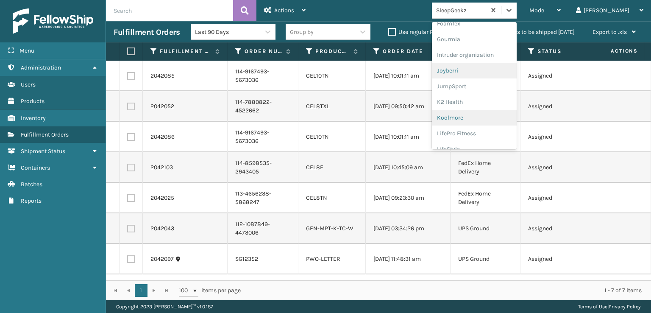
scroll to position [170, 0]
click at [477, 64] on div "FoamTex" at bounding box center [474, 66] width 85 height 16
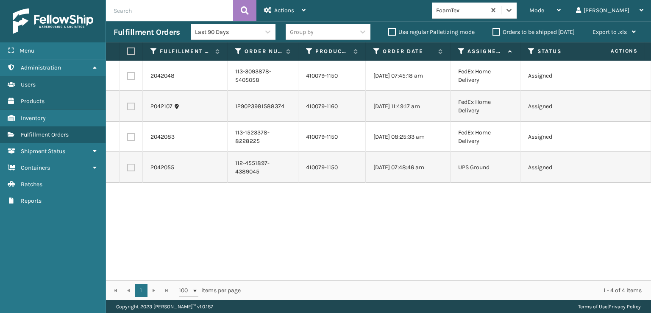
click at [131, 48] on label at bounding box center [129, 51] width 5 height 8
click at [128, 49] on input "checkbox" at bounding box center [127, 52] width 0 height 6
checkbox input "true"
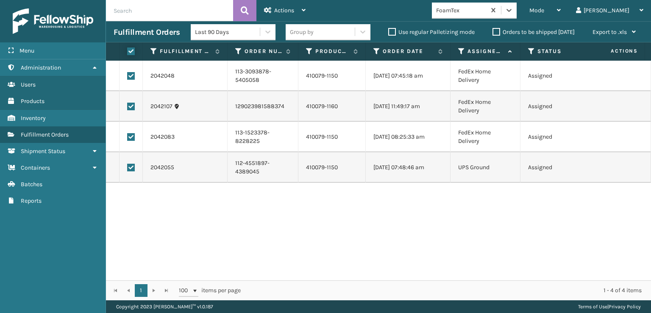
checkbox input "true"
click at [299, 6] on div "Actions" at bounding box center [285, 10] width 42 height 21
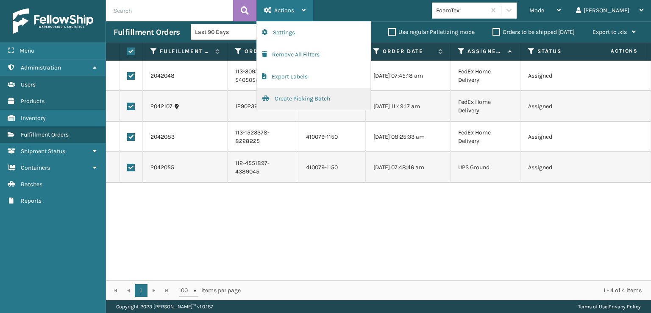
click at [286, 99] on button "Create Picking Batch" at bounding box center [314, 99] width 114 height 22
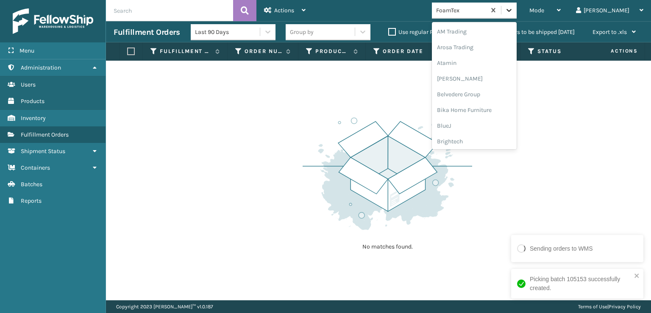
click at [513, 14] on icon at bounding box center [509, 10] width 8 height 8
click at [483, 142] on div "[PERSON_NAME] Brands" at bounding box center [474, 140] width 85 height 16
click at [513, 12] on icon at bounding box center [509, 10] width 8 height 8
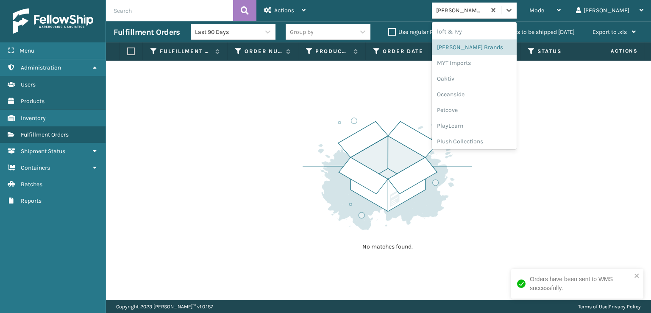
scroll to position [395, 0]
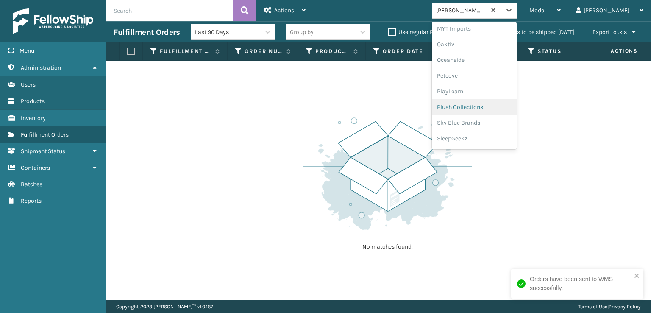
click at [480, 107] on div "Plush Collections" at bounding box center [474, 107] width 85 height 16
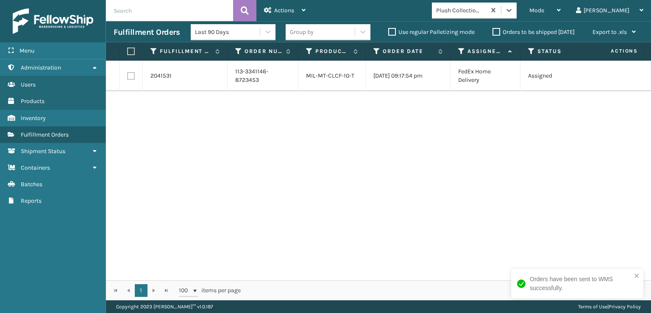
click at [131, 55] on label at bounding box center [129, 51] width 5 height 8
click at [128, 54] on input "checkbox" at bounding box center [127, 52] width 0 height 6
checkbox input "true"
click at [271, 13] on div "Actions" at bounding box center [285, 10] width 42 height 21
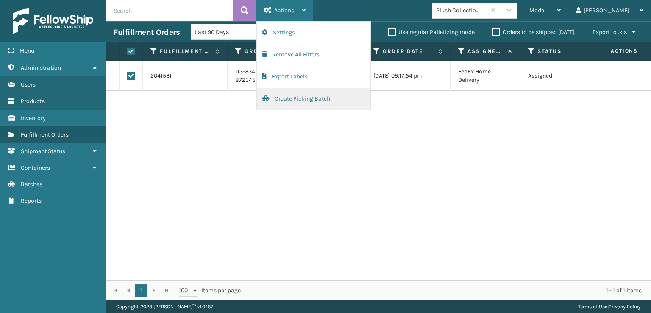
click at [277, 97] on button "Create Picking Batch" at bounding box center [314, 99] width 114 height 22
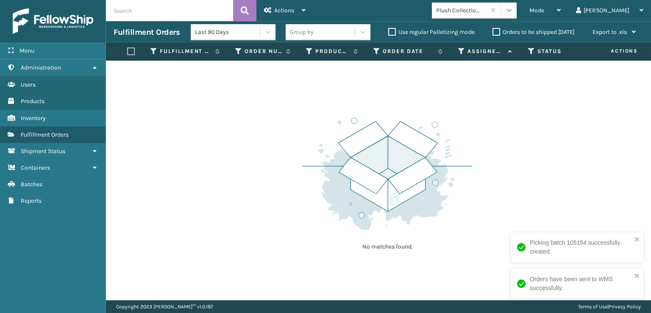
click at [513, 11] on icon at bounding box center [509, 10] width 8 height 8
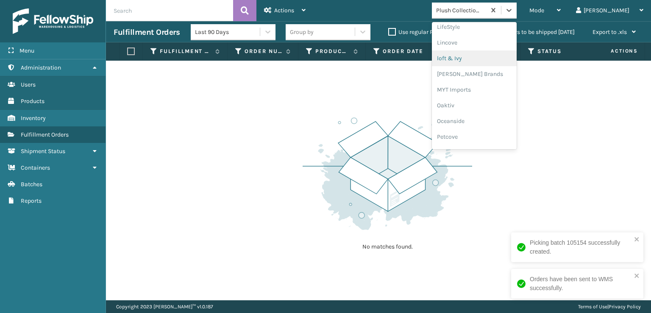
scroll to position [409, 0]
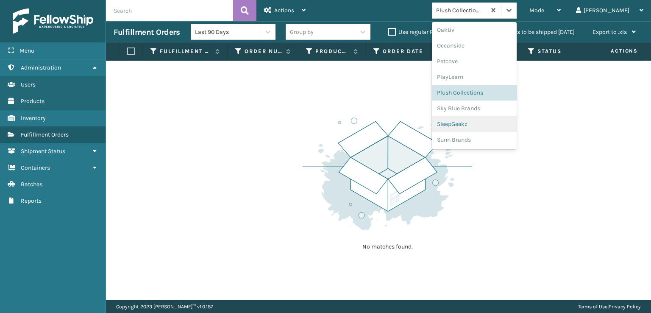
click at [482, 122] on div "SleepGeekz" at bounding box center [474, 124] width 85 height 16
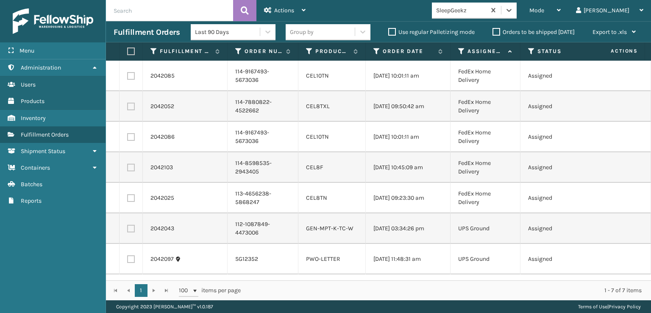
scroll to position [0, 0]
click at [131, 202] on label at bounding box center [131, 198] width 8 height 8
click at [128, 200] on input "checkbox" at bounding box center [127, 197] width 0 height 6
checkbox input "true"
click at [131, 171] on label at bounding box center [131, 168] width 8 height 8
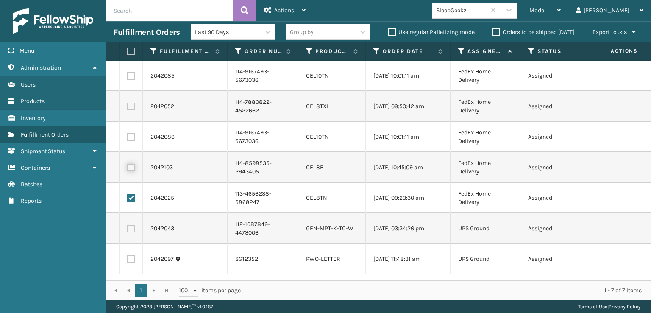
click at [128, 169] on input "checkbox" at bounding box center [127, 167] width 0 height 6
checkbox input "true"
click at [131, 141] on label at bounding box center [131, 137] width 8 height 8
click at [128, 139] on input "checkbox" at bounding box center [127, 136] width 0 height 6
checkbox input "true"
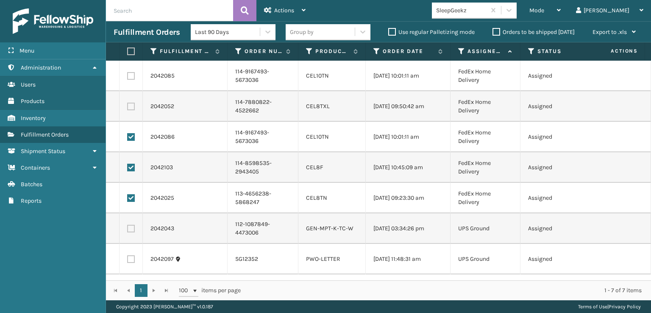
click at [131, 110] on label at bounding box center [131, 107] width 8 height 8
click at [128, 108] on input "checkbox" at bounding box center [127, 106] width 0 height 6
checkbox input "true"
click at [131, 78] on label at bounding box center [131, 76] width 8 height 8
click at [128, 78] on input "checkbox" at bounding box center [127, 75] width 0 height 6
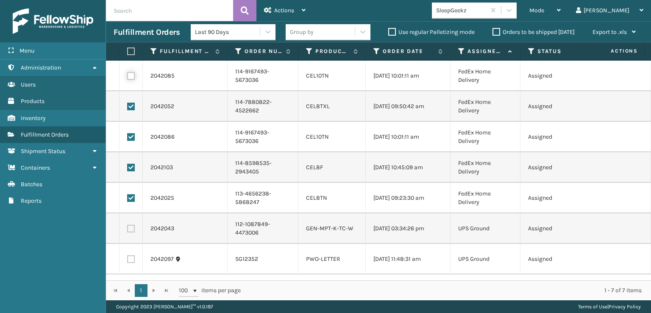
checkbox input "true"
click at [275, 12] on span "Actions" at bounding box center [284, 10] width 20 height 7
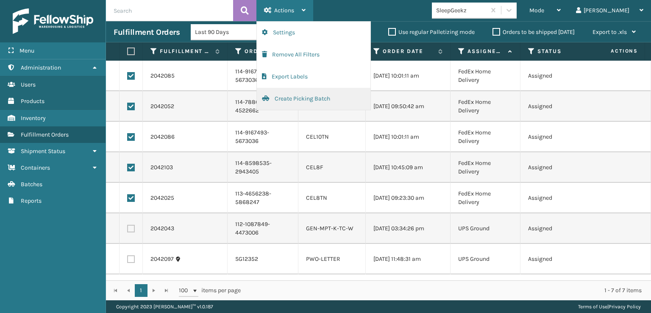
click at [298, 97] on button "Create Picking Batch" at bounding box center [314, 99] width 114 height 22
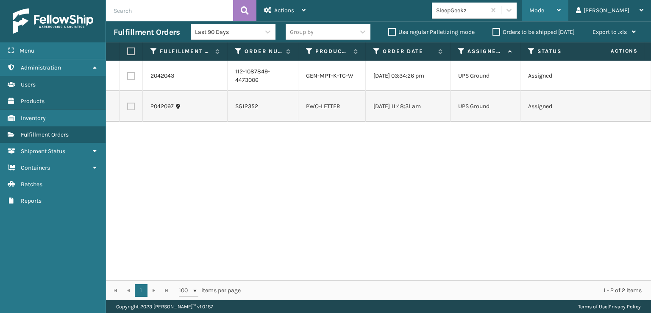
click at [562, 10] on div "Mode Regular Mode Picking Mode Labeling Mode Exit Scan Mode" at bounding box center [545, 10] width 47 height 21
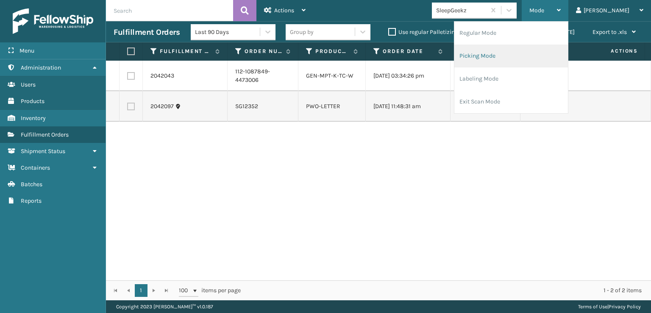
click at [509, 55] on li "Picking Mode" at bounding box center [511, 55] width 114 height 23
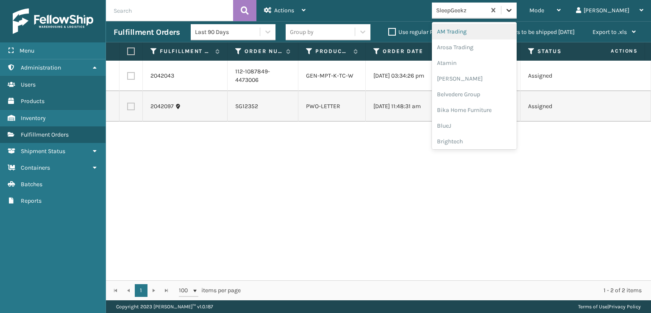
click at [513, 11] on icon at bounding box center [509, 10] width 8 height 8
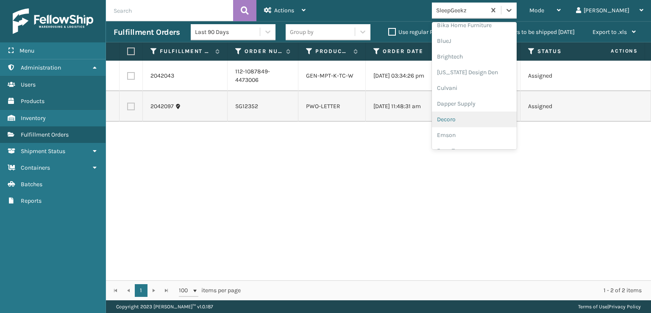
scroll to position [127, 0]
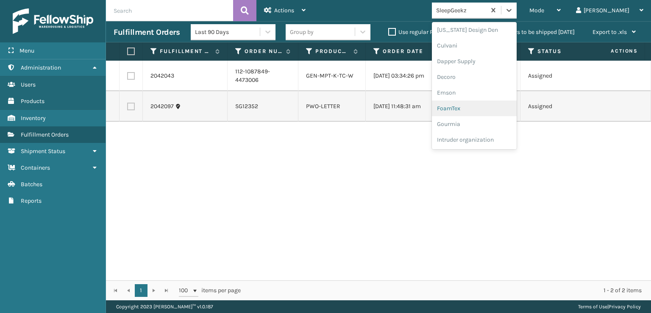
click at [487, 106] on div "FoamTex" at bounding box center [474, 108] width 85 height 16
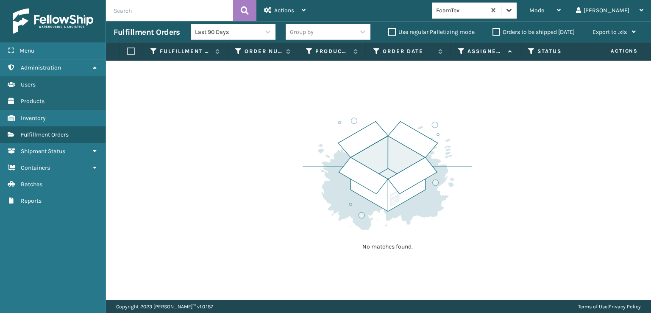
click at [513, 14] on icon at bounding box center [509, 10] width 8 height 8
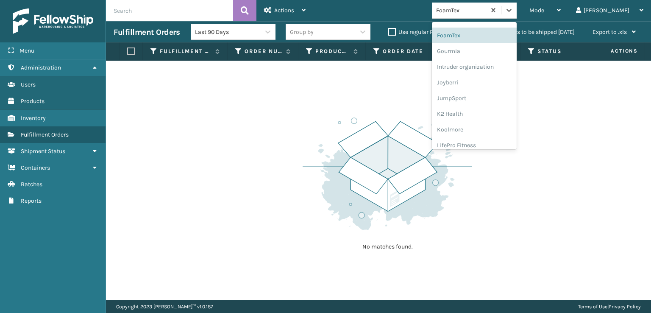
scroll to position [268, 0]
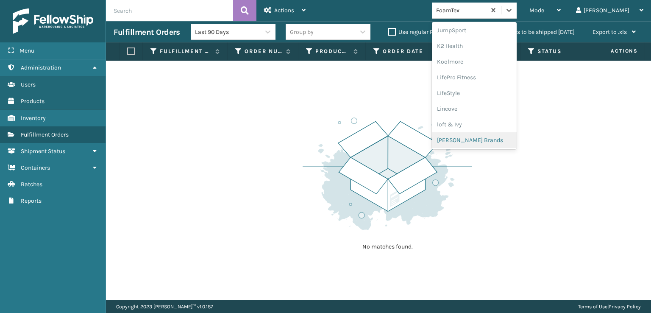
click at [490, 135] on div "[PERSON_NAME] Brands" at bounding box center [474, 140] width 85 height 16
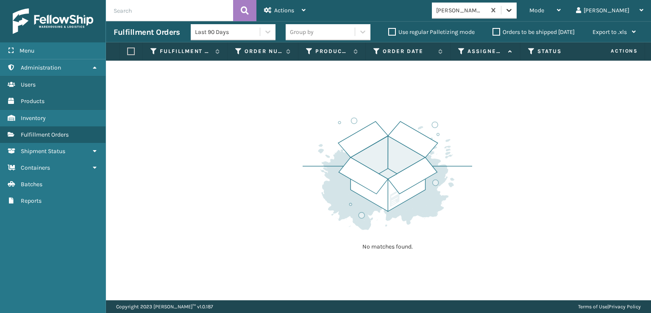
click at [517, 4] on div at bounding box center [508, 10] width 15 height 15
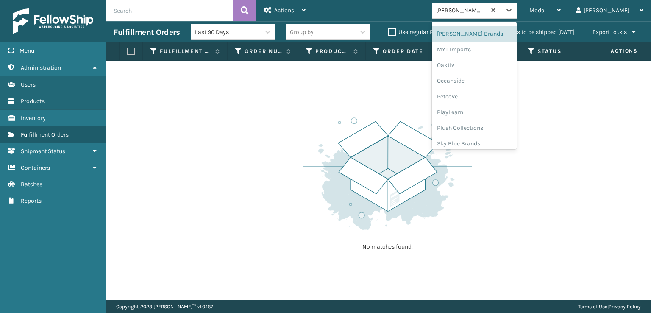
scroll to position [409, 0]
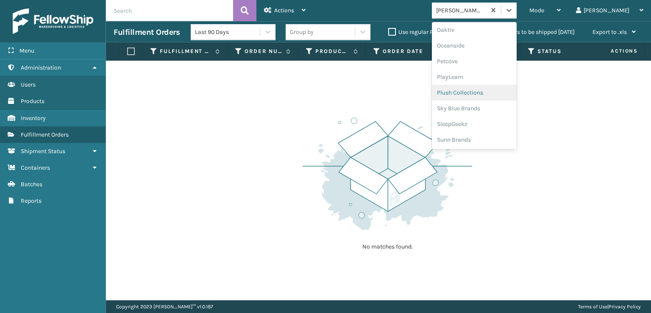
click at [492, 89] on div "Plush Collections" at bounding box center [474, 93] width 85 height 16
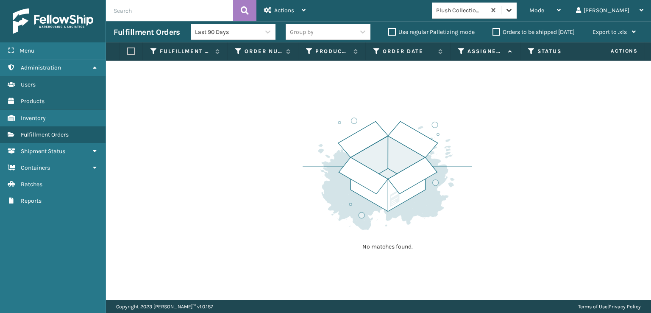
click at [513, 9] on icon at bounding box center [509, 10] width 8 height 8
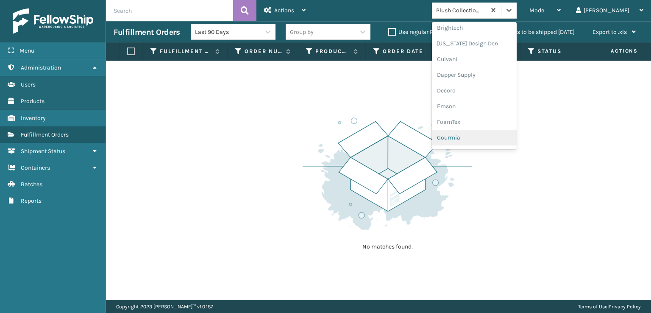
scroll to position [127, 0]
click at [484, 107] on div "FoamTex" at bounding box center [474, 108] width 85 height 16
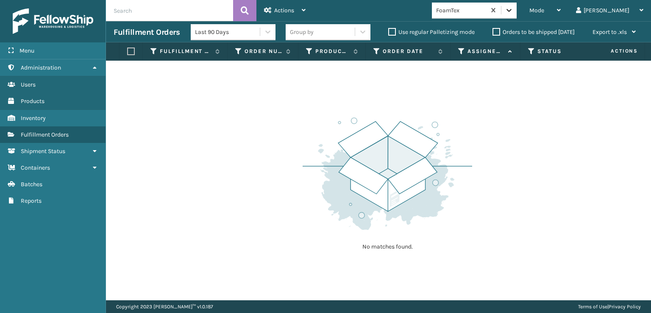
click at [513, 7] on icon at bounding box center [509, 10] width 8 height 8
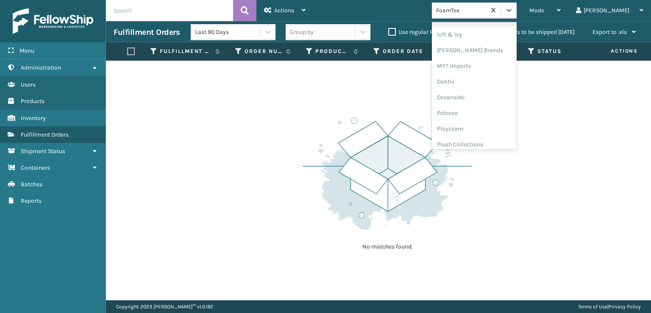
scroll to position [409, 0]
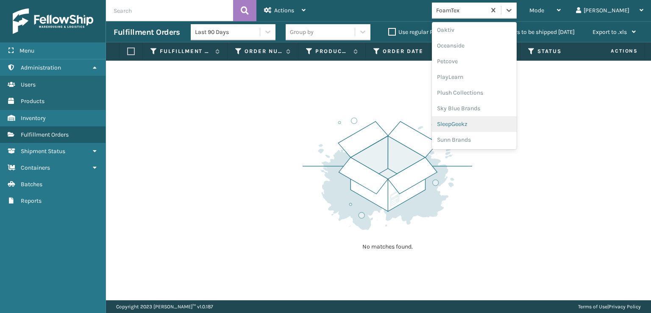
click at [494, 122] on div "SleepGeekz" at bounding box center [474, 124] width 85 height 16
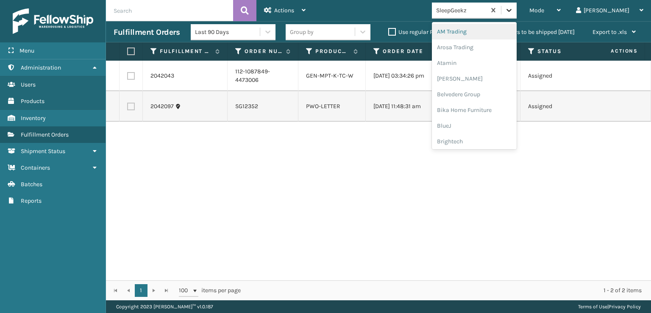
click at [513, 12] on icon at bounding box center [509, 10] width 8 height 8
click at [483, 109] on div "FoamTex" at bounding box center [474, 108] width 85 height 16
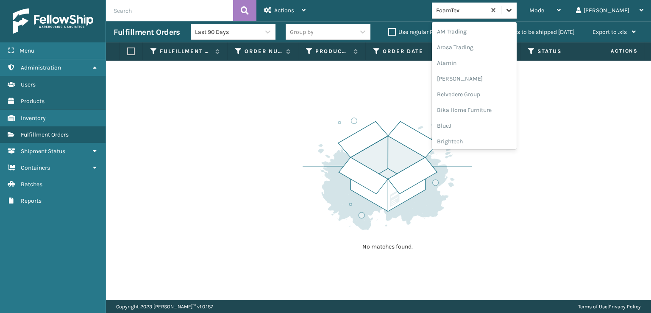
click at [513, 6] on icon at bounding box center [509, 10] width 8 height 8
click at [495, 139] on div "[PERSON_NAME] Brands" at bounding box center [474, 140] width 85 height 16
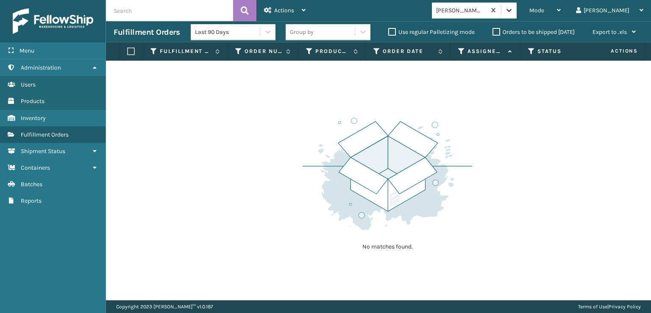
click at [513, 11] on icon at bounding box center [509, 10] width 8 height 8
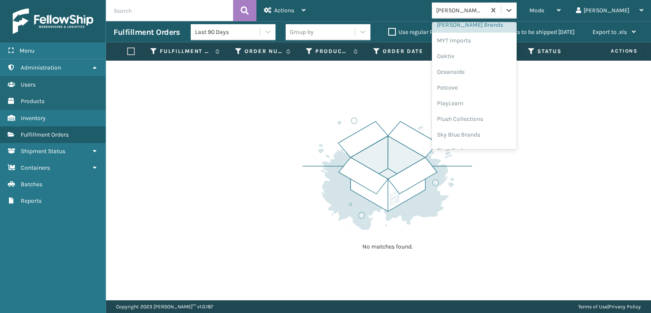
scroll to position [409, 0]
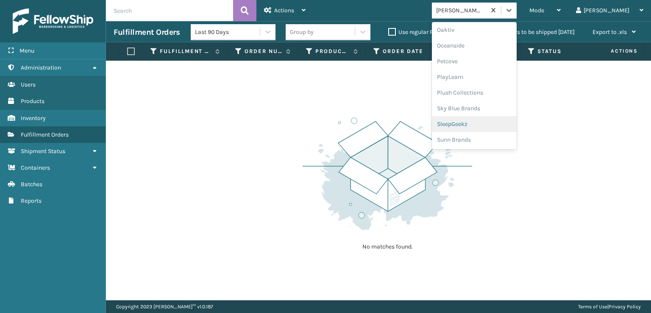
click at [487, 123] on div "SleepGeekz" at bounding box center [474, 124] width 85 height 16
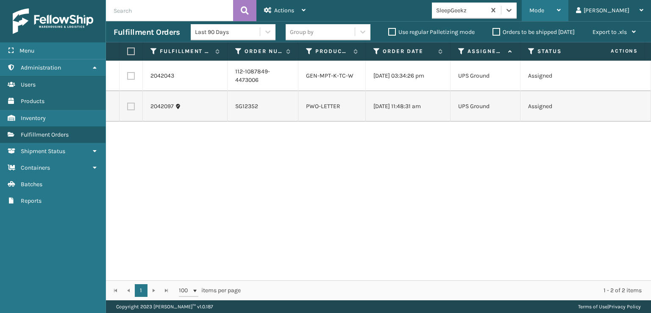
click at [544, 12] on span "Mode" at bounding box center [536, 10] width 15 height 7
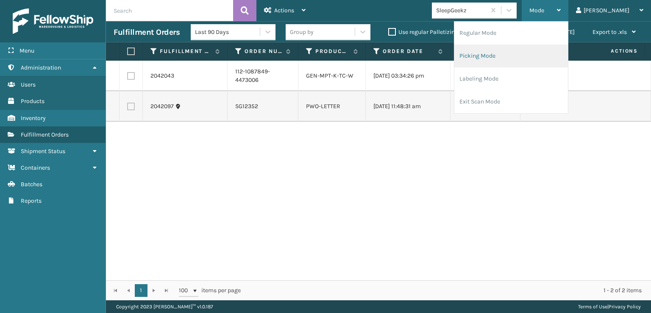
click at [510, 54] on li "Picking Mode" at bounding box center [511, 55] width 114 height 23
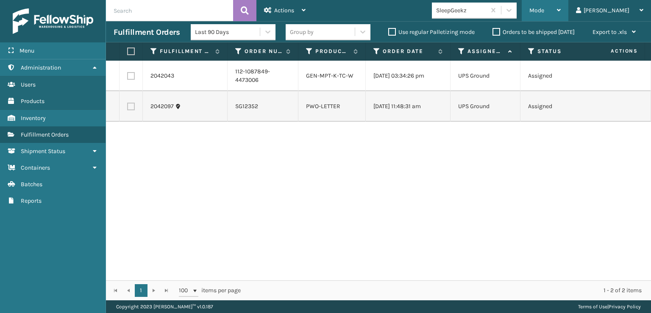
click at [544, 11] on span "Mode" at bounding box center [536, 10] width 15 height 7
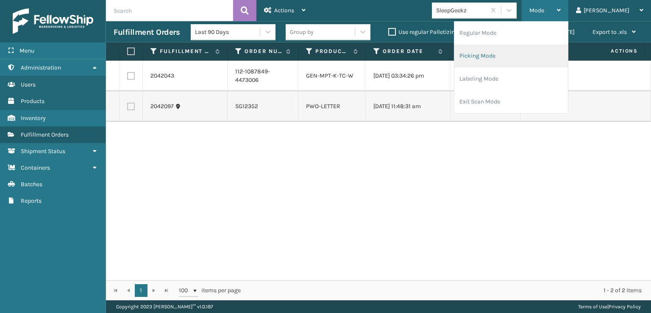
click at [501, 56] on li "Picking Mode" at bounding box center [511, 55] width 114 height 23
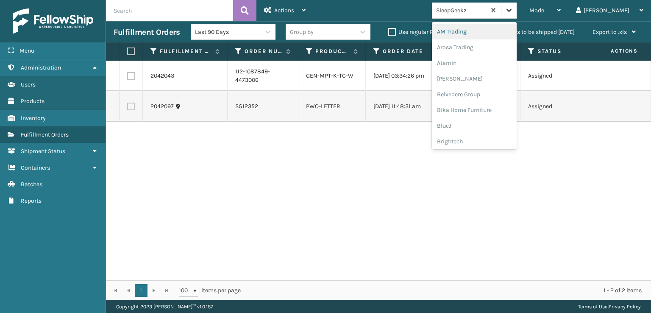
click at [513, 11] on icon at bounding box center [509, 10] width 8 height 8
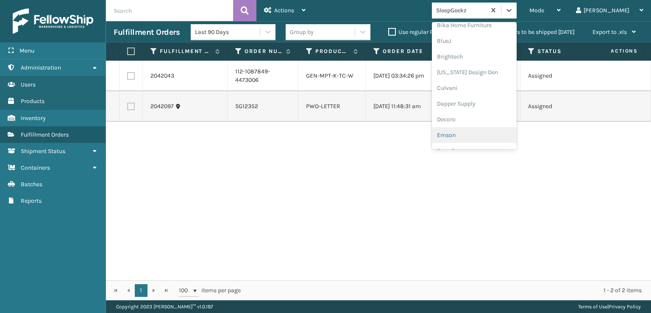
scroll to position [127, 0]
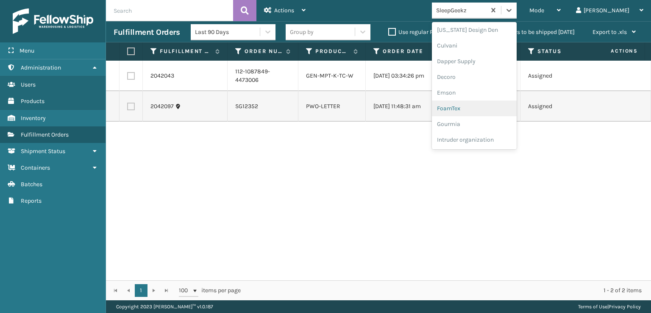
click at [485, 110] on div "FoamTex" at bounding box center [474, 108] width 85 height 16
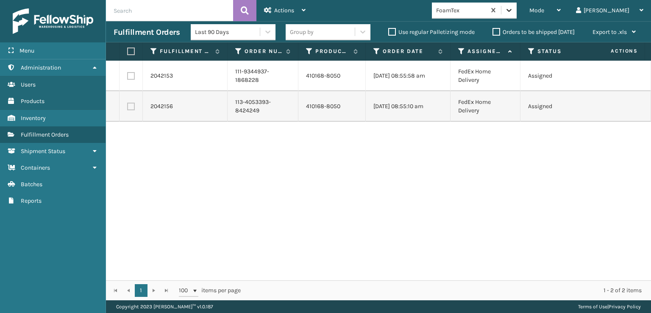
click at [513, 9] on icon at bounding box center [509, 10] width 8 height 8
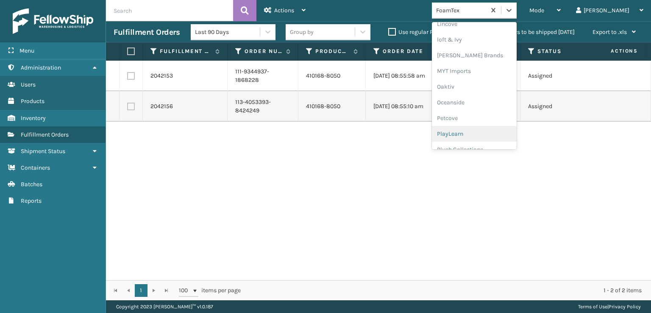
scroll to position [409, 0]
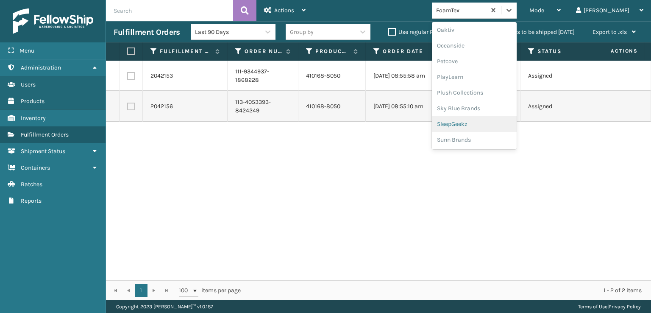
click at [491, 124] on div "SleepGeekz" at bounding box center [474, 124] width 85 height 16
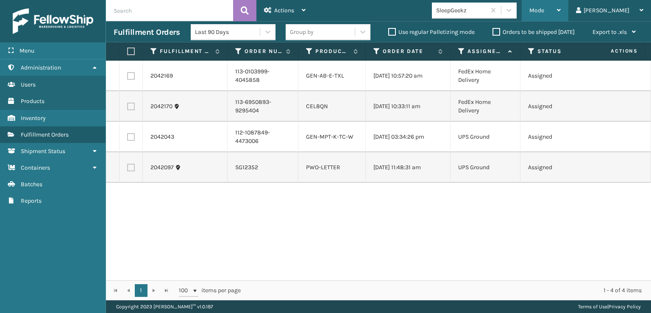
click at [561, 7] on div "Mode" at bounding box center [544, 10] width 31 height 21
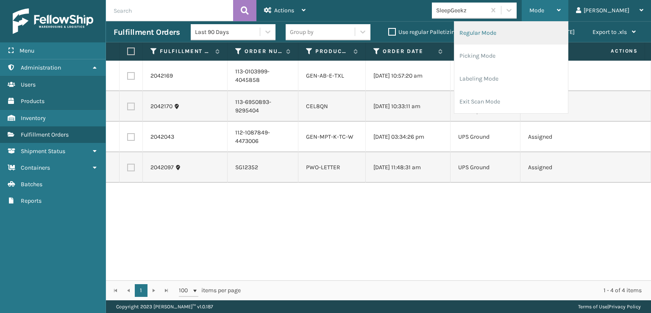
click at [508, 34] on li "Regular Mode" at bounding box center [511, 33] width 114 height 23
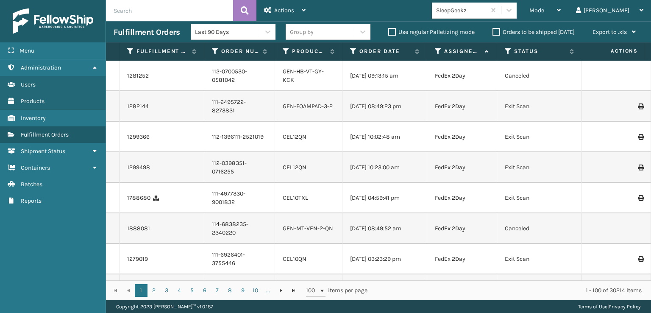
click at [134, 12] on input "text" at bounding box center [169, 10] width 127 height 21
type input "883865714459"
click at [246, 11] on icon at bounding box center [245, 10] width 8 height 13
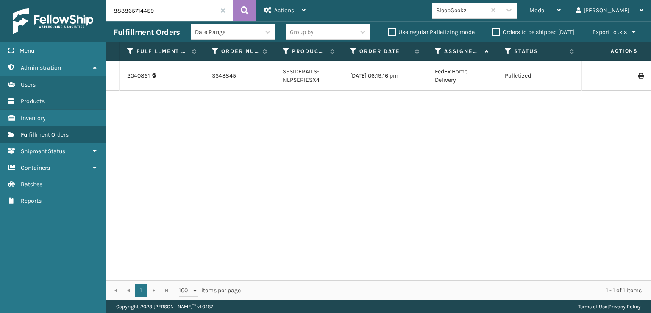
click at [222, 9] on span at bounding box center [222, 10] width 5 height 5
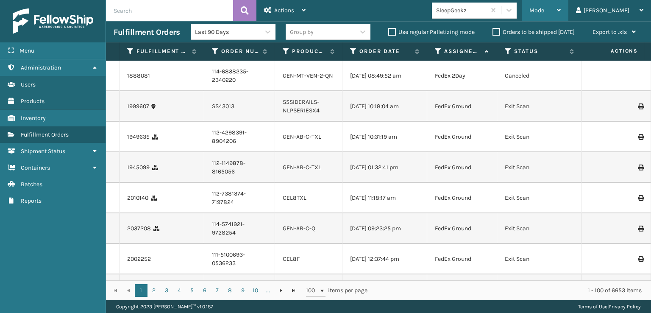
click at [561, 6] on div "Mode" at bounding box center [544, 10] width 31 height 21
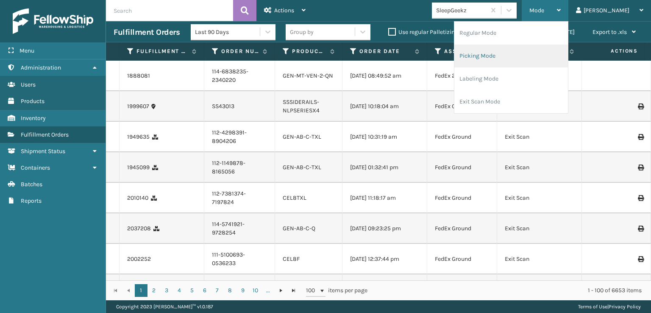
click at [513, 52] on li "Picking Mode" at bounding box center [511, 55] width 114 height 23
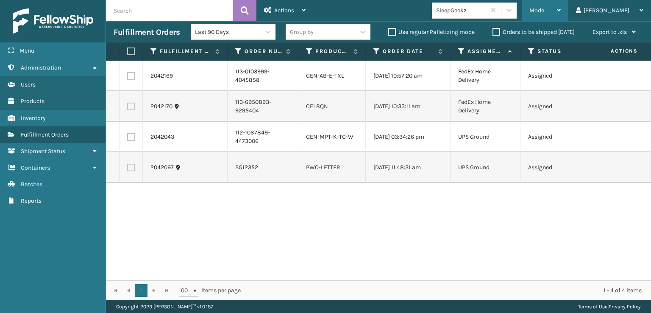
click at [544, 9] on span "Mode" at bounding box center [536, 10] width 15 height 7
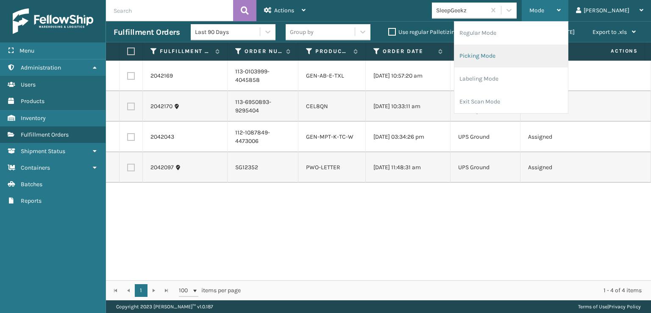
click at [509, 53] on li "Picking Mode" at bounding box center [511, 55] width 114 height 23
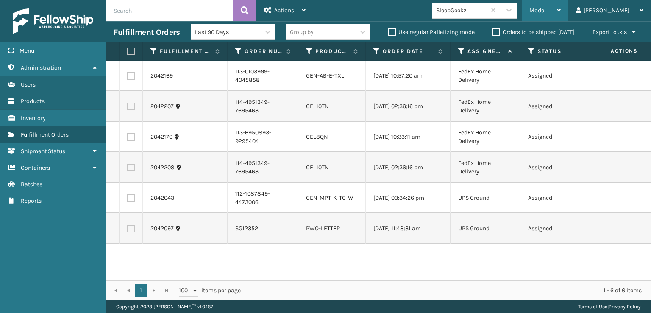
click at [544, 9] on span "Mode" at bounding box center [536, 10] width 15 height 7
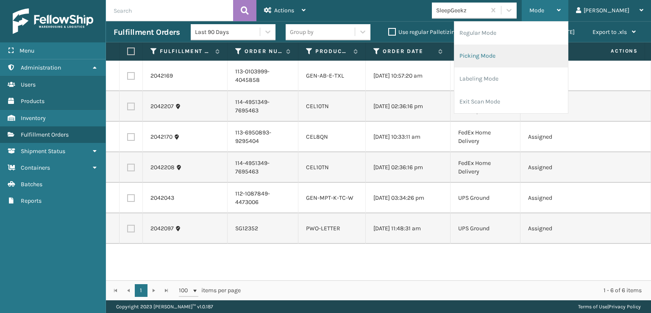
click at [506, 53] on li "Picking Mode" at bounding box center [511, 55] width 114 height 23
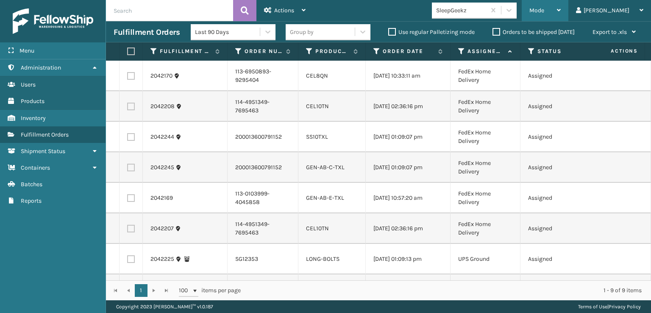
click at [561, 3] on div "Mode" at bounding box center [544, 10] width 31 height 21
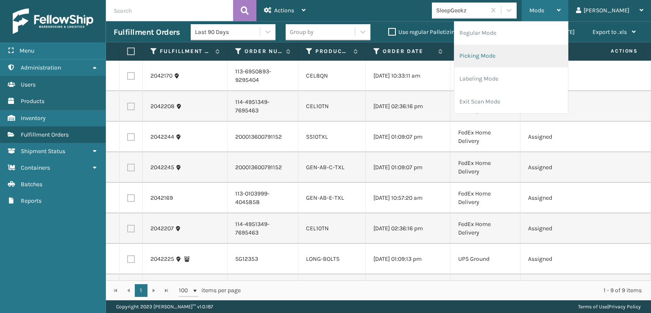
click at [504, 53] on li "Picking Mode" at bounding box center [511, 55] width 114 height 23
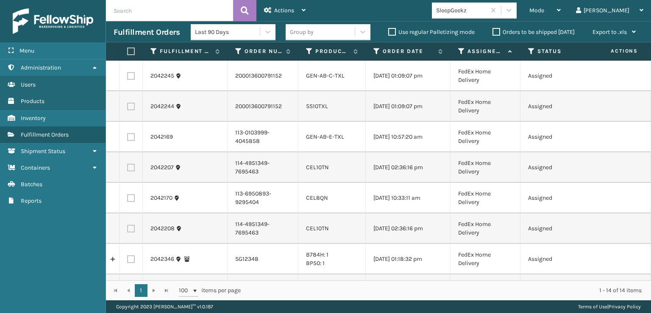
click at [131, 77] on label at bounding box center [131, 76] width 8 height 8
click at [128, 77] on input "checkbox" at bounding box center [127, 75] width 0 height 6
checkbox input "true"
click at [130, 110] on label at bounding box center [131, 107] width 8 height 8
click at [128, 108] on input "checkbox" at bounding box center [127, 106] width 0 height 6
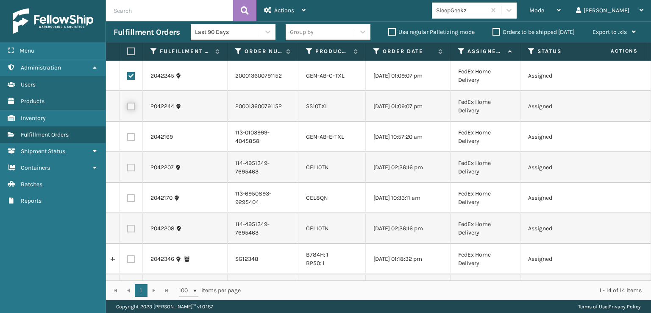
checkbox input "true"
click at [133, 141] on label at bounding box center [131, 137] width 8 height 8
click at [128, 139] on input "checkbox" at bounding box center [127, 136] width 0 height 6
checkbox input "true"
click at [131, 171] on label at bounding box center [131, 168] width 8 height 8
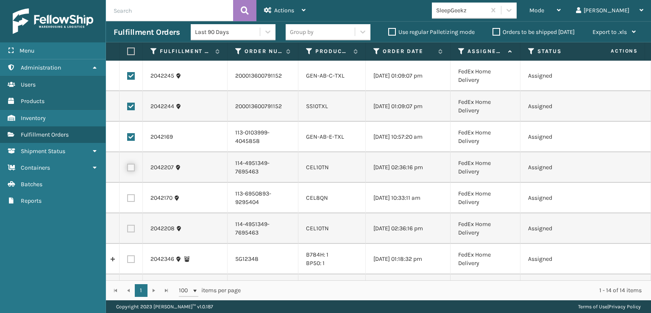
click at [128, 169] on input "checkbox" at bounding box center [127, 167] width 0 height 6
checkbox input "true"
click at [132, 202] on label at bounding box center [131, 198] width 8 height 8
click at [128, 200] on input "checkbox" at bounding box center [127, 197] width 0 height 6
checkbox input "true"
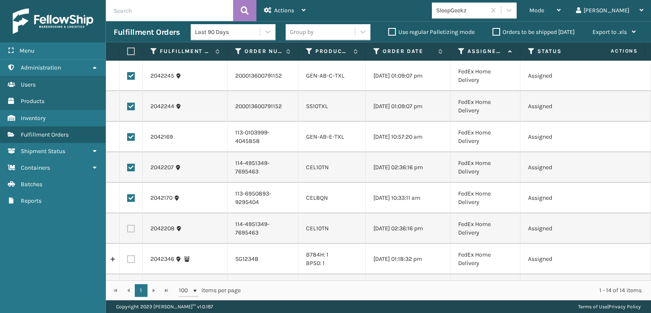
click at [131, 232] on label at bounding box center [131, 229] width 8 height 8
click at [128, 230] on input "checkbox" at bounding box center [127, 228] width 0 height 6
checkbox input "true"
click at [284, 6] on div "Actions" at bounding box center [285, 10] width 42 height 21
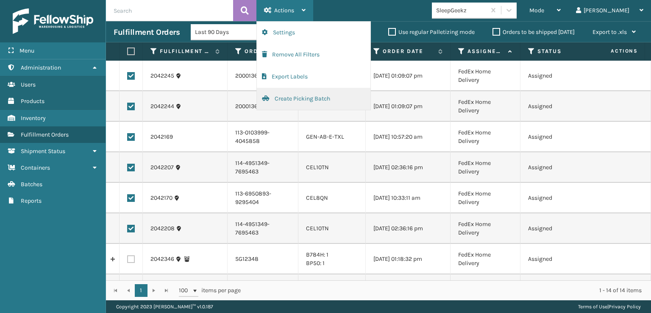
click at [295, 100] on button "Create Picking Batch" at bounding box center [314, 99] width 114 height 22
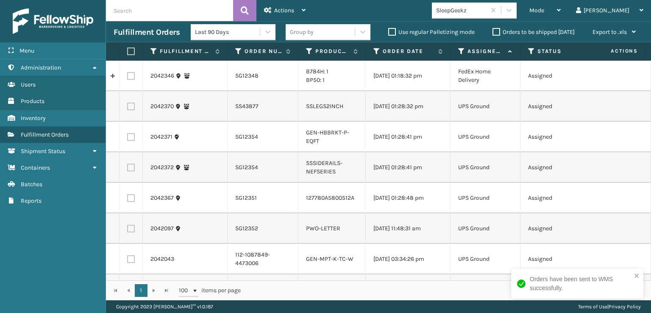
click at [132, 50] on label at bounding box center [129, 51] width 5 height 8
click at [128, 50] on input "checkbox" at bounding box center [127, 52] width 0 height 6
checkbox input "true"
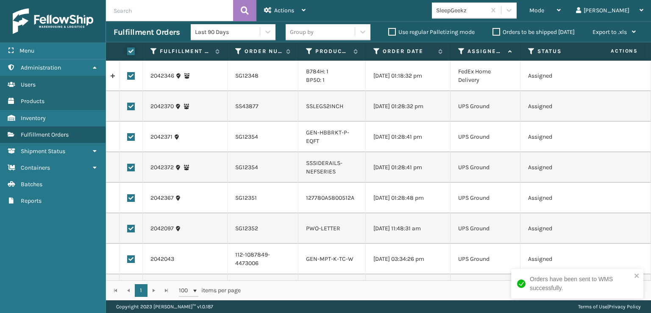
checkbox input "true"
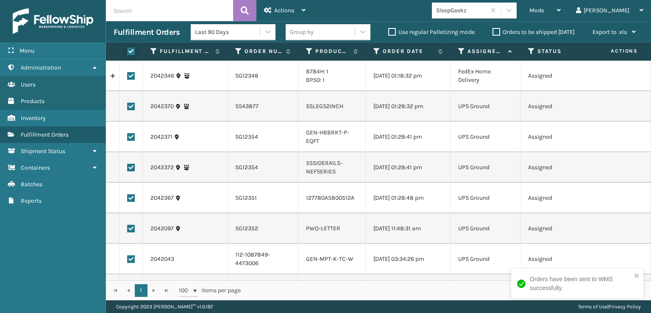
checkbox input "true"
click at [283, 7] on span "Actions" at bounding box center [284, 10] width 20 height 7
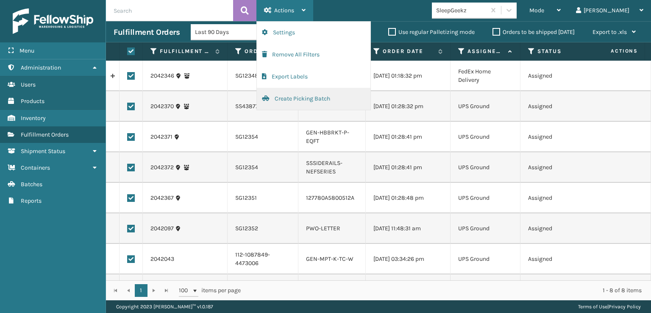
click at [291, 97] on button "Create Picking Batch" at bounding box center [314, 99] width 114 height 22
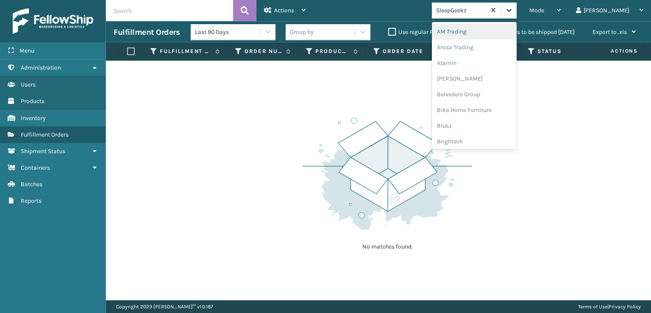
click at [513, 14] on icon at bounding box center [509, 10] width 8 height 8
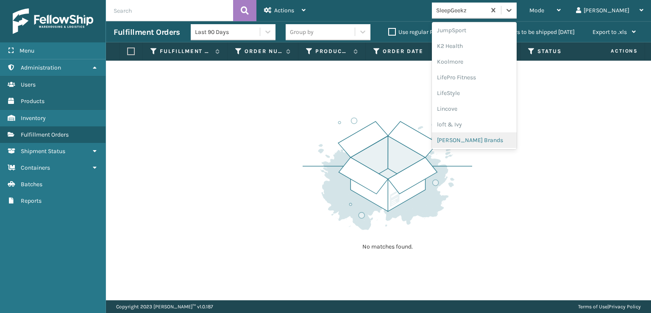
click at [486, 139] on div "[PERSON_NAME] Brands" at bounding box center [474, 140] width 85 height 16
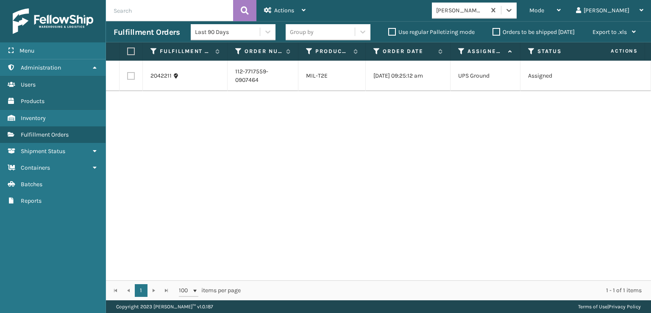
click at [131, 50] on label at bounding box center [129, 51] width 5 height 8
click at [128, 50] on input "checkbox" at bounding box center [127, 52] width 0 height 6
checkbox input "true"
click at [280, 7] on span "Actions" at bounding box center [284, 10] width 20 height 7
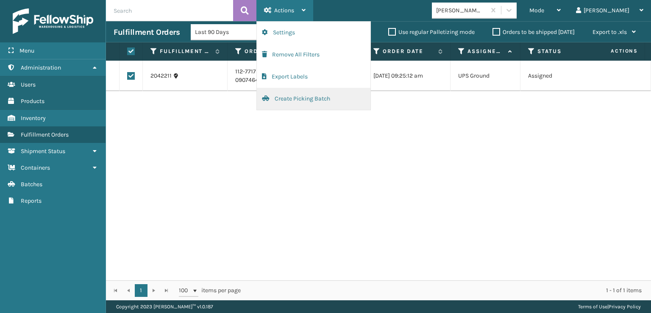
click at [305, 95] on button "Create Picking Batch" at bounding box center [314, 99] width 114 height 22
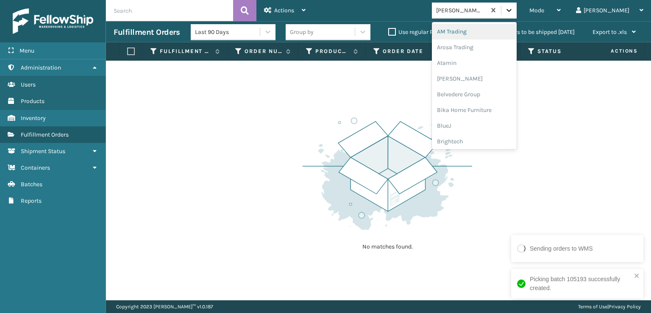
click at [517, 11] on div at bounding box center [508, 10] width 15 height 15
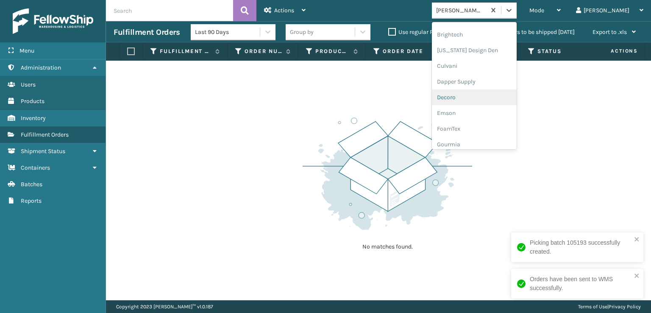
scroll to position [127, 0]
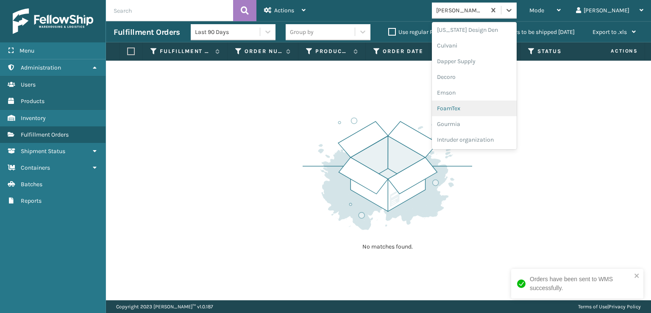
click at [484, 106] on div "FoamTex" at bounding box center [474, 108] width 85 height 16
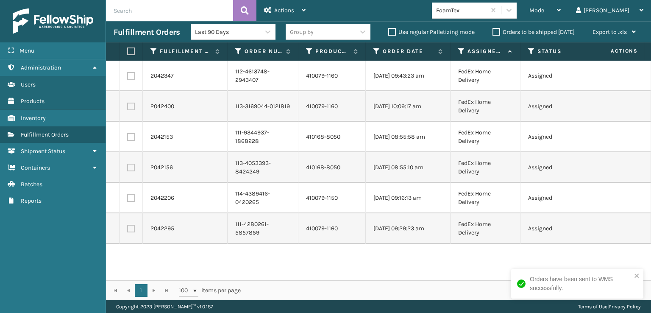
click at [131, 51] on label at bounding box center [129, 51] width 5 height 8
click at [128, 51] on input "checkbox" at bounding box center [127, 52] width 0 height 6
checkbox input "true"
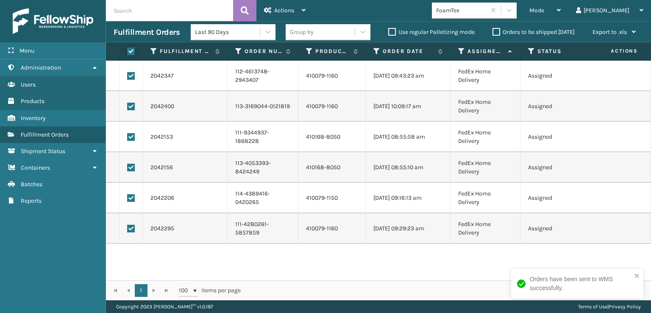
checkbox input "true"
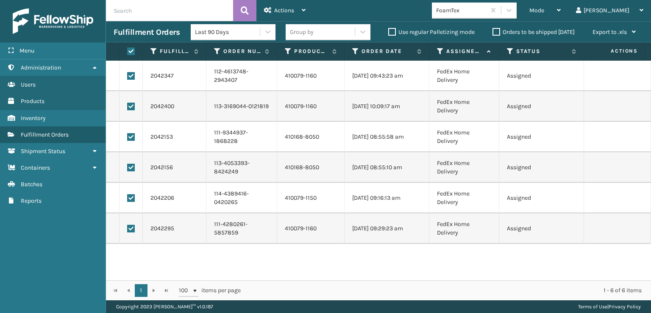
drag, startPoint x: 226, startPoint y: 53, endPoint x: 205, endPoint y: 57, distance: 21.6
click at [205, 57] on span at bounding box center [204, 131] width 3 height 178
click at [278, 10] on span "Actions" at bounding box center [284, 10] width 20 height 7
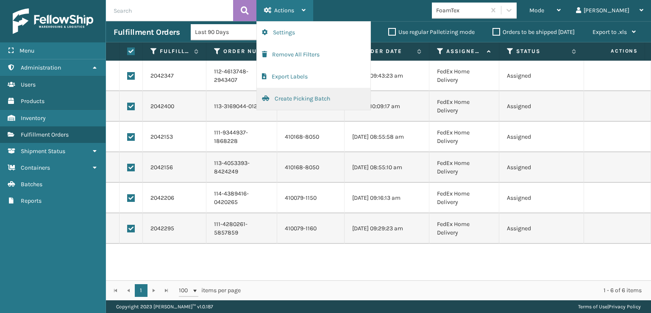
click at [285, 96] on button "Create Picking Batch" at bounding box center [314, 99] width 114 height 22
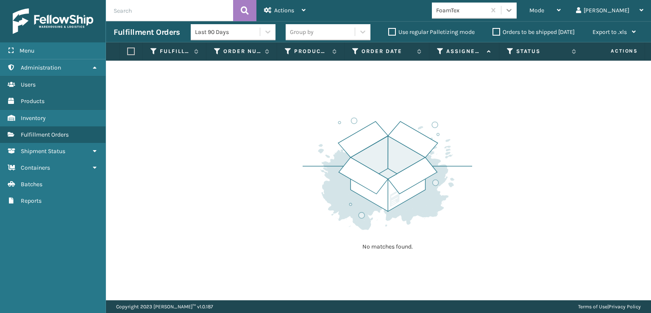
click at [513, 8] on icon at bounding box center [509, 10] width 8 height 8
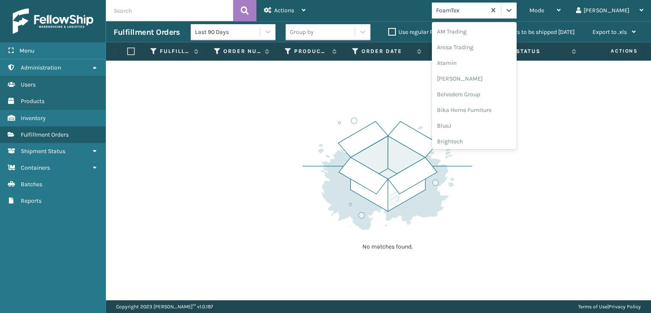
scroll to position [99, 0]
click at [489, 138] on div "FoamTex" at bounding box center [474, 136] width 85 height 16
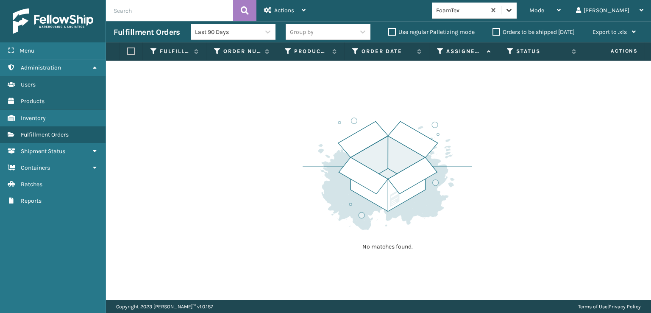
click at [513, 6] on icon at bounding box center [509, 10] width 8 height 8
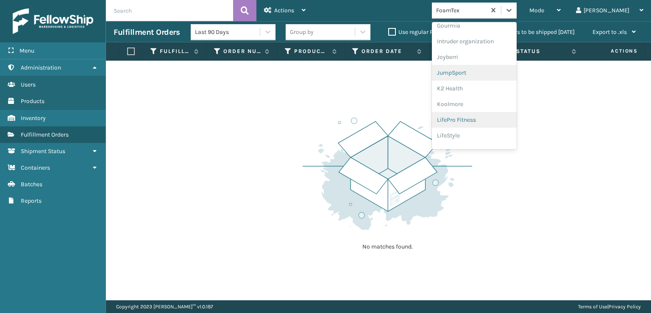
scroll to position [268, 0]
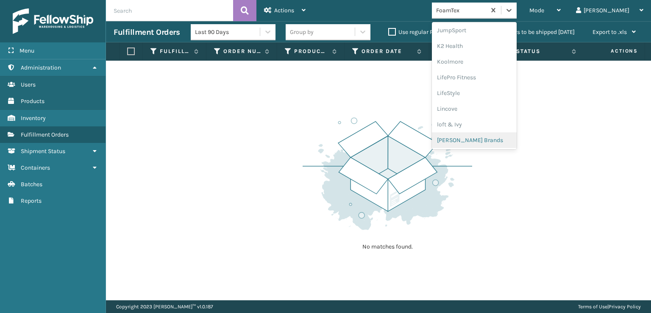
click at [489, 136] on div "[PERSON_NAME] Brands" at bounding box center [474, 140] width 85 height 16
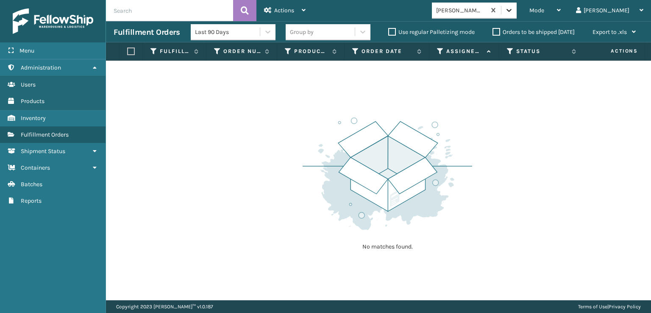
click at [513, 8] on icon at bounding box center [509, 10] width 8 height 8
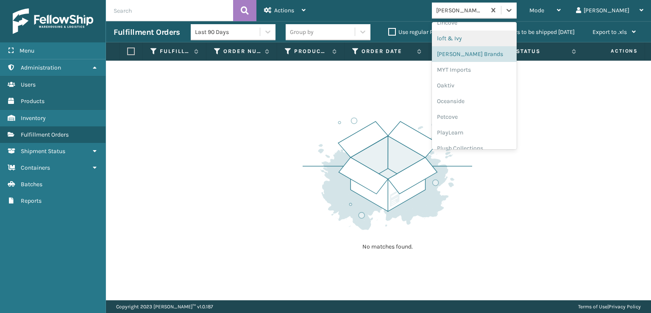
scroll to position [409, 0]
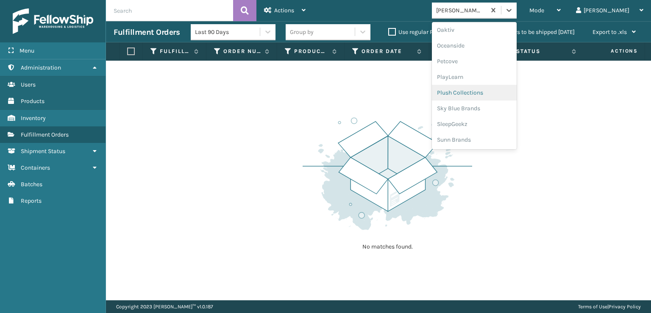
click at [480, 91] on div "Plush Collections" at bounding box center [474, 93] width 85 height 16
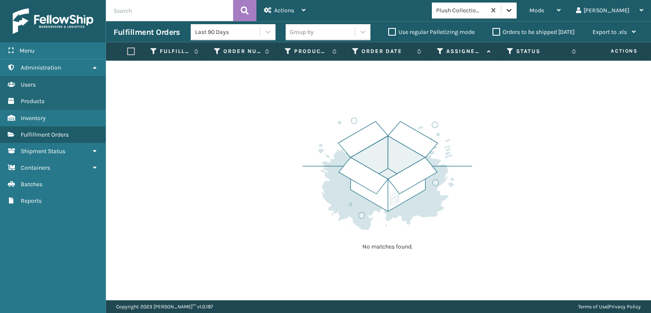
click at [512, 10] on icon at bounding box center [508, 10] width 5 height 3
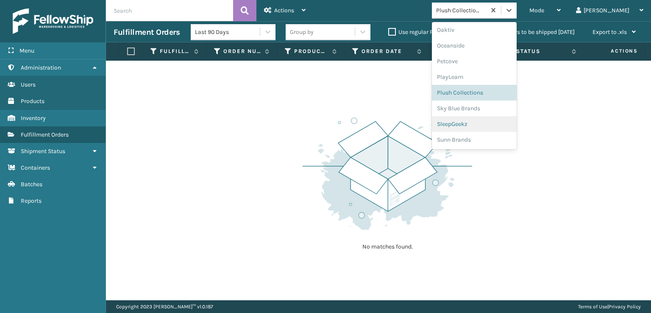
click at [478, 125] on div "SleepGeekz" at bounding box center [474, 124] width 85 height 16
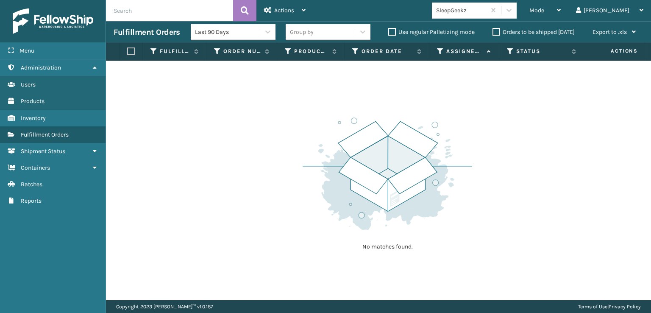
click at [144, 158] on div "No matches found." at bounding box center [378, 180] width 545 height 239
click at [544, 11] on span "Mode" at bounding box center [536, 10] width 15 height 7
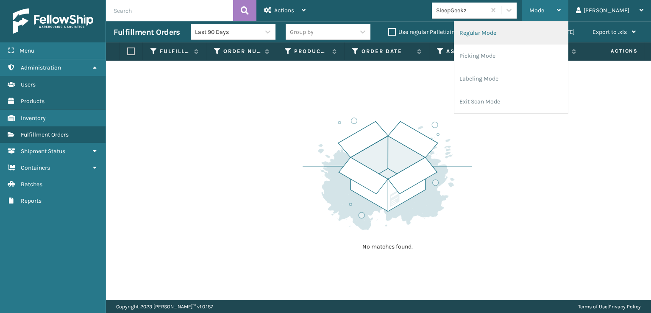
click at [500, 32] on li "Regular Mode" at bounding box center [511, 33] width 114 height 23
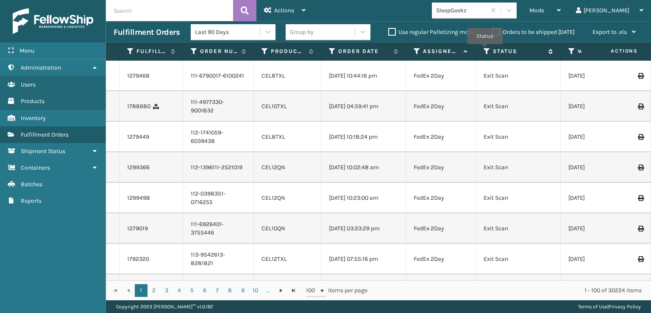
click at [485, 50] on icon at bounding box center [487, 51] width 7 height 8
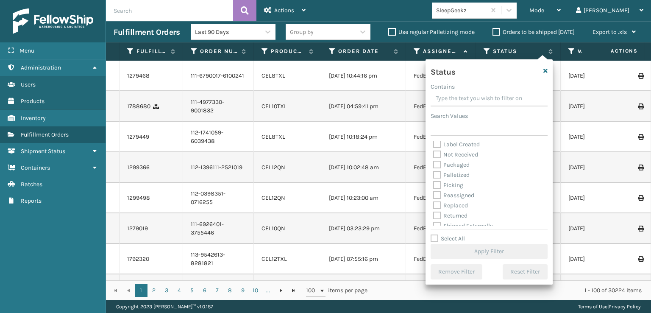
scroll to position [47, 0]
click at [438, 178] on label "Picking" at bounding box center [448, 179] width 30 height 7
click at [434, 178] on input "Picking" at bounding box center [433, 178] width 0 height 6
checkbox input "true"
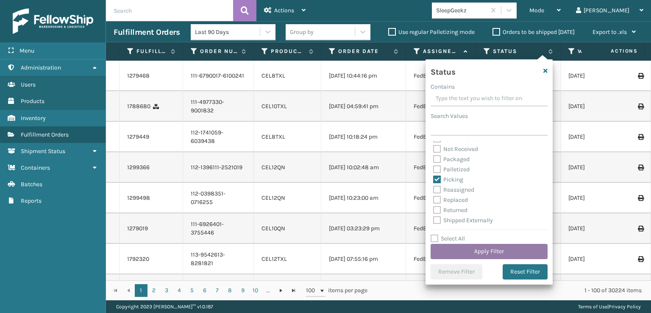
click at [456, 250] on button "Apply Filter" at bounding box center [489, 251] width 117 height 15
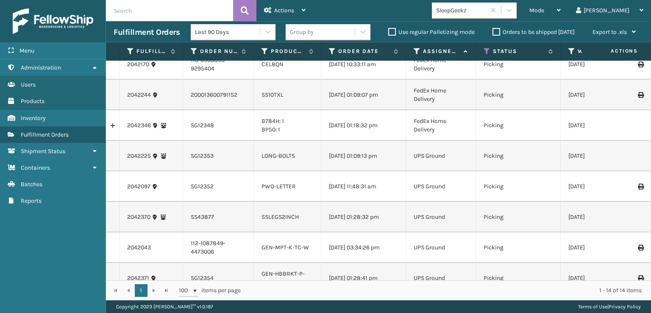
scroll to position [37, 0]
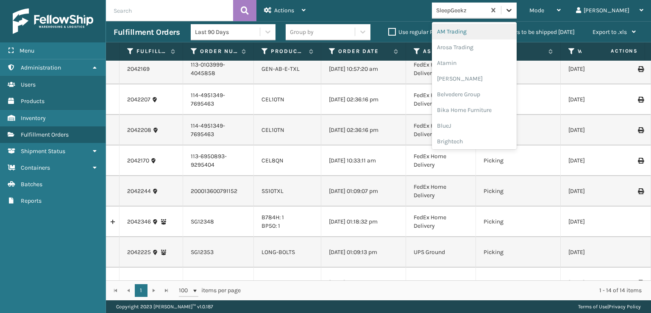
click at [513, 14] on icon at bounding box center [509, 10] width 8 height 8
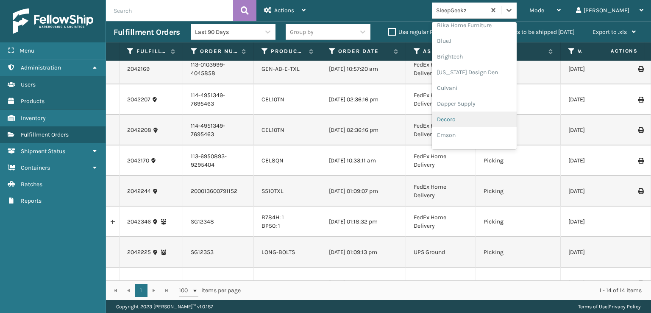
scroll to position [127, 0]
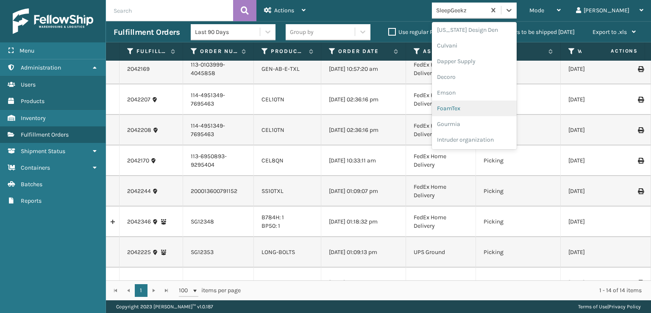
click at [489, 107] on div "FoamTex" at bounding box center [474, 108] width 85 height 16
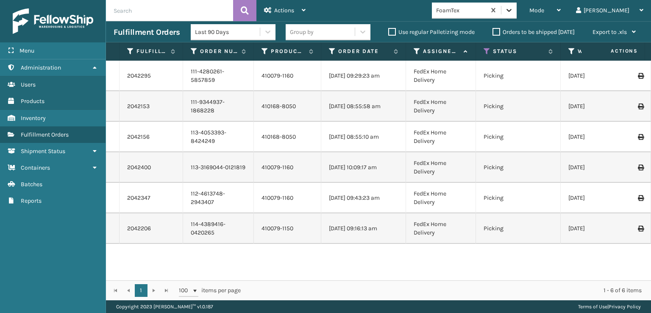
click at [512, 9] on icon at bounding box center [508, 10] width 5 height 3
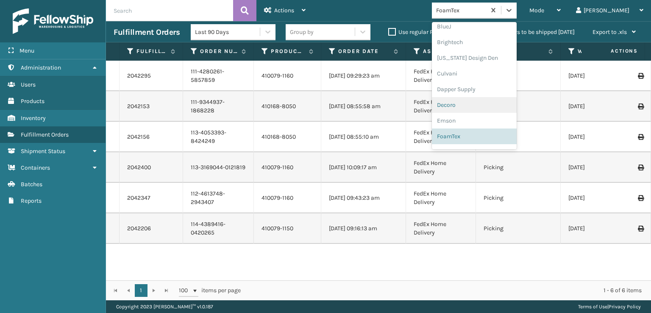
scroll to position [268, 0]
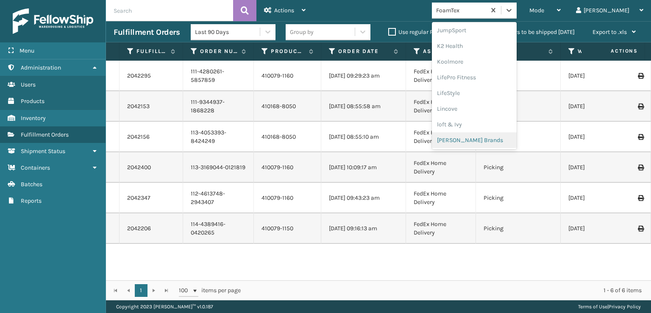
click at [486, 137] on div "[PERSON_NAME] Brands" at bounding box center [474, 140] width 85 height 16
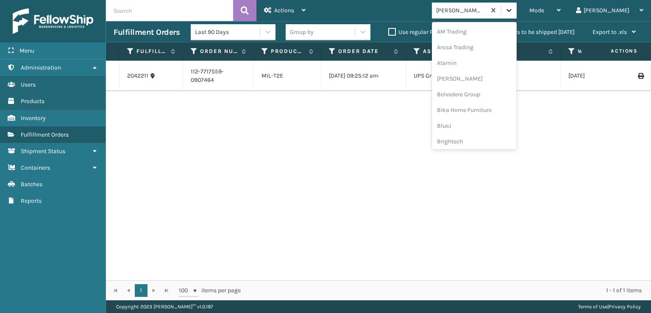
click at [512, 10] on icon at bounding box center [508, 10] width 5 height 3
click at [491, 122] on div "SleepGeekz" at bounding box center [474, 124] width 85 height 16
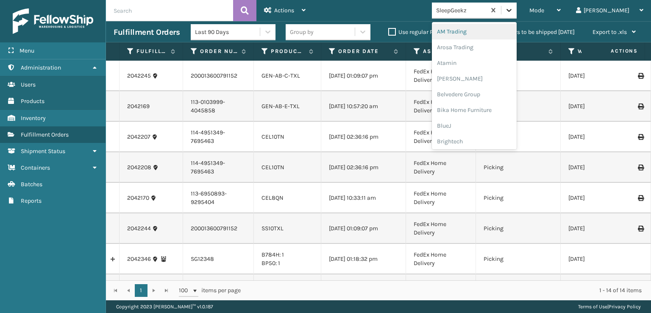
click at [513, 11] on icon at bounding box center [509, 10] width 8 height 8
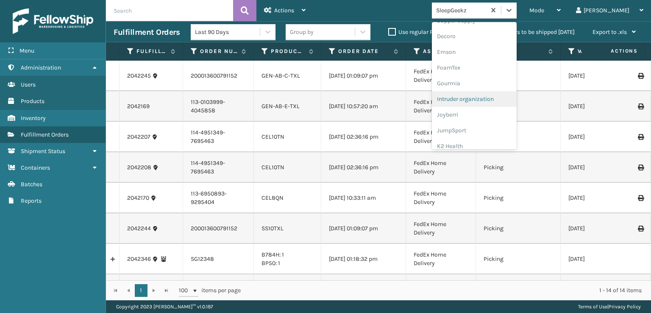
scroll to position [170, 0]
click at [487, 67] on div "FoamTex" at bounding box center [474, 66] width 85 height 16
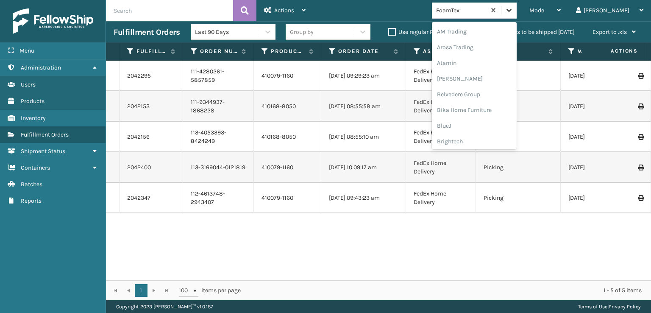
click at [517, 9] on div at bounding box center [508, 10] width 15 height 15
click at [490, 138] on div "FoamTex" at bounding box center [474, 136] width 85 height 16
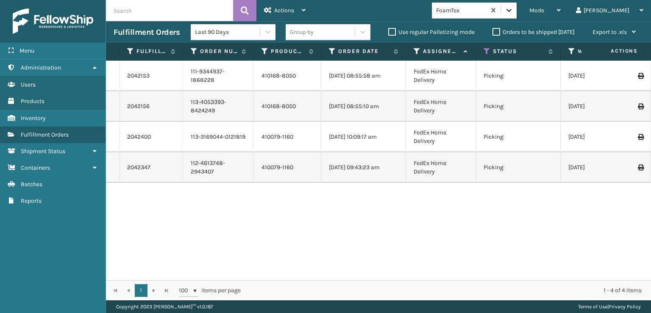
click at [513, 9] on icon at bounding box center [509, 10] width 8 height 8
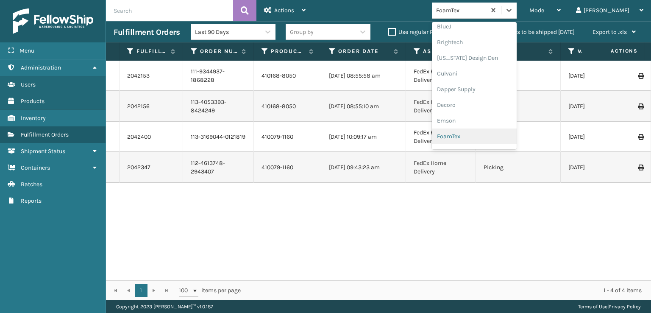
click at [485, 136] on div "FoamTex" at bounding box center [474, 136] width 85 height 16
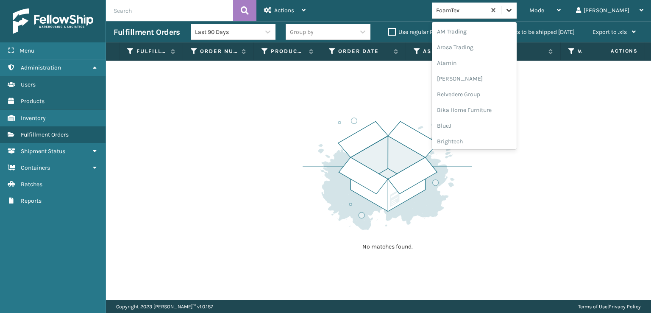
click at [517, 15] on div at bounding box center [508, 10] width 15 height 15
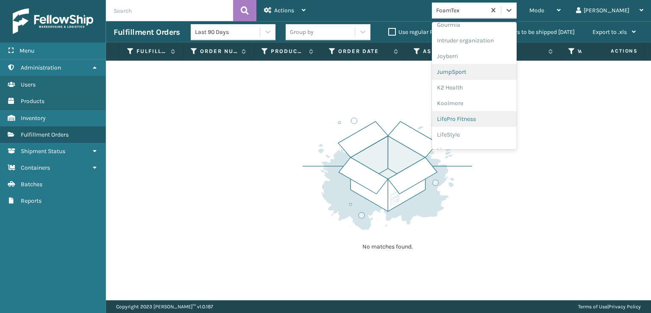
scroll to position [268, 0]
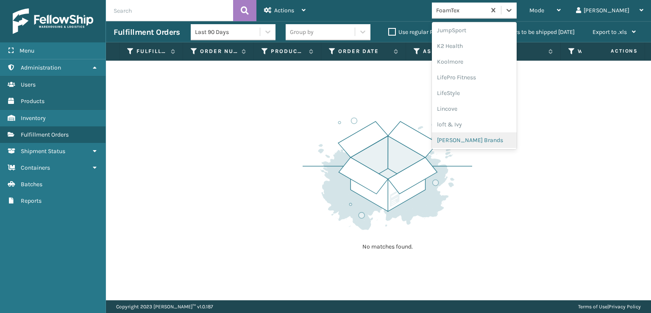
click at [493, 137] on div "[PERSON_NAME] Brands" at bounding box center [474, 140] width 85 height 16
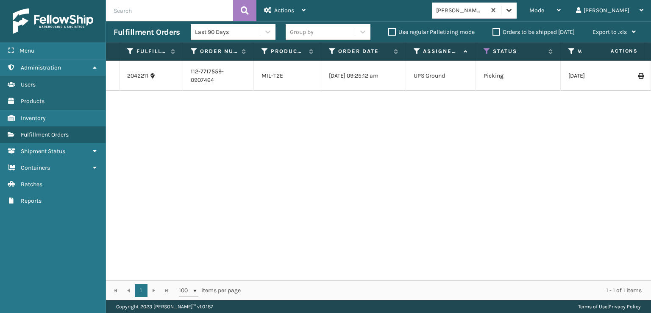
click at [517, 11] on div at bounding box center [508, 10] width 15 height 15
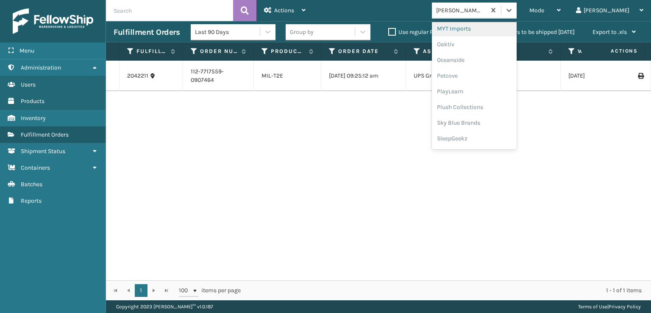
scroll to position [409, 0]
click at [484, 92] on div "Plush Collections" at bounding box center [474, 93] width 85 height 16
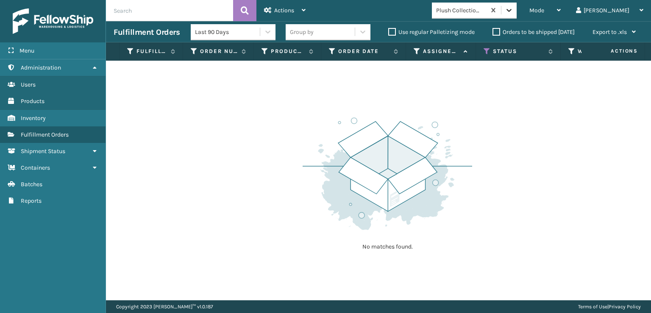
click at [513, 14] on icon at bounding box center [509, 10] width 8 height 8
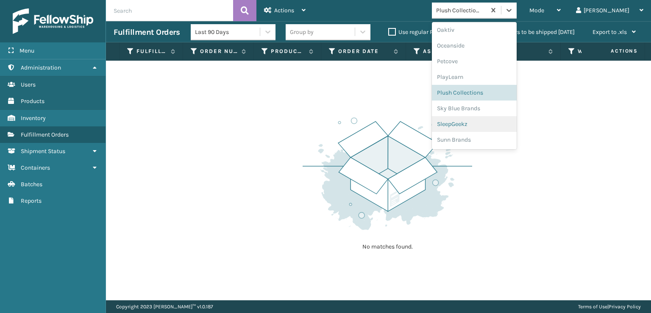
click at [490, 122] on div "SleepGeekz" at bounding box center [474, 124] width 85 height 16
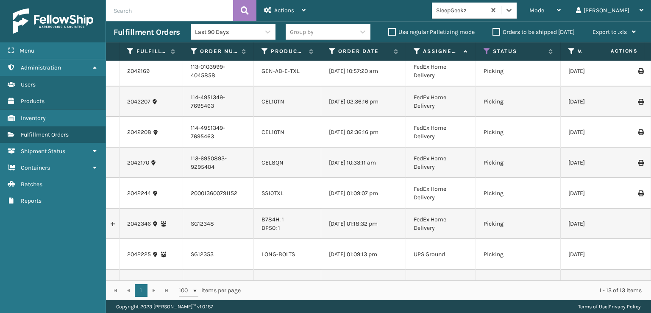
scroll to position [0, 0]
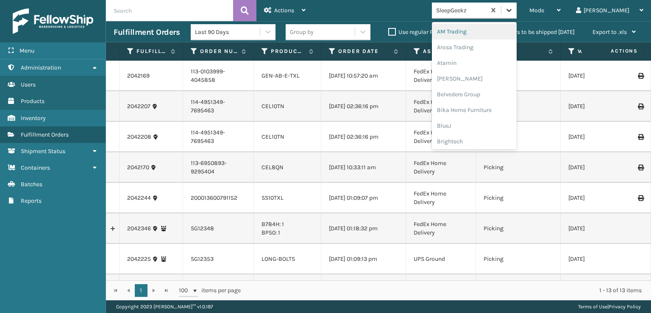
click at [512, 10] on icon at bounding box center [508, 10] width 5 height 3
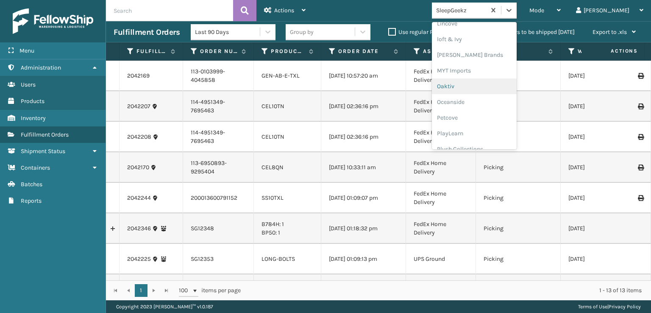
scroll to position [409, 0]
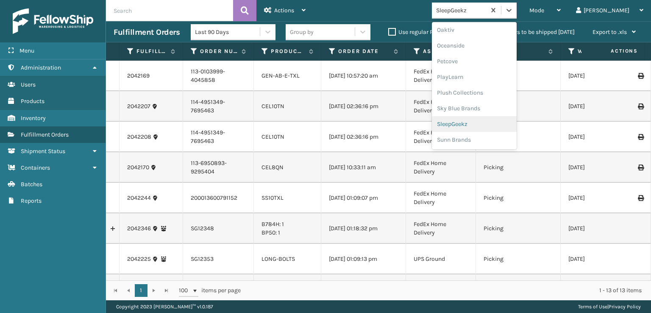
click at [492, 125] on div "SleepGeekz" at bounding box center [474, 124] width 85 height 16
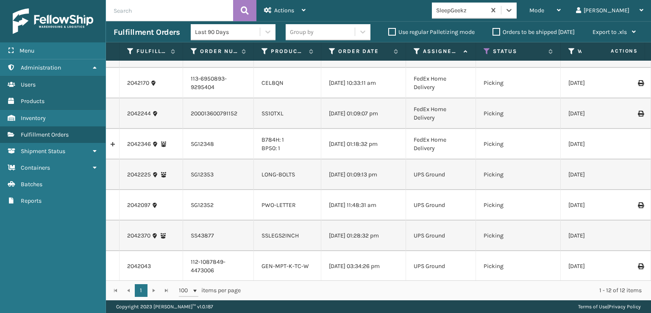
scroll to position [0, 0]
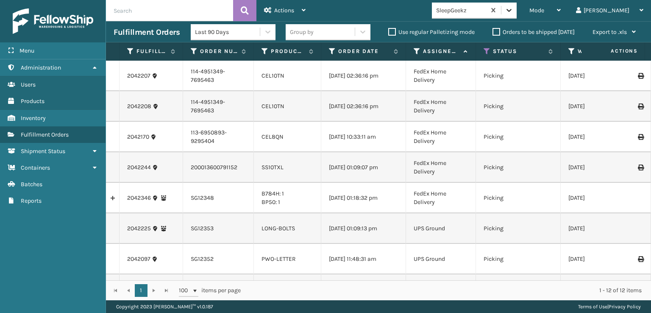
click at [513, 13] on icon at bounding box center [509, 10] width 8 height 8
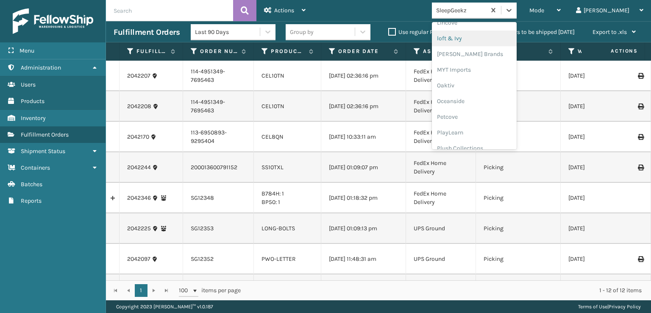
scroll to position [395, 0]
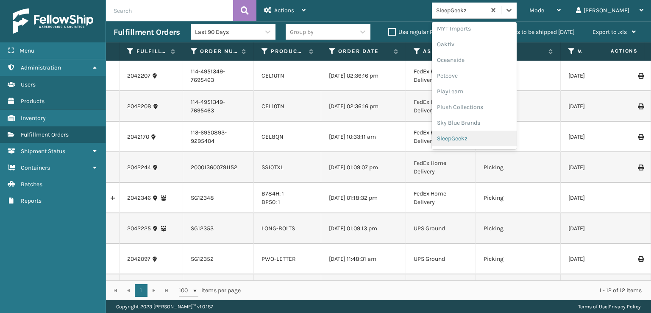
click at [492, 136] on div "SleepGeekz" at bounding box center [474, 139] width 85 height 16
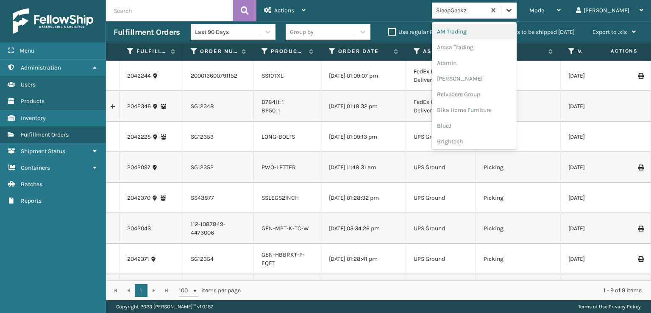
click at [513, 12] on icon at bounding box center [509, 10] width 8 height 8
click at [493, 123] on div "SleepGeekz" at bounding box center [474, 124] width 85 height 16
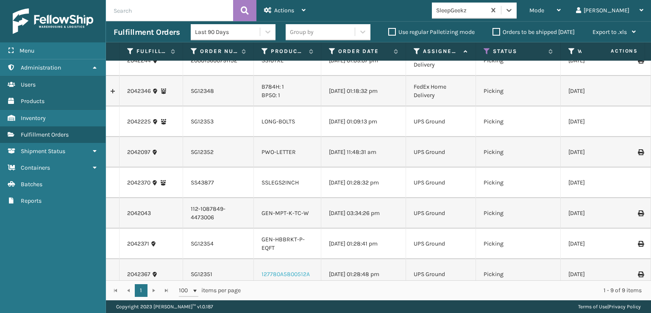
scroll to position [0, 0]
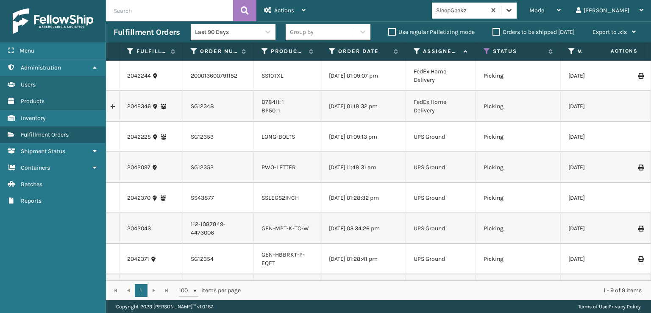
click at [512, 9] on icon at bounding box center [508, 10] width 5 height 3
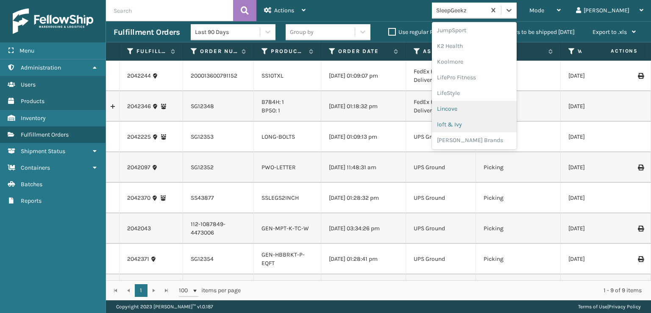
scroll to position [409, 0]
click at [487, 121] on div "SleepGeekz" at bounding box center [474, 124] width 85 height 16
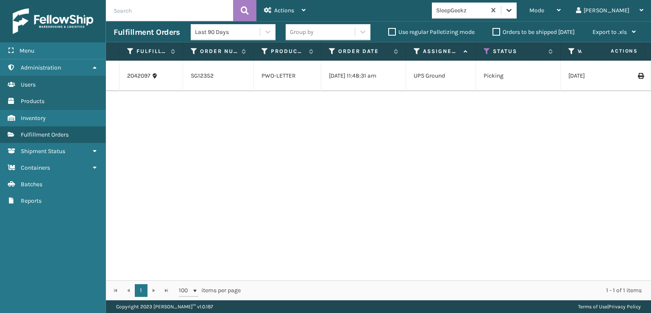
click at [513, 10] on icon at bounding box center [509, 10] width 8 height 8
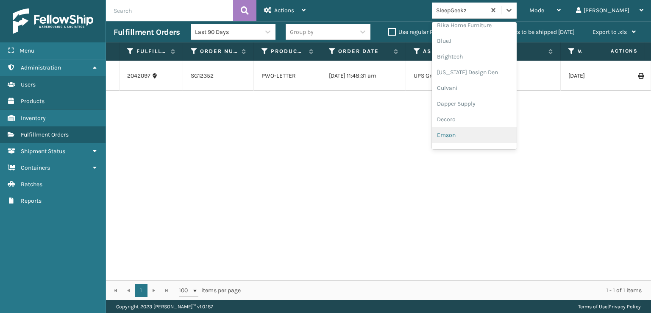
scroll to position [127, 0]
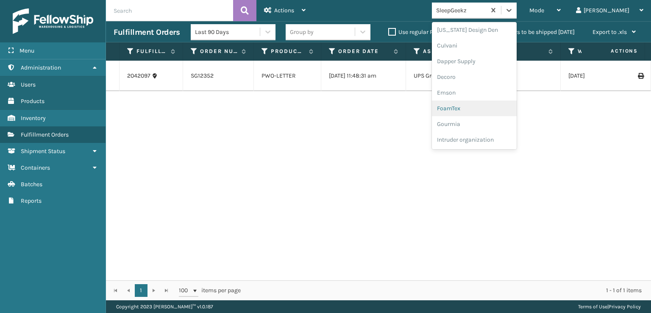
click at [487, 104] on div "FoamTex" at bounding box center [474, 108] width 85 height 16
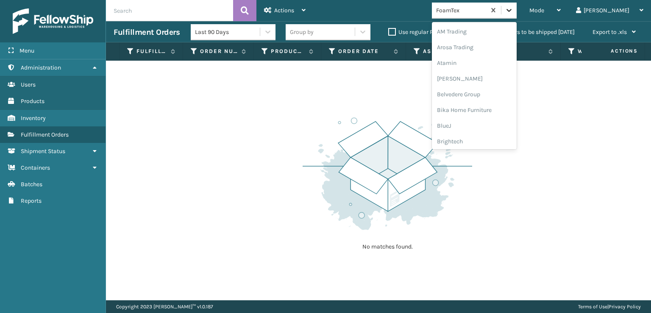
click at [513, 11] on icon at bounding box center [509, 10] width 8 height 8
click at [492, 140] on div "[PERSON_NAME] Brands" at bounding box center [474, 140] width 85 height 16
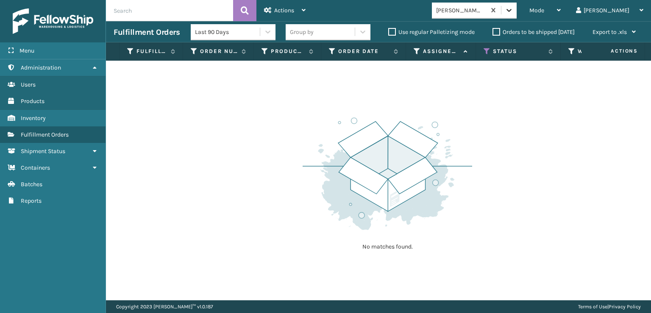
click at [517, 14] on div at bounding box center [508, 10] width 15 height 15
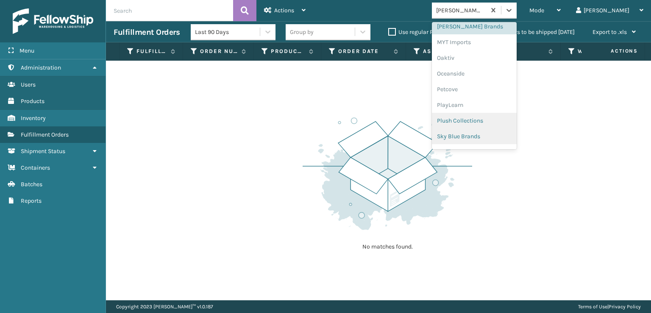
scroll to position [395, 0]
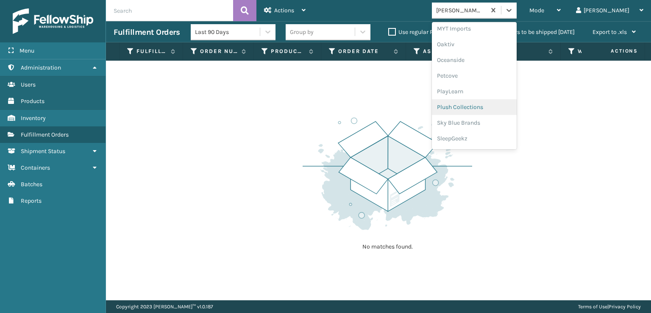
click at [488, 104] on div "Plush Collections" at bounding box center [474, 107] width 85 height 16
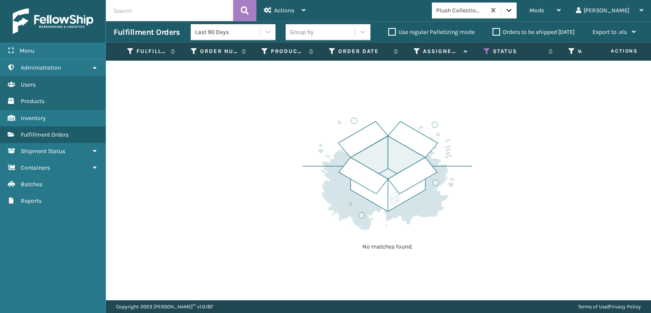
click at [513, 12] on icon at bounding box center [509, 10] width 8 height 8
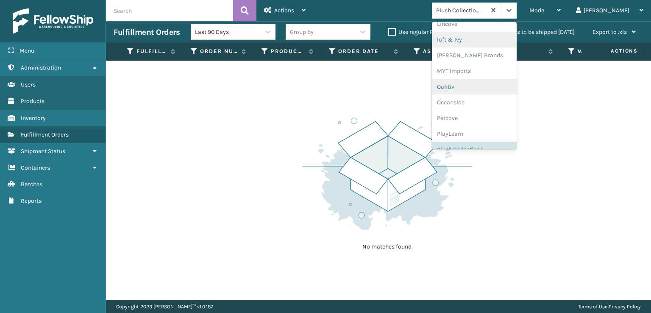
scroll to position [409, 0]
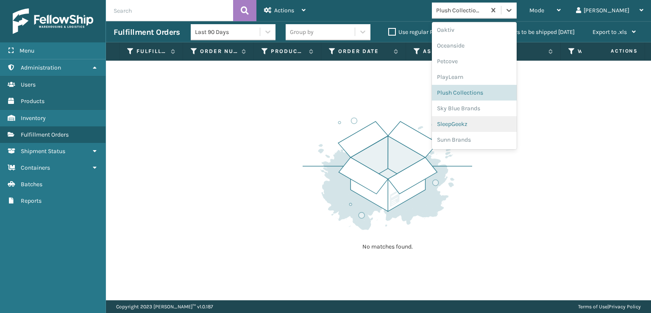
click at [487, 122] on div "SleepGeekz" at bounding box center [474, 124] width 85 height 16
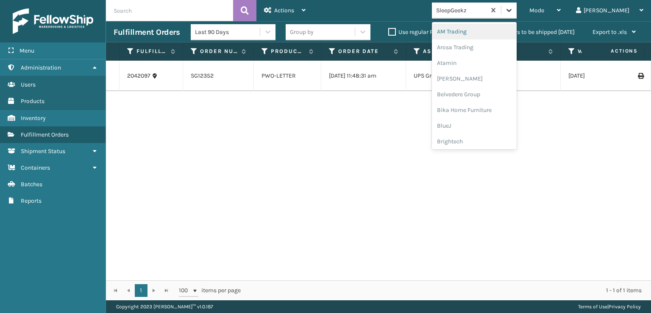
click at [512, 10] on icon at bounding box center [508, 10] width 5 height 3
click at [487, 124] on div "SleepGeekz" at bounding box center [474, 124] width 85 height 16
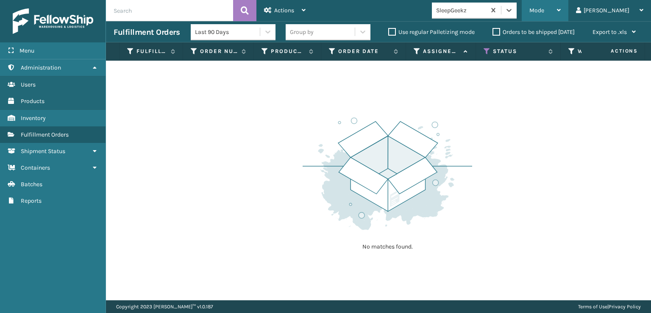
click at [544, 10] on span "Mode" at bounding box center [536, 10] width 15 height 7
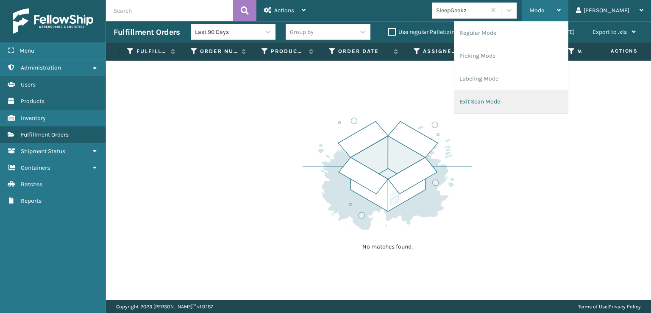
click at [508, 100] on li "Exit Scan Mode" at bounding box center [511, 101] width 114 height 23
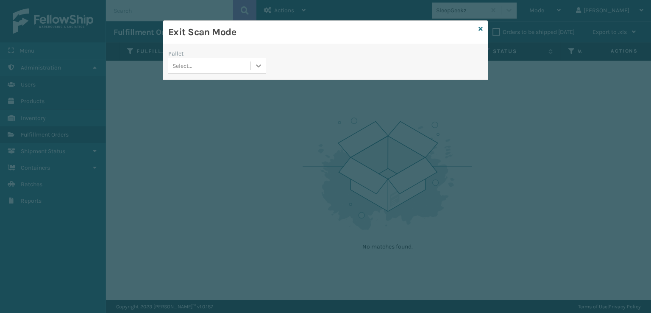
click at [252, 69] on div at bounding box center [258, 65] width 15 height 15
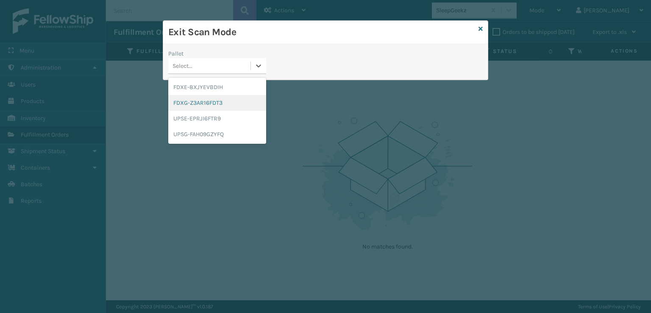
click at [195, 99] on div "FDXG-Z3AR16FDT3" at bounding box center [217, 103] width 98 height 16
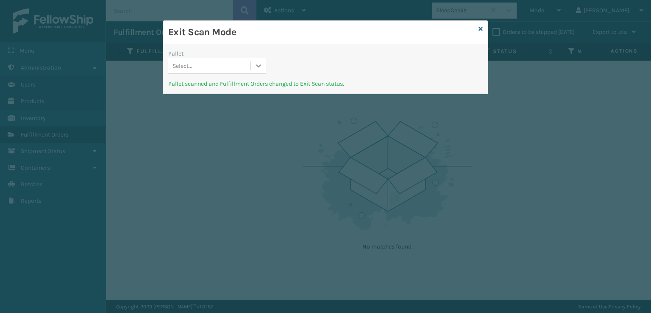
click at [256, 67] on icon at bounding box center [258, 65] width 8 height 8
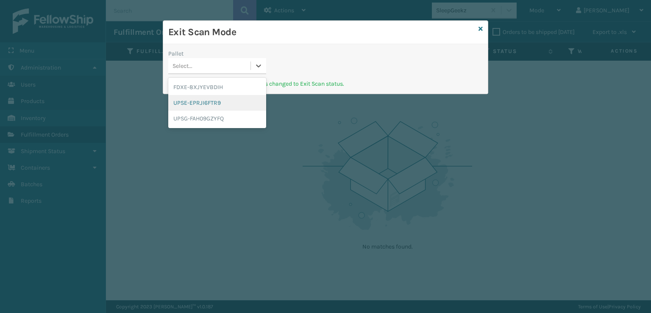
click at [218, 97] on div "UPSE-EPRJI6FTR9" at bounding box center [217, 103] width 98 height 16
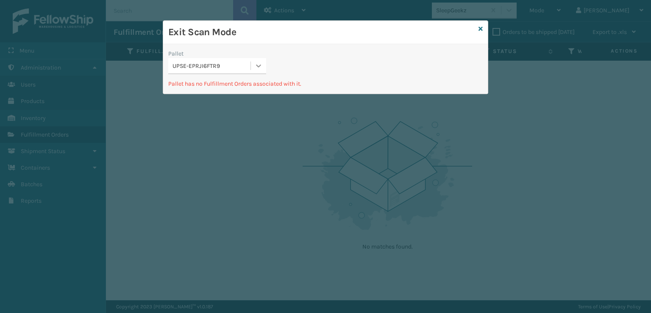
click at [254, 65] on icon at bounding box center [258, 65] width 8 height 8
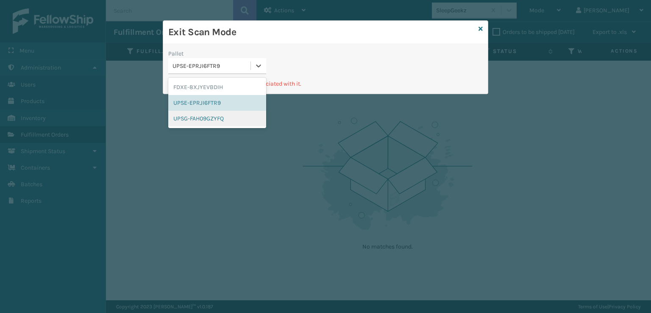
click at [214, 118] on div "UPSG-FAH09GZYFQ" at bounding box center [217, 119] width 98 height 16
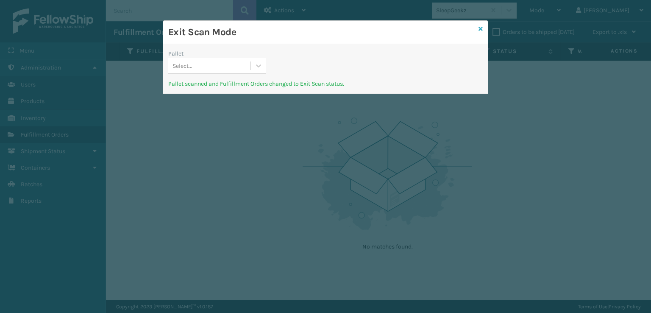
click at [480, 30] on icon at bounding box center [480, 29] width 4 height 6
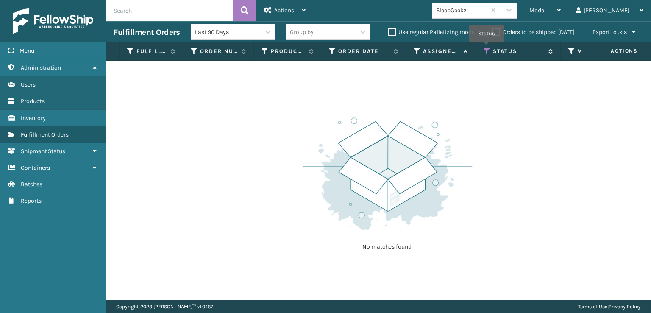
click at [487, 47] on icon at bounding box center [487, 51] width 7 height 8
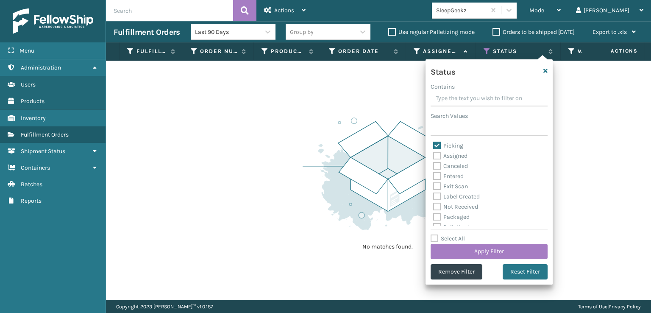
click at [437, 144] on label "Picking" at bounding box center [448, 145] width 30 height 7
click at [434, 144] on input "Picking" at bounding box center [433, 144] width 0 height 6
checkbox input "false"
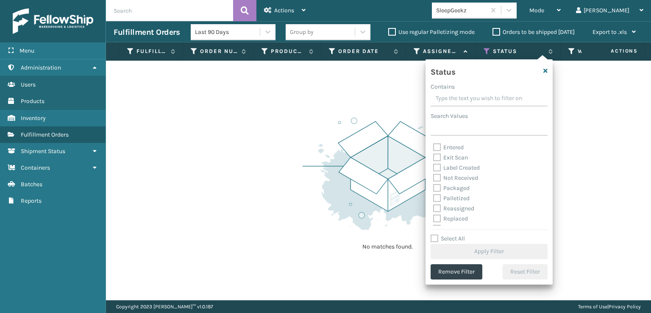
scroll to position [42, 0]
click at [435, 186] on label "Palletized" at bounding box center [451, 184] width 36 height 7
click at [434, 185] on input "Palletized" at bounding box center [433, 183] width 0 height 6
checkbox input "true"
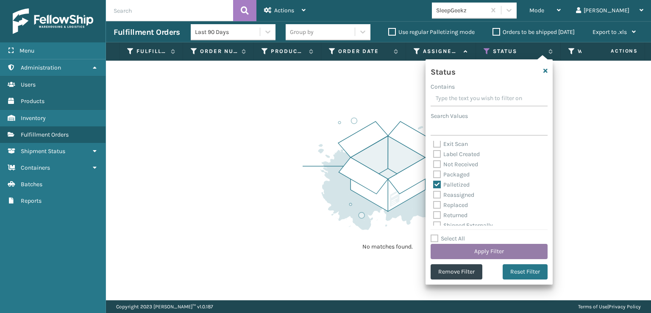
click at [467, 247] on button "Apply Filter" at bounding box center [489, 251] width 117 height 15
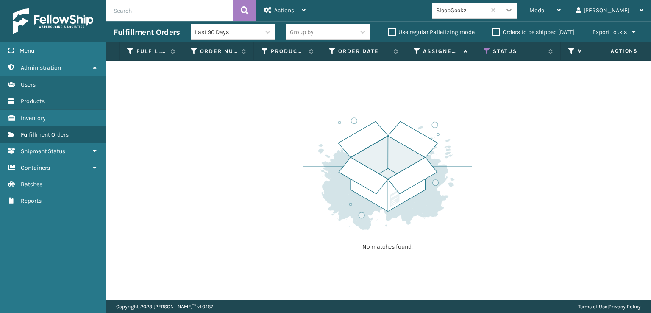
click at [513, 11] on icon at bounding box center [509, 10] width 8 height 8
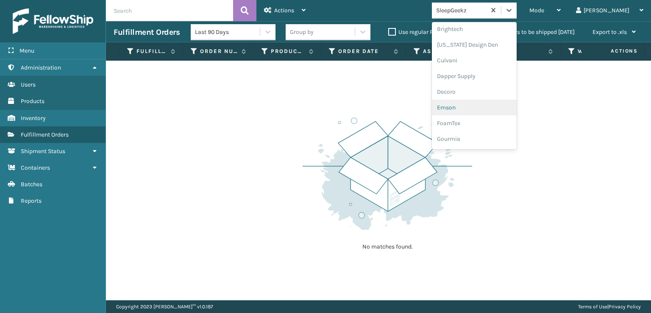
scroll to position [127, 0]
click at [481, 106] on div "FoamTex" at bounding box center [474, 108] width 85 height 16
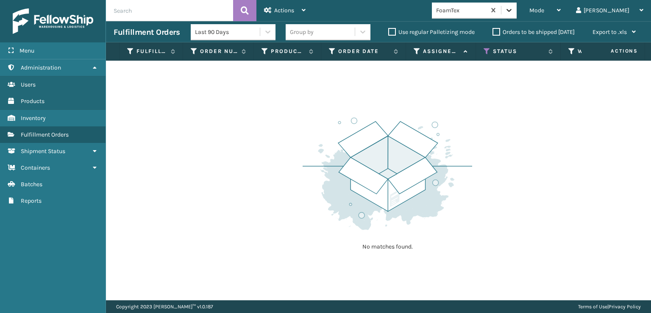
click at [513, 14] on icon at bounding box center [509, 10] width 8 height 8
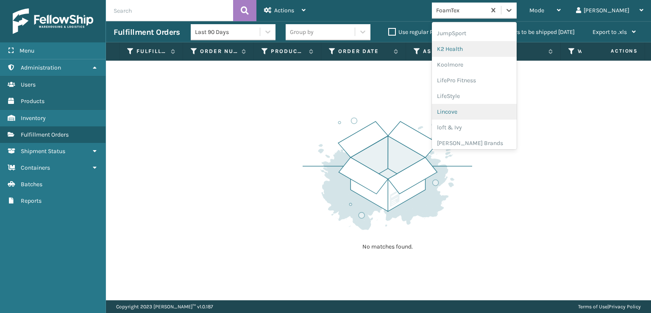
scroll to position [268, 0]
click at [489, 138] on div "[PERSON_NAME] Brands" at bounding box center [474, 140] width 85 height 16
click at [512, 11] on icon at bounding box center [508, 10] width 5 height 3
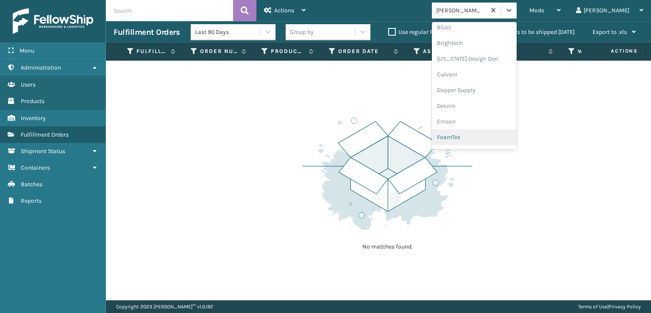
click at [485, 136] on div "FoamTex" at bounding box center [474, 137] width 85 height 16
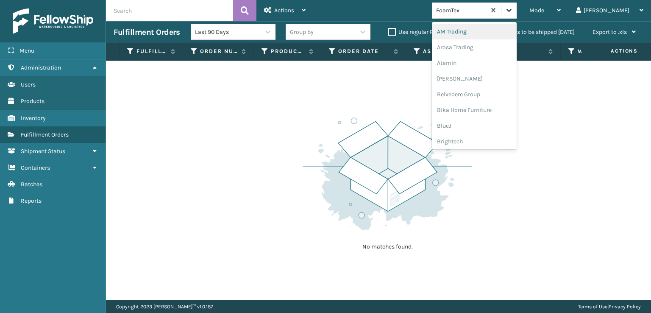
click at [513, 11] on icon at bounding box center [509, 10] width 8 height 8
click at [544, 13] on span "Mode" at bounding box center [536, 10] width 15 height 7
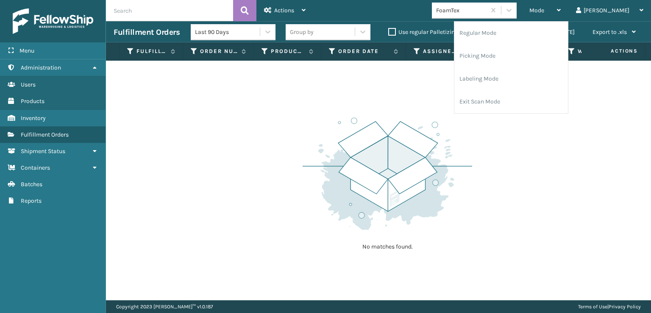
click at [512, 133] on div "No matches found." at bounding box center [378, 180] width 545 height 239
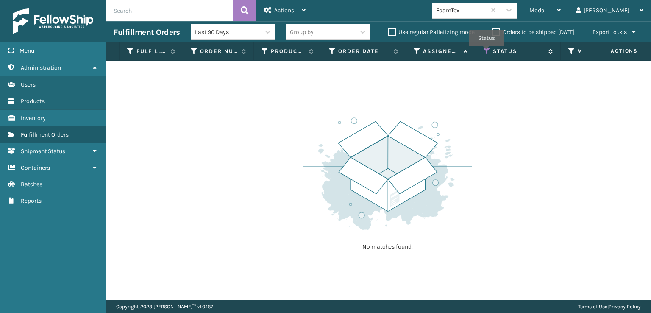
click at [487, 52] on icon at bounding box center [487, 51] width 7 height 8
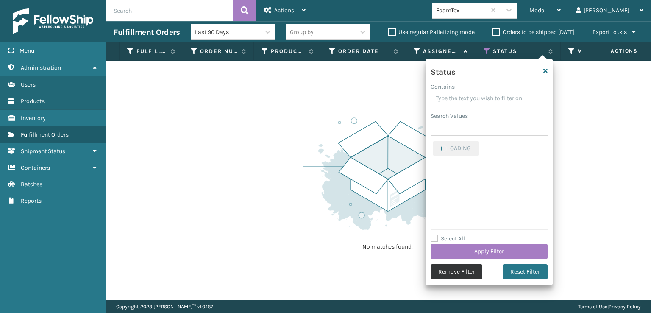
click at [444, 271] on button "Remove Filter" at bounding box center [457, 271] width 52 height 15
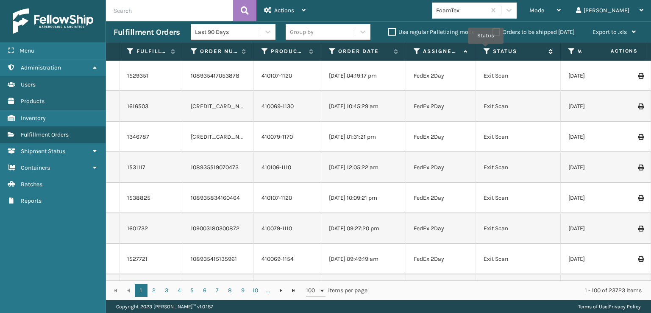
click at [486, 50] on icon at bounding box center [487, 51] width 7 height 8
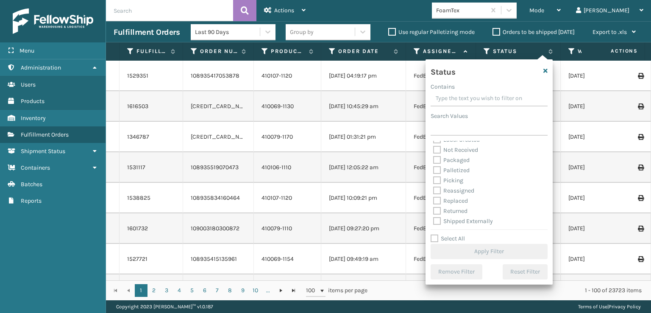
scroll to position [47, 0]
click at [434, 177] on label "Picking" at bounding box center [448, 179] width 30 height 7
click at [434, 177] on input "Picking" at bounding box center [433, 178] width 0 height 6
checkbox input "true"
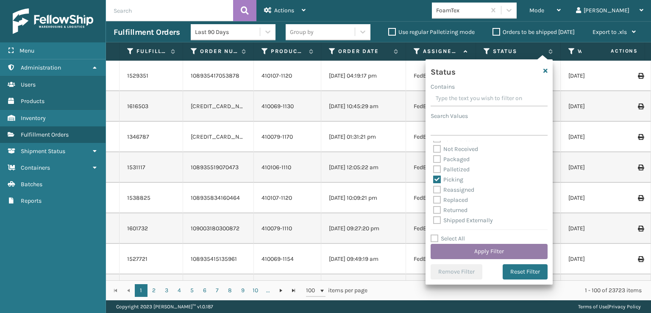
click at [464, 248] on button "Apply Filter" at bounding box center [489, 251] width 117 height 15
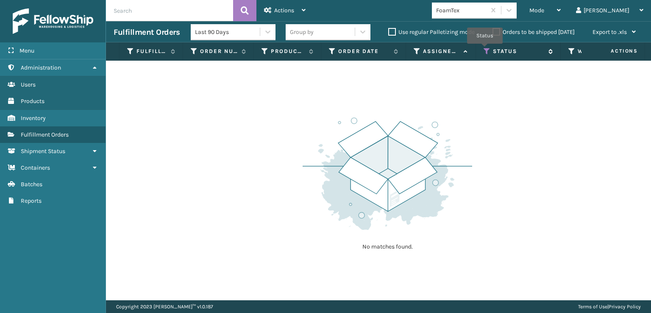
click at [485, 50] on icon at bounding box center [487, 51] width 7 height 8
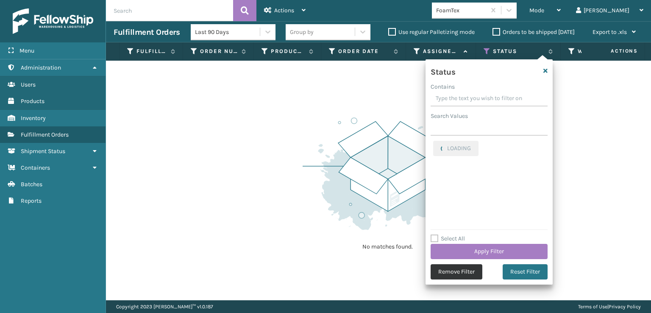
click at [457, 274] on button "Remove Filter" at bounding box center [457, 271] width 52 height 15
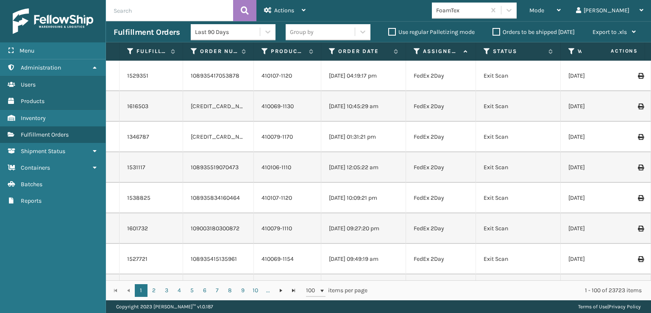
click at [561, 15] on div "Mode" at bounding box center [544, 10] width 31 height 21
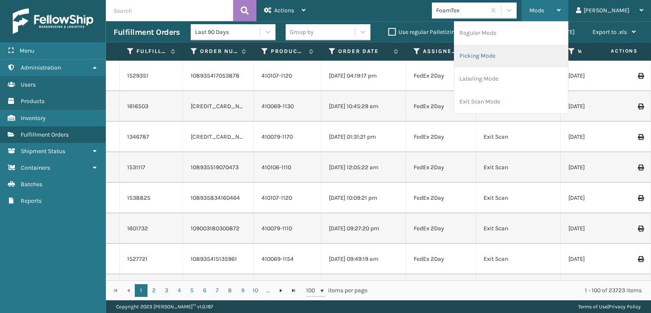
click at [522, 52] on li "Picking Mode" at bounding box center [511, 55] width 114 height 23
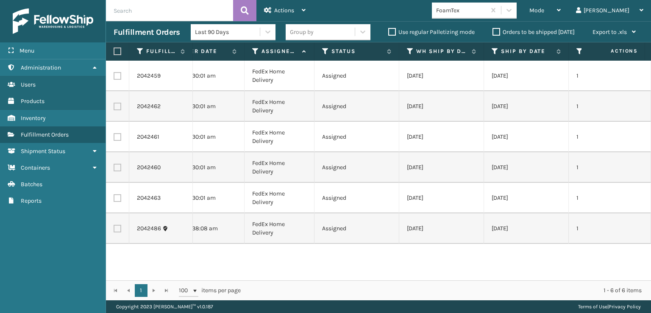
scroll to position [0, 0]
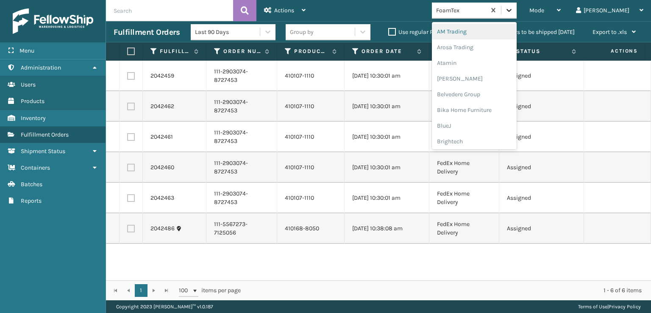
click at [513, 7] on icon at bounding box center [509, 10] width 8 height 8
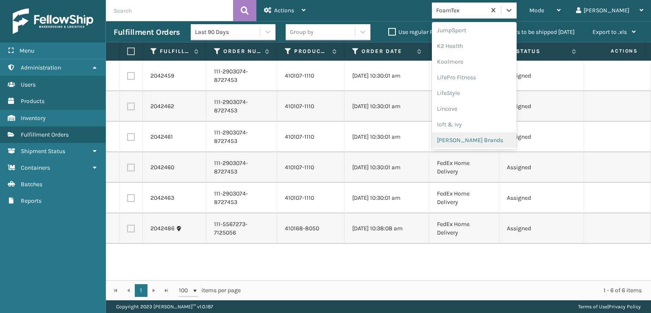
click at [485, 140] on div "[PERSON_NAME] Brands" at bounding box center [474, 140] width 85 height 16
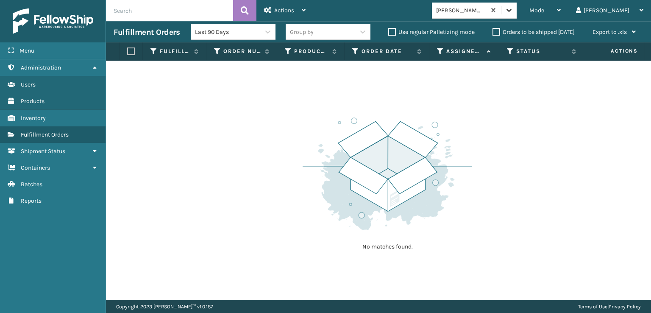
click at [512, 9] on icon at bounding box center [508, 10] width 5 height 3
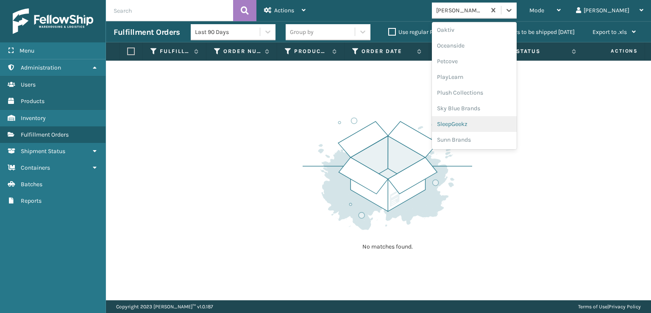
click at [492, 122] on div "SleepGeekz" at bounding box center [474, 124] width 85 height 16
